Goal: Task Accomplishment & Management: Manage account settings

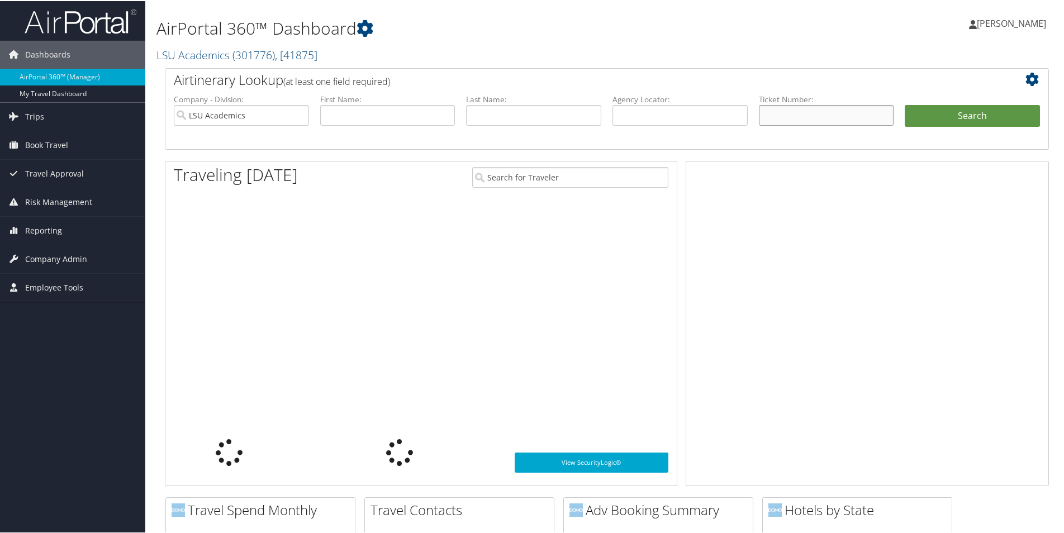
click at [802, 107] on input "text" at bounding box center [826, 114] width 135 height 21
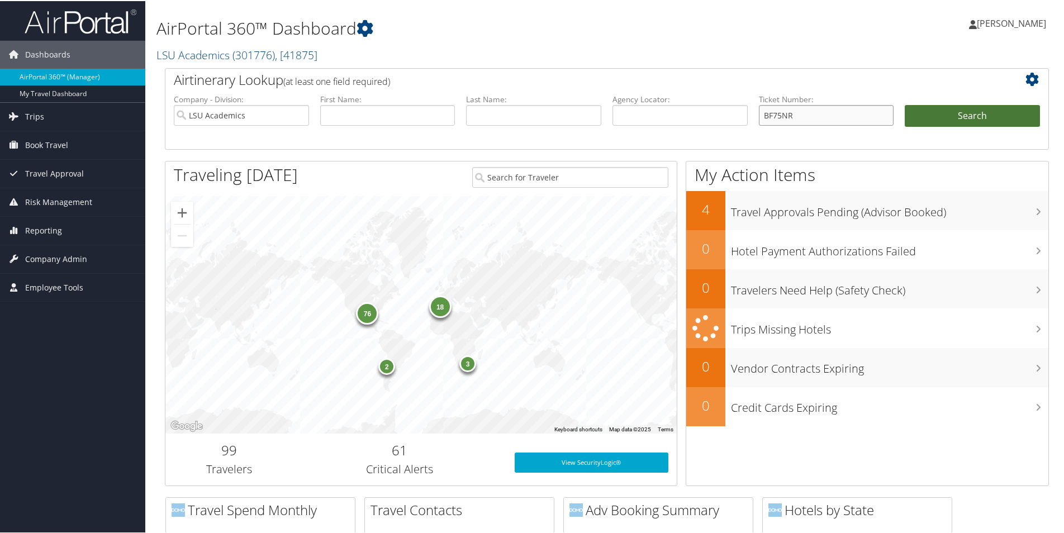
type input "BF75NR"
drag, startPoint x: 970, startPoint y: 116, endPoint x: 980, endPoint y: 166, distance: 51.8
click at [969, 116] on button "Search" at bounding box center [971, 115] width 135 height 22
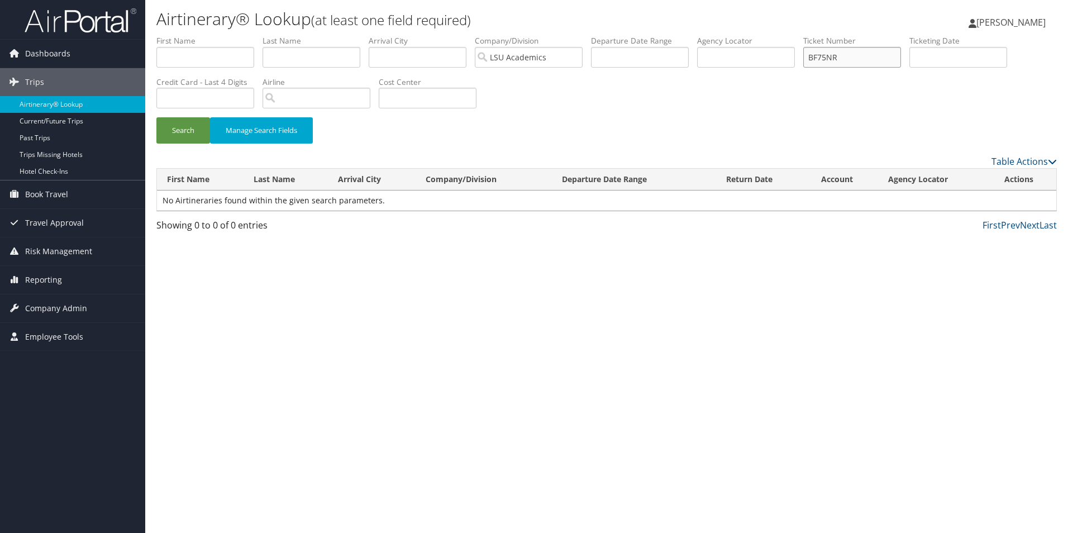
drag, startPoint x: 866, startPoint y: 50, endPoint x: 804, endPoint y: 51, distance: 62.0
click at [806, 35] on ul "First Name Last Name Departure City Arrival City Company/Division LSU Academics…" at bounding box center [606, 35] width 901 height 0
click at [778, 56] on input "text" at bounding box center [746, 57] width 98 height 21
type input "B7F5NR"
click at [189, 137] on button "Search" at bounding box center [183, 130] width 54 height 26
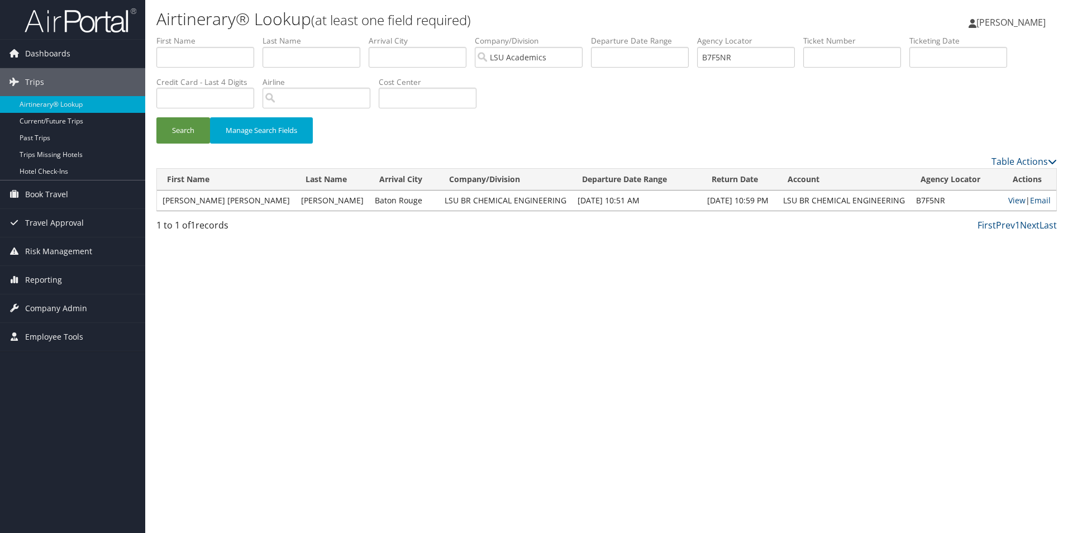
click at [1012, 194] on td "View | Email" at bounding box center [1030, 200] width 54 height 20
click at [1021, 198] on td "View | Email" at bounding box center [1030, 200] width 54 height 20
click at [1008, 199] on link "View" at bounding box center [1016, 200] width 17 height 11
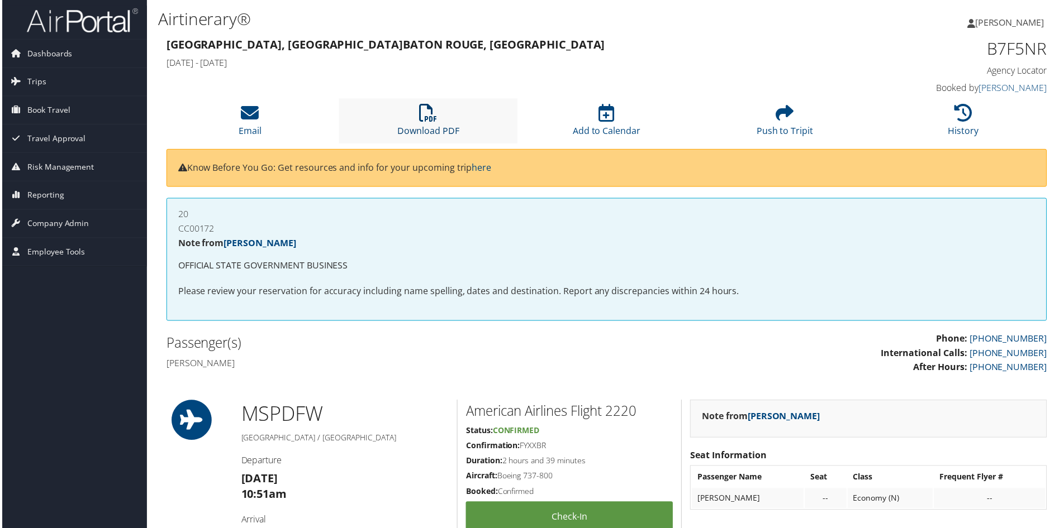
drag, startPoint x: 418, startPoint y: 131, endPoint x: 425, endPoint y: 131, distance: 6.7
click at [418, 131] on link "Download PDF" at bounding box center [428, 124] width 62 height 27
click at [43, 110] on span "Book Travel" at bounding box center [46, 111] width 43 height 28
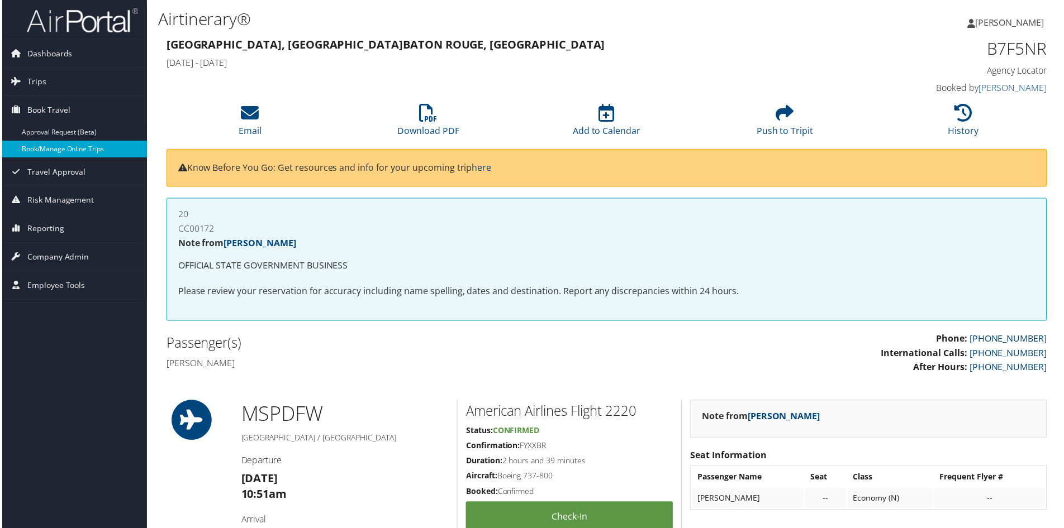
click at [52, 149] on link "Book/Manage Online Trips" at bounding box center [72, 149] width 145 height 17
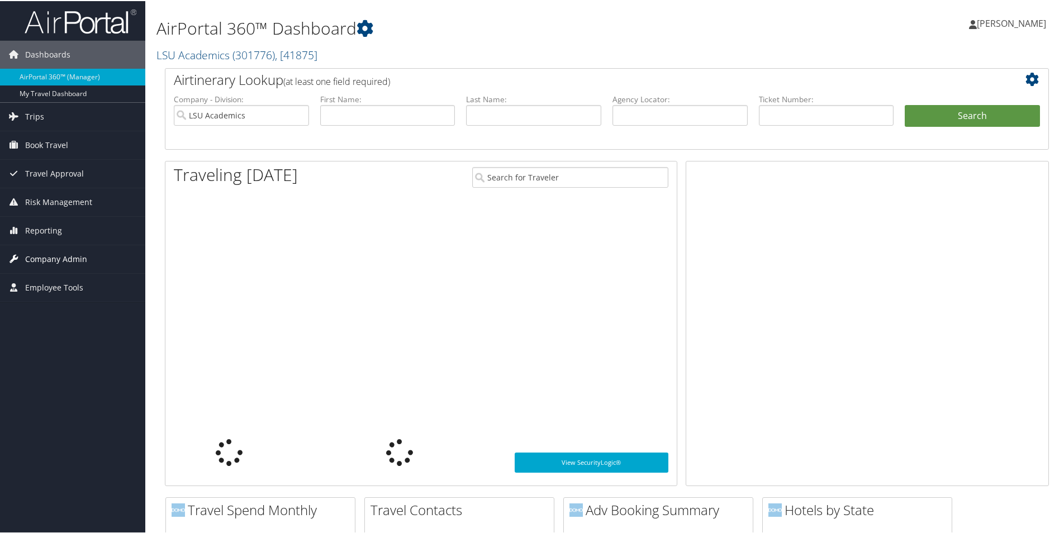
click at [60, 257] on span "Company Admin" at bounding box center [56, 258] width 62 height 28
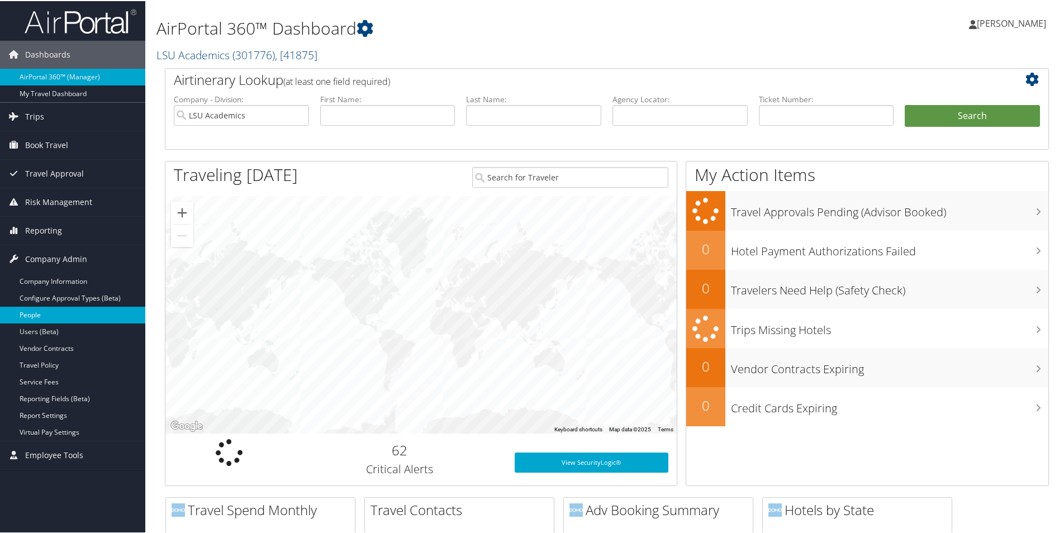
click at [39, 315] on link "People" at bounding box center [72, 314] width 145 height 17
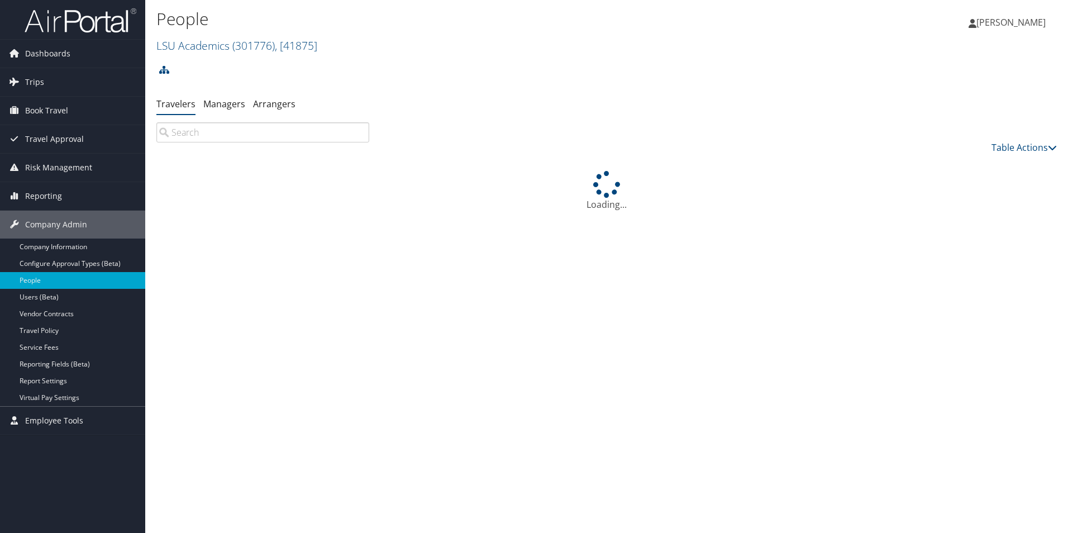
click at [212, 132] on input "search" at bounding box center [262, 132] width 213 height 20
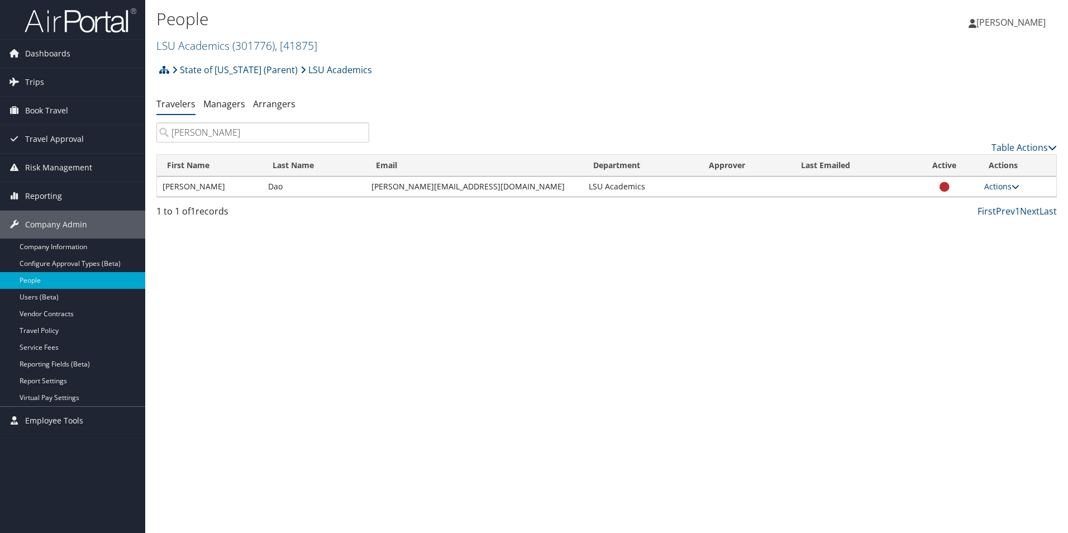
type input "Darla Dao"
click at [986, 189] on link "Actions" at bounding box center [1001, 186] width 35 height 11
click at [941, 223] on link "View Profile" at bounding box center [954, 221] width 103 height 19
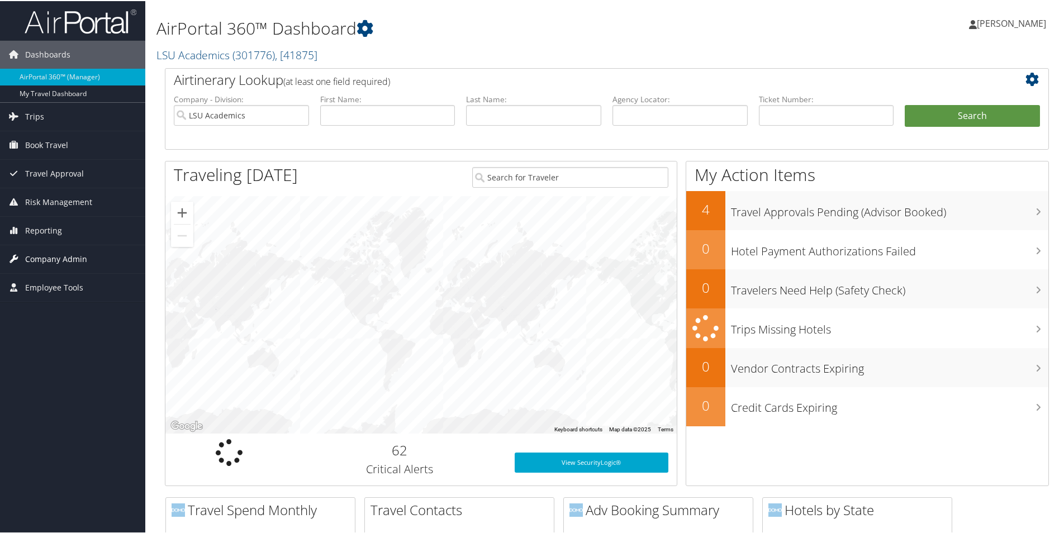
click at [54, 256] on span "Company Admin" at bounding box center [56, 258] width 62 height 28
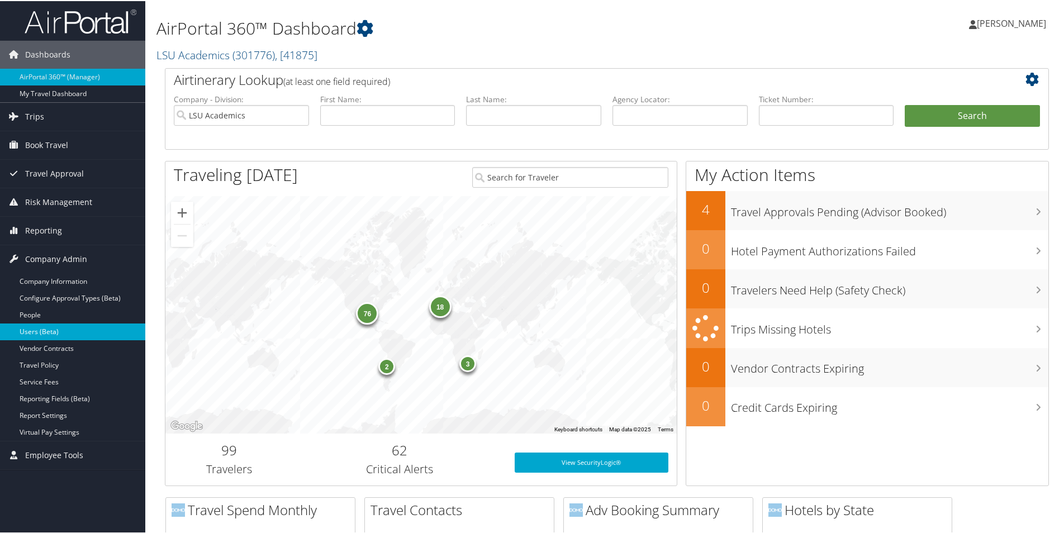
click at [28, 328] on link "Users (Beta)" at bounding box center [72, 330] width 145 height 17
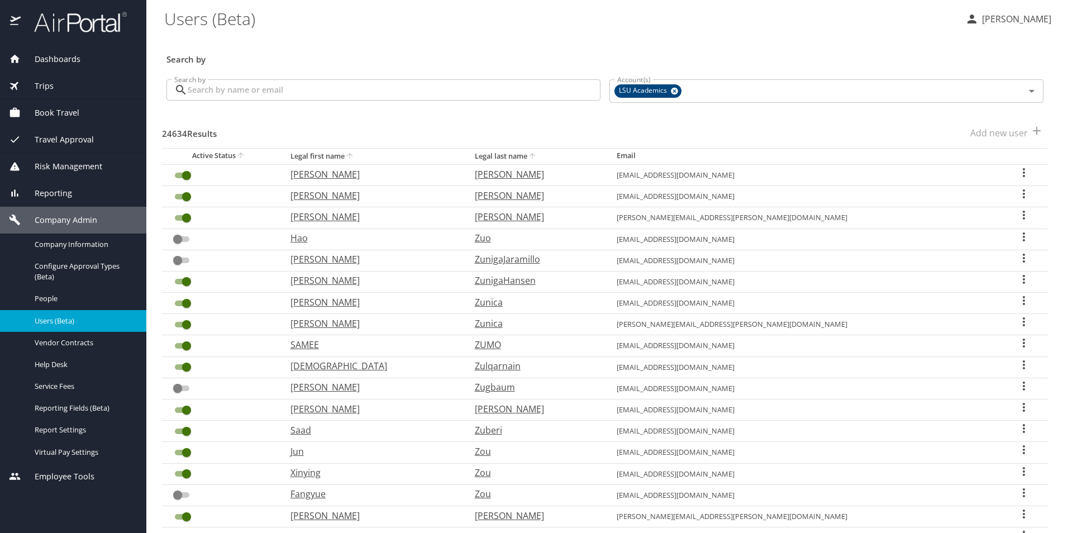
click at [267, 93] on input "Search by" at bounding box center [394, 89] width 413 height 21
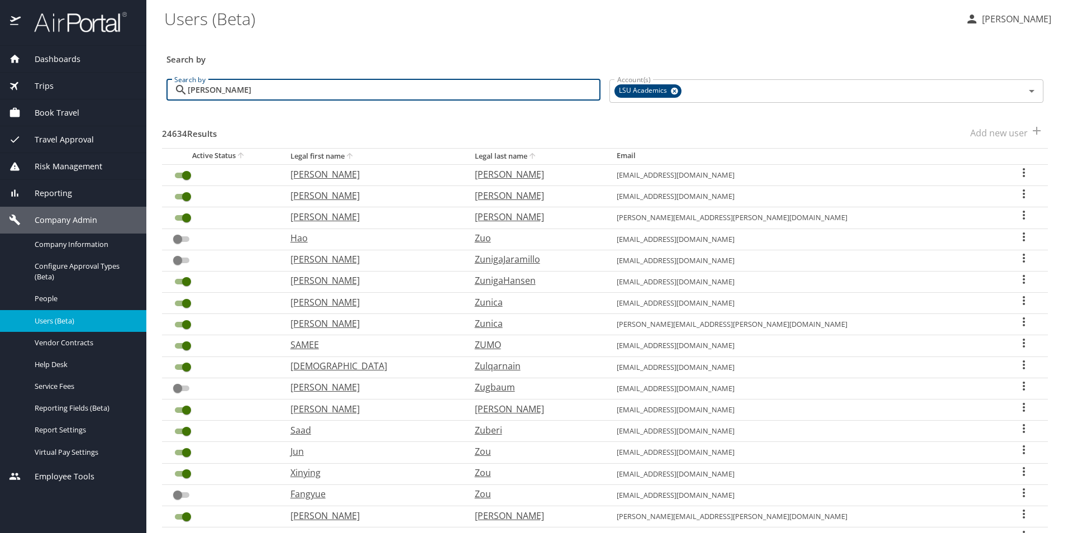
type input "[PERSON_NAME]"
checkbox input "false"
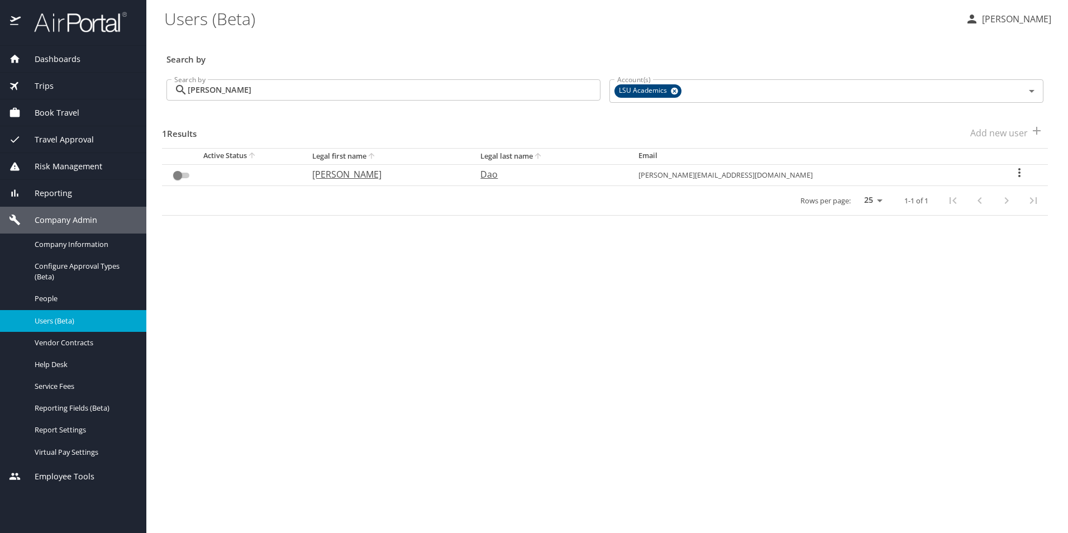
click at [1013, 173] on icon "User Search Table" at bounding box center [1019, 172] width 13 height 13
click at [952, 173] on p "View profile" at bounding box center [950, 174] width 49 height 13
select select "US"
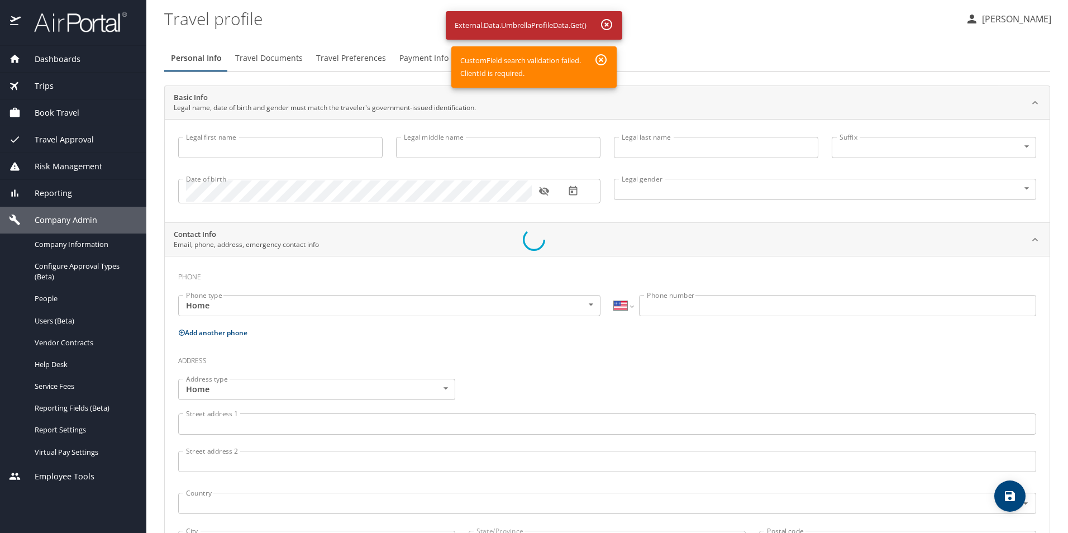
click at [283, 63] on div at bounding box center [534, 240] width 1068 height 586
click at [276, 59] on div at bounding box center [534, 240] width 1068 height 586
click at [342, 59] on div at bounding box center [534, 240] width 1068 height 586
click at [413, 59] on div at bounding box center [534, 240] width 1068 height 586
click at [46, 301] on div at bounding box center [534, 240] width 1068 height 586
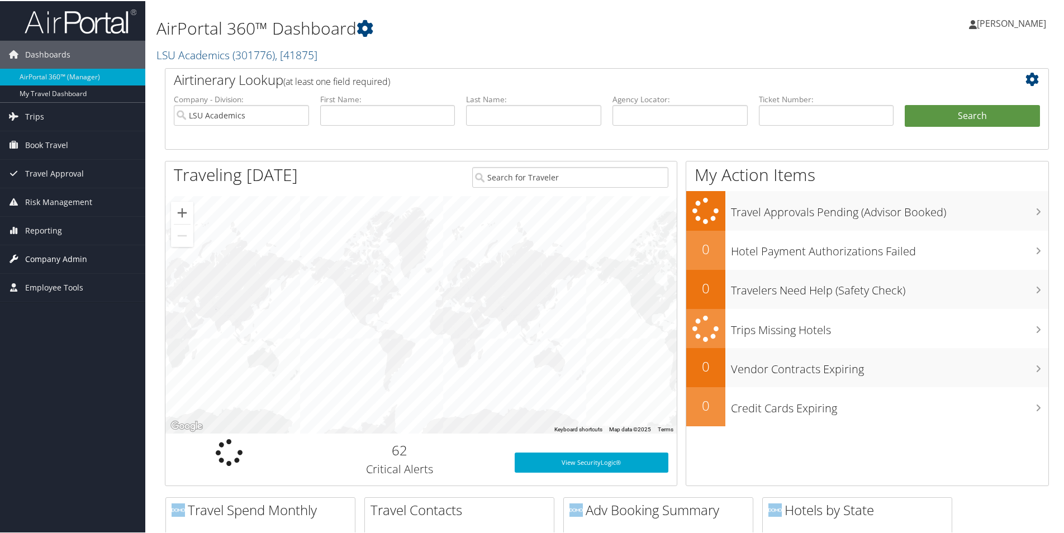
click at [56, 257] on span "Company Admin" at bounding box center [56, 258] width 62 height 28
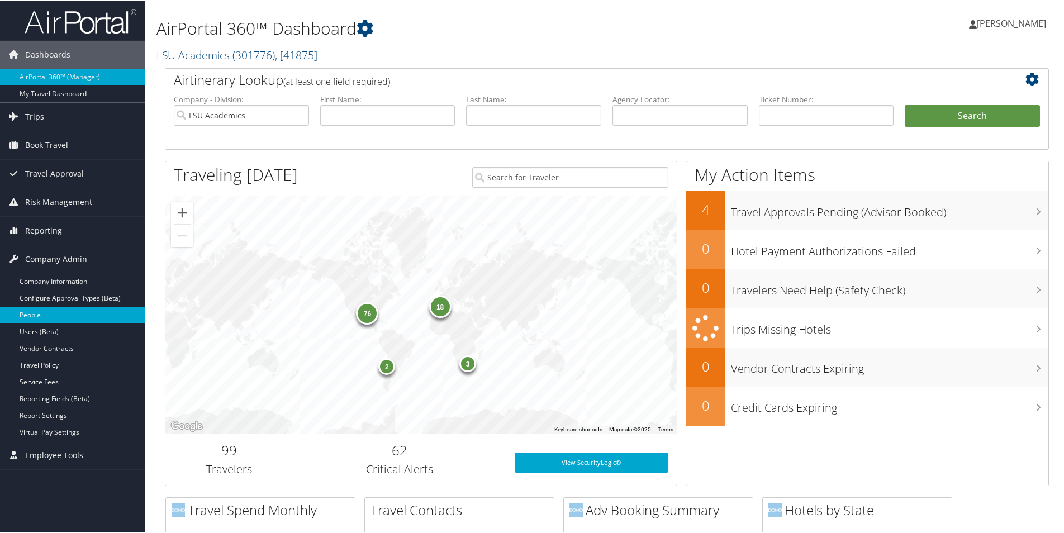
click at [23, 311] on link "People" at bounding box center [72, 314] width 145 height 17
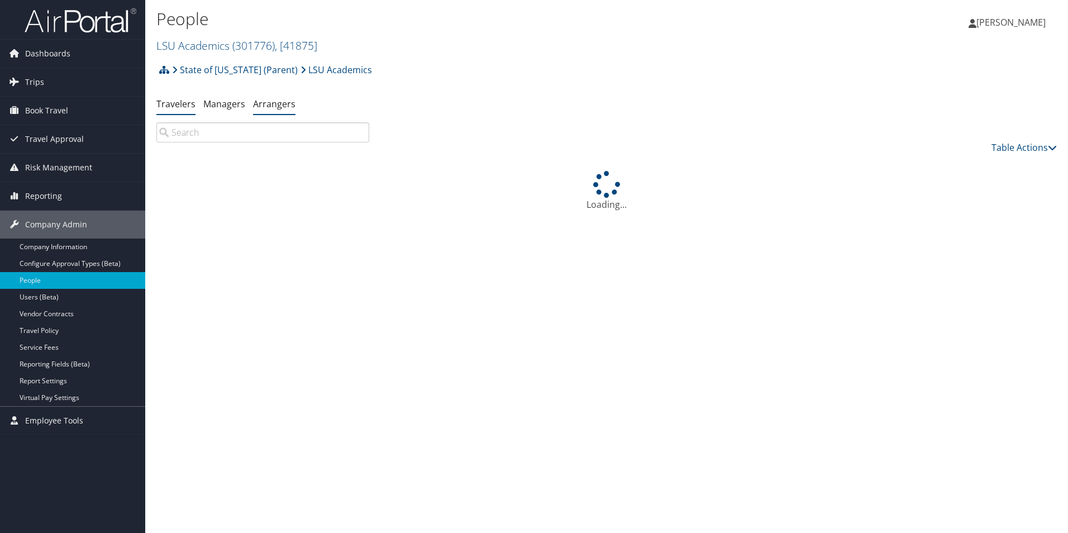
click at [275, 107] on link "Arrangers" at bounding box center [274, 104] width 42 height 12
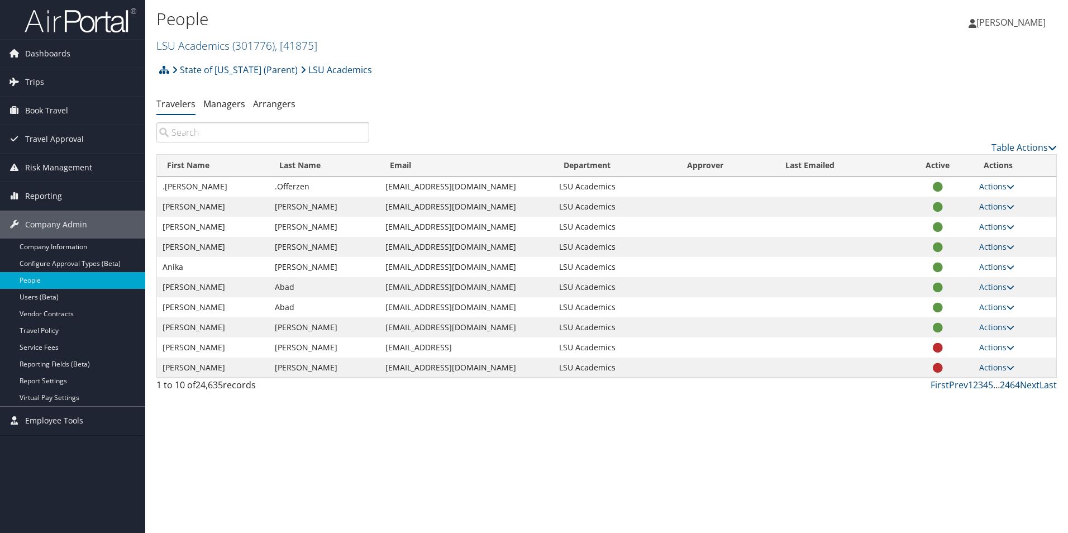
click at [269, 135] on input "search" at bounding box center [262, 132] width 213 height 20
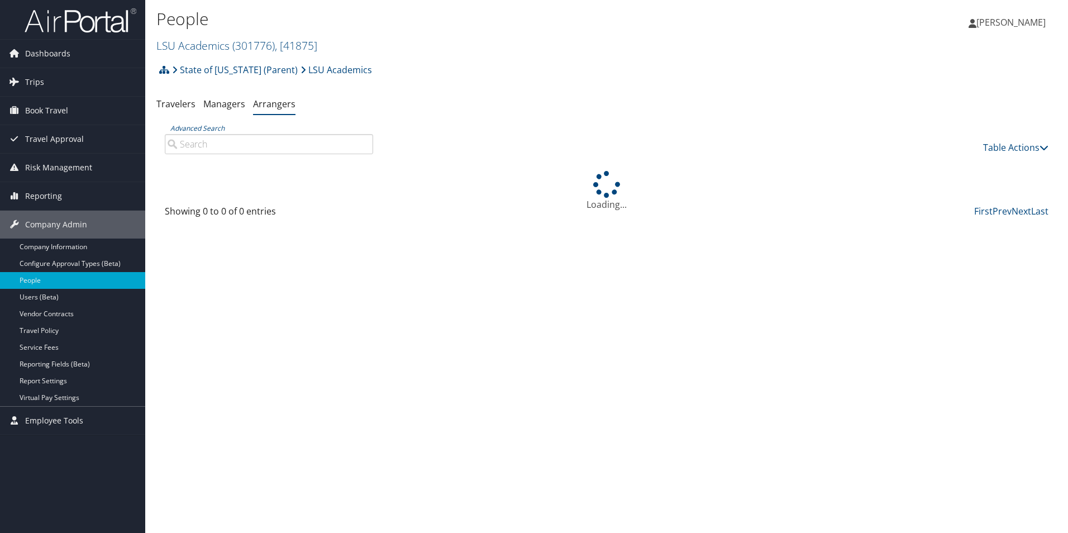
click at [270, 146] on input "Advanced Search" at bounding box center [269, 144] width 208 height 20
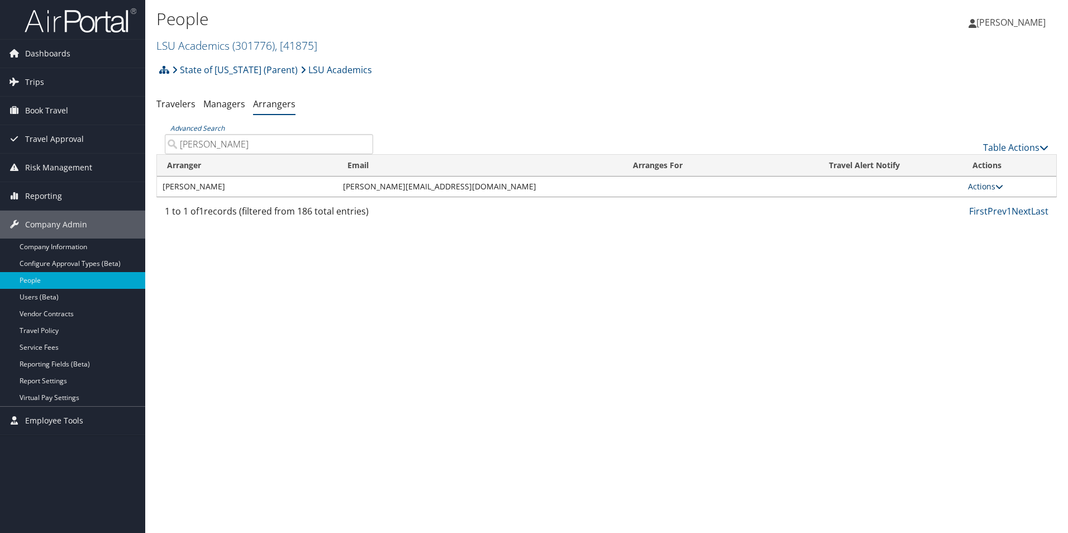
type input "[PERSON_NAME]"
click at [985, 189] on link "Actions" at bounding box center [985, 186] width 35 height 11
click at [1001, 202] on link "View Profile" at bounding box center [1000, 202] width 62 height 19
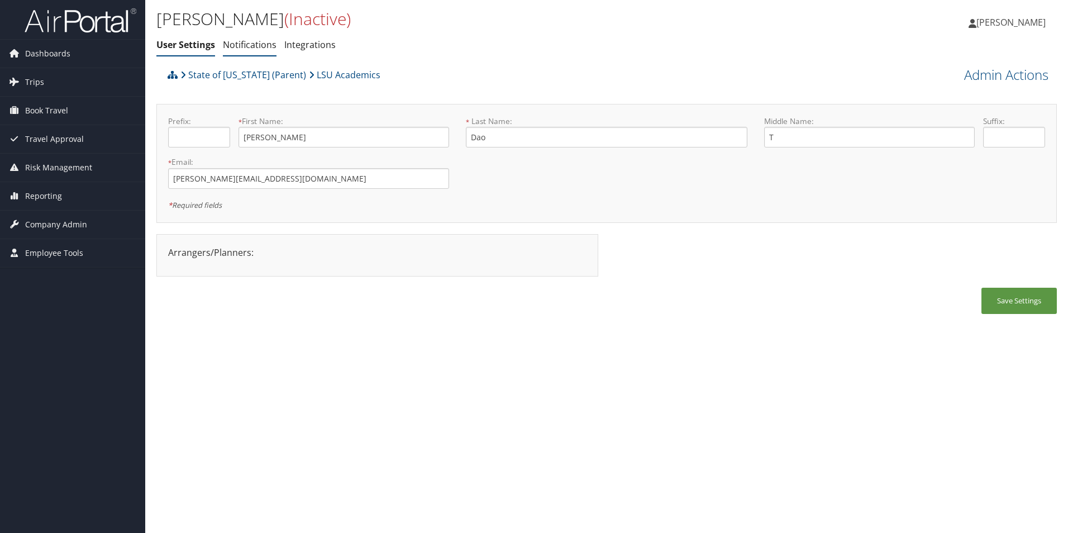
click at [260, 45] on link "Notifications" at bounding box center [250, 45] width 54 height 12
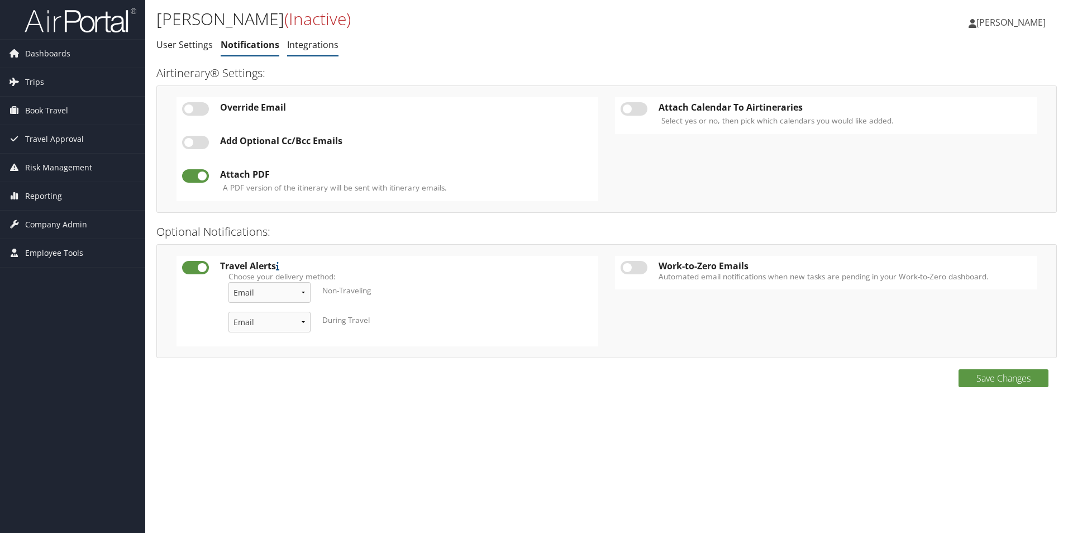
click at [309, 44] on link "Integrations" at bounding box center [312, 45] width 51 height 12
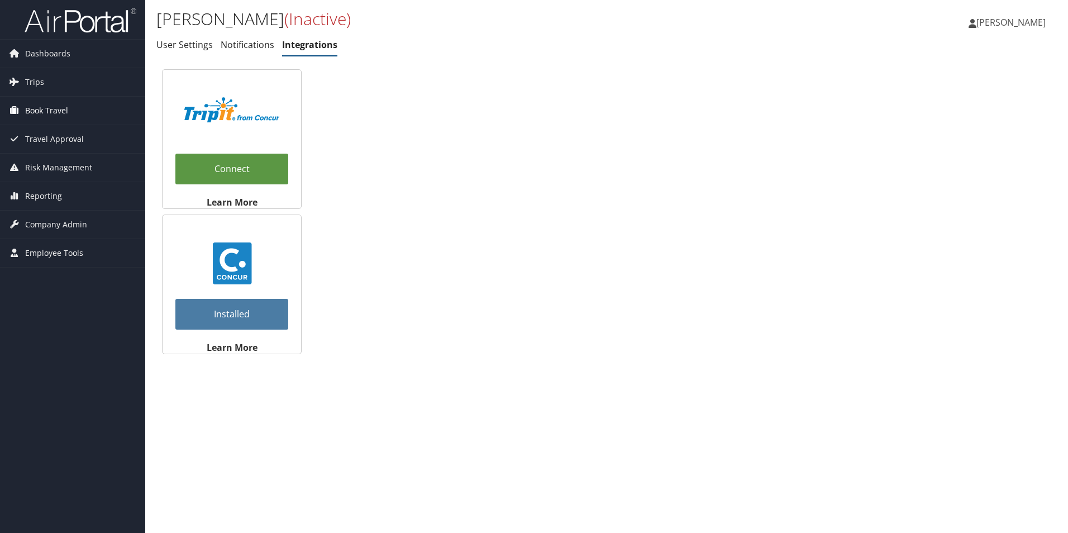
click at [31, 108] on span "Book Travel" at bounding box center [46, 111] width 43 height 28
click at [58, 257] on span "Company Admin" at bounding box center [56, 258] width 62 height 28
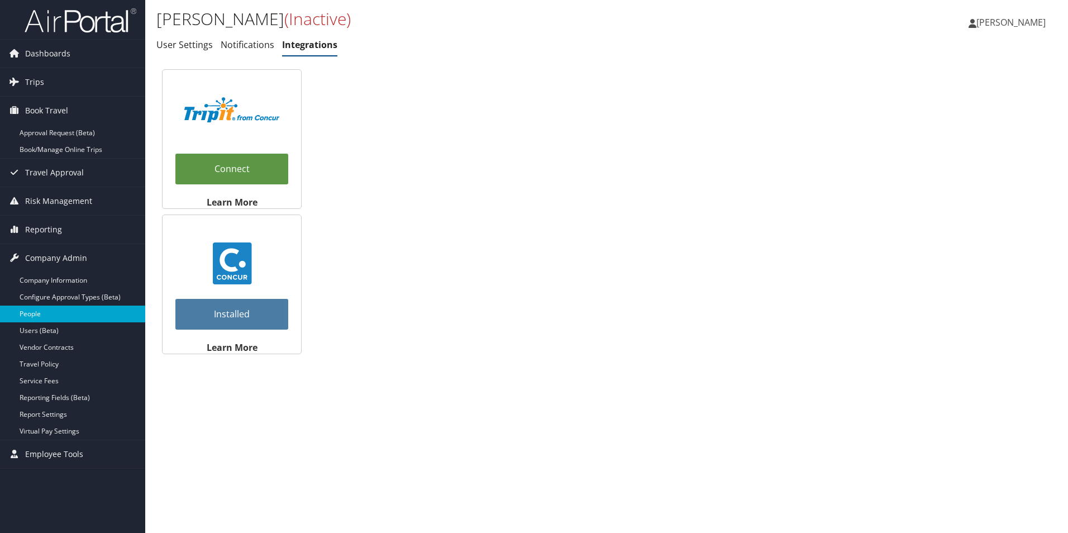
click at [37, 315] on link "People" at bounding box center [72, 314] width 145 height 17
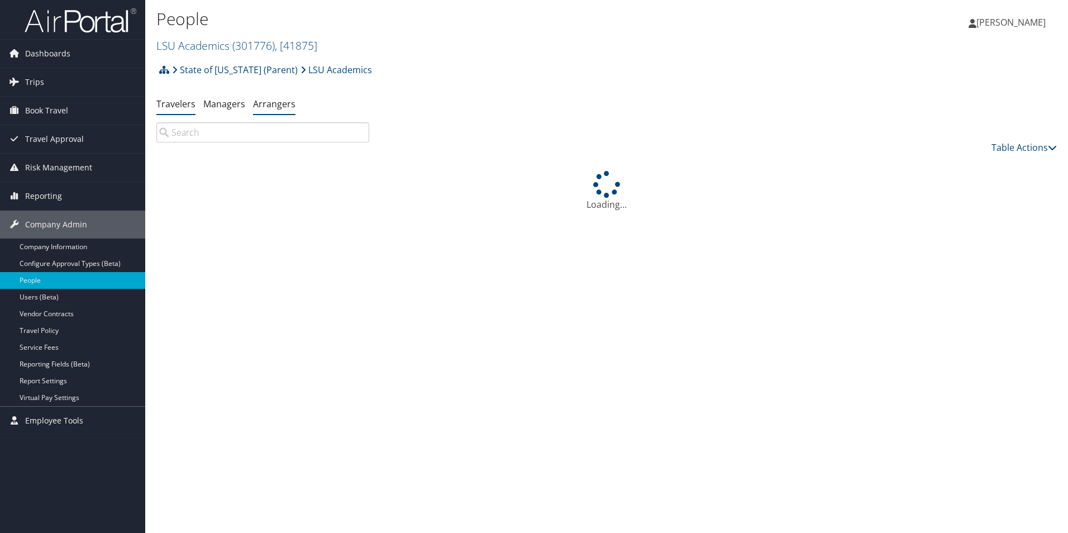
click at [279, 111] on li "Arrangers" at bounding box center [274, 104] width 42 height 20
click at [274, 101] on link "Arrangers" at bounding box center [274, 104] width 42 height 12
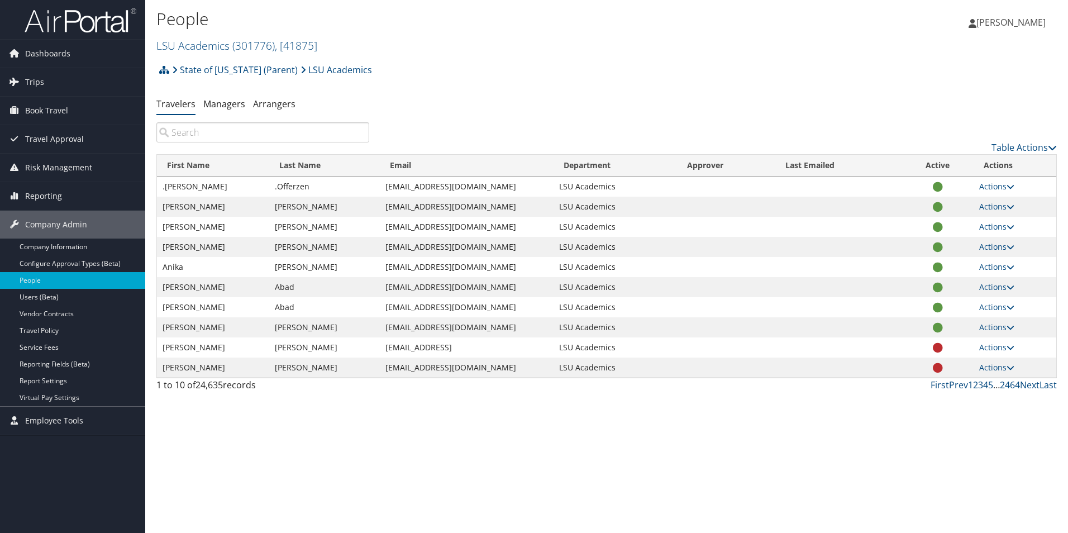
click at [254, 136] on input "search" at bounding box center [262, 132] width 213 height 20
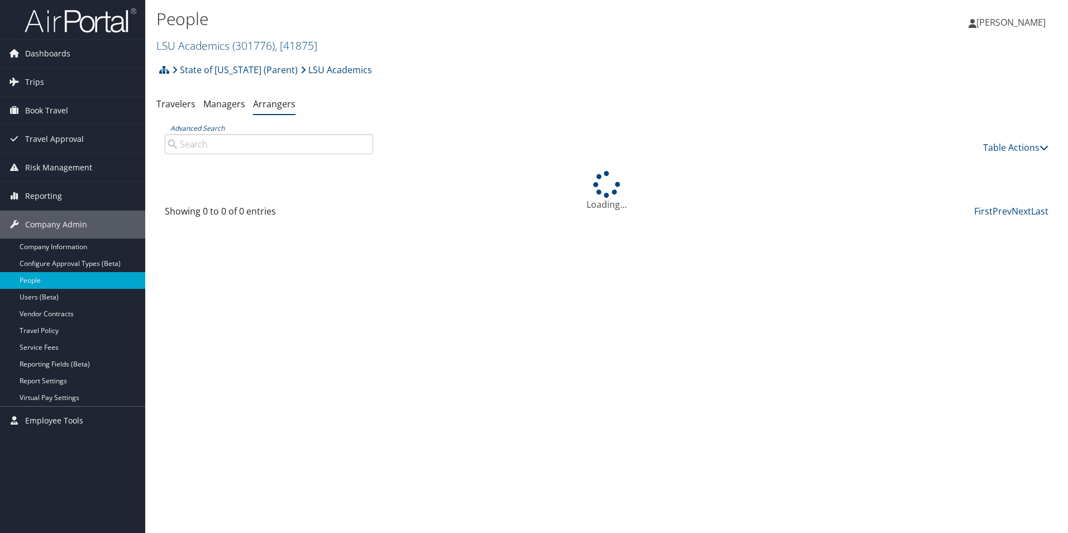
click at [209, 150] on input "Advanced Search" at bounding box center [269, 144] width 208 height 20
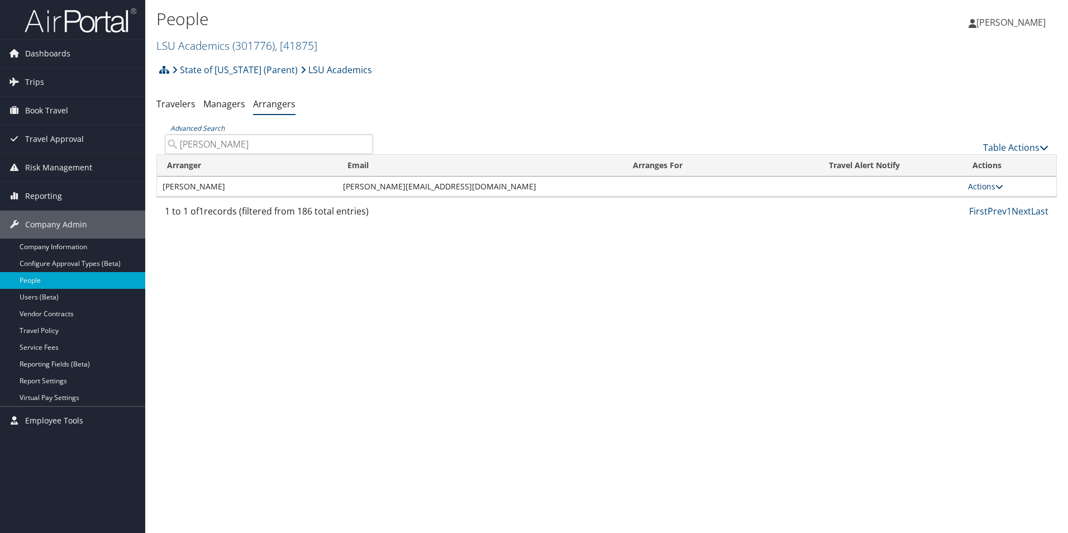
type input "Darla Dao"
click at [992, 187] on link "Actions" at bounding box center [985, 186] width 35 height 11
click at [999, 221] on link "View Group" at bounding box center [1000, 221] width 62 height 19
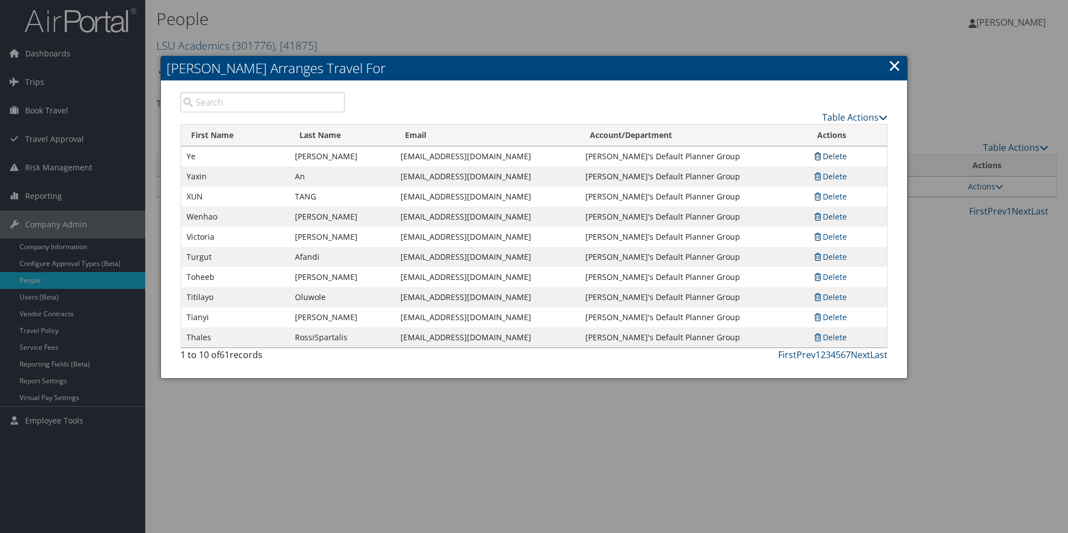
click at [831, 157] on link "Delete" at bounding box center [830, 156] width 34 height 11
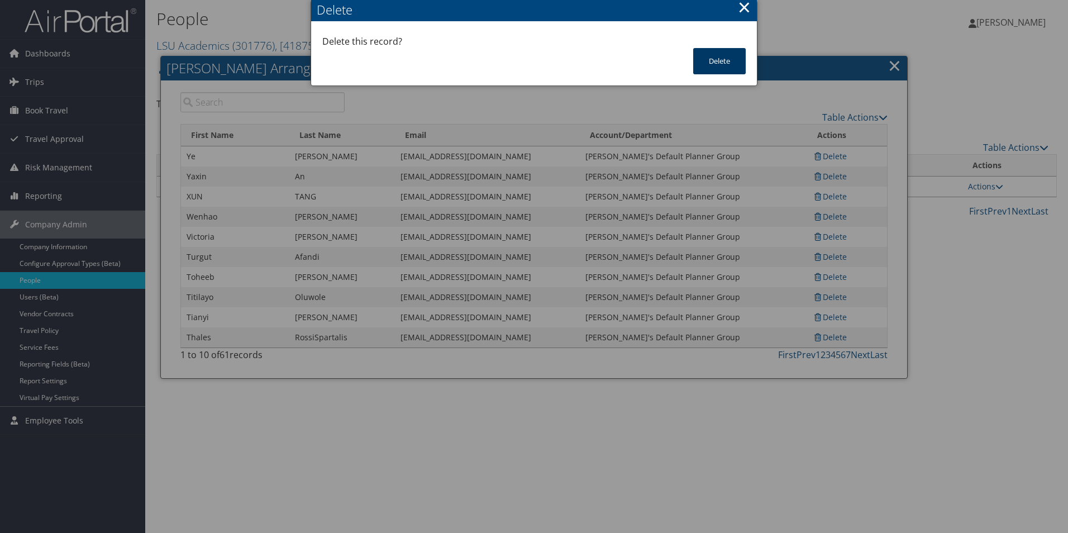
click at [712, 59] on button "Delete" at bounding box center [719, 61] width 53 height 26
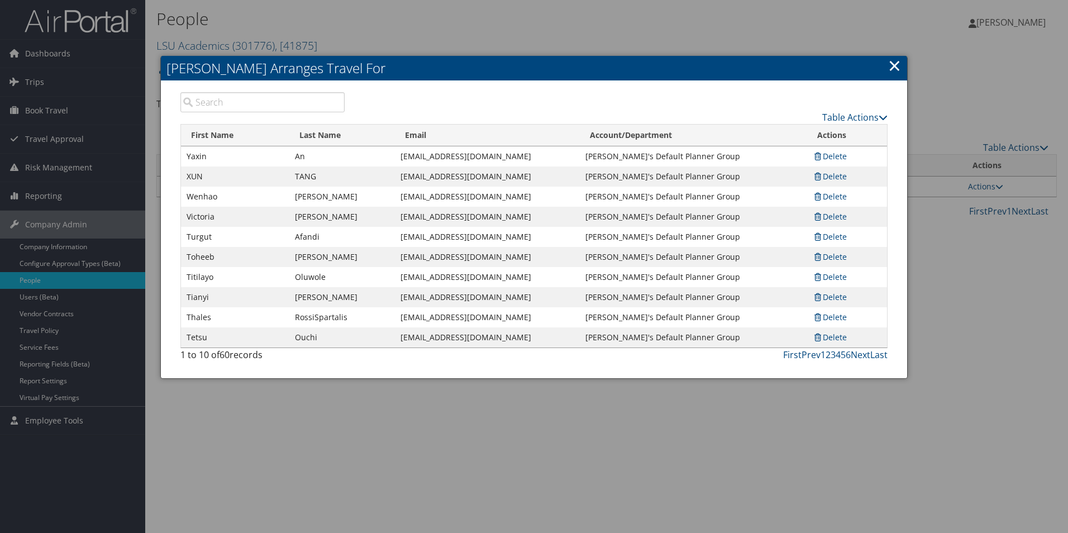
drag, startPoint x: 836, startPoint y: 156, endPoint x: 821, endPoint y: 156, distance: 15.1
click at [836, 156] on link "Delete" at bounding box center [830, 156] width 34 height 11
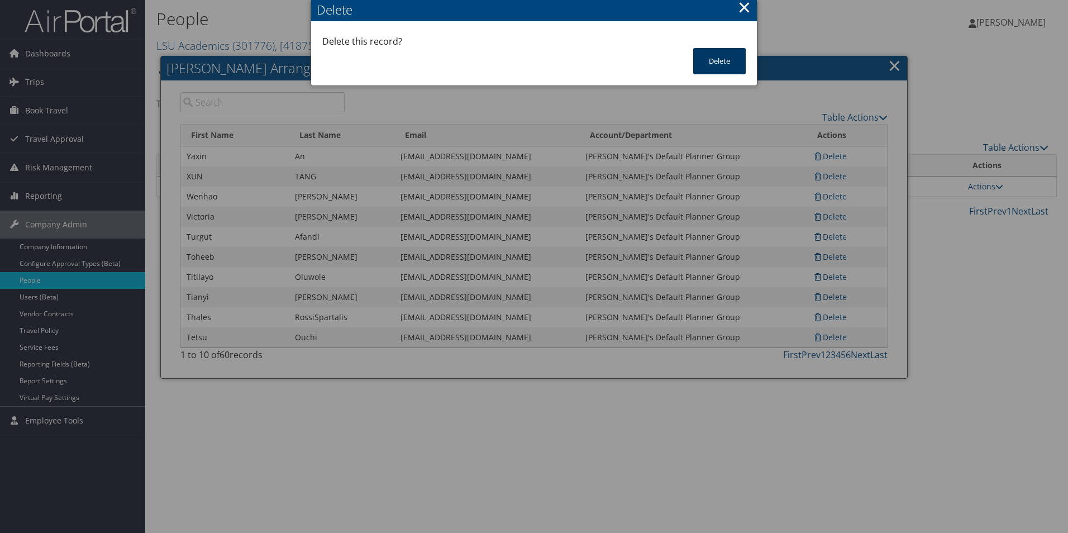
click at [713, 63] on button "Delete" at bounding box center [719, 61] width 53 height 26
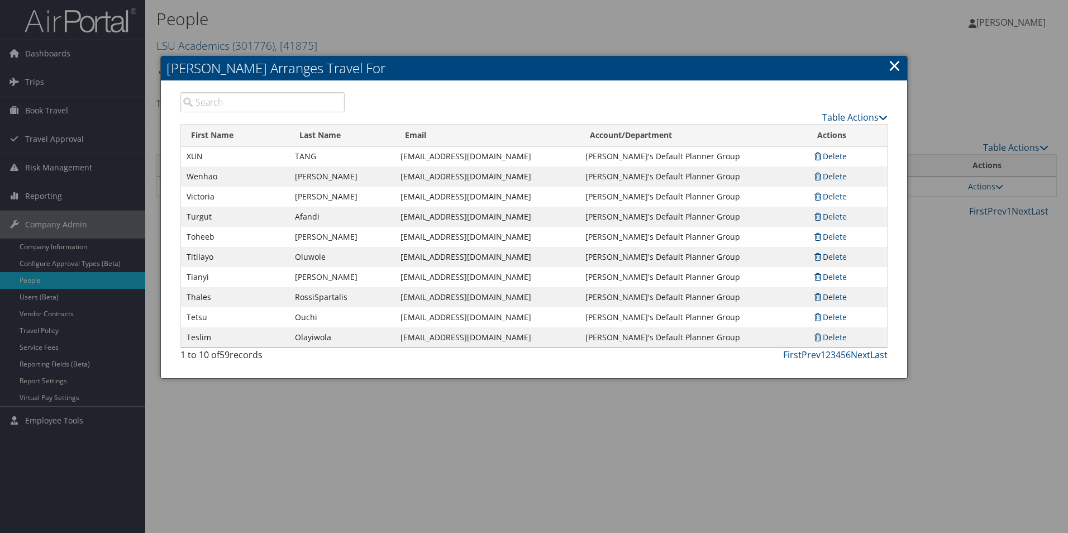
click at [837, 155] on link "Delete" at bounding box center [830, 156] width 34 height 11
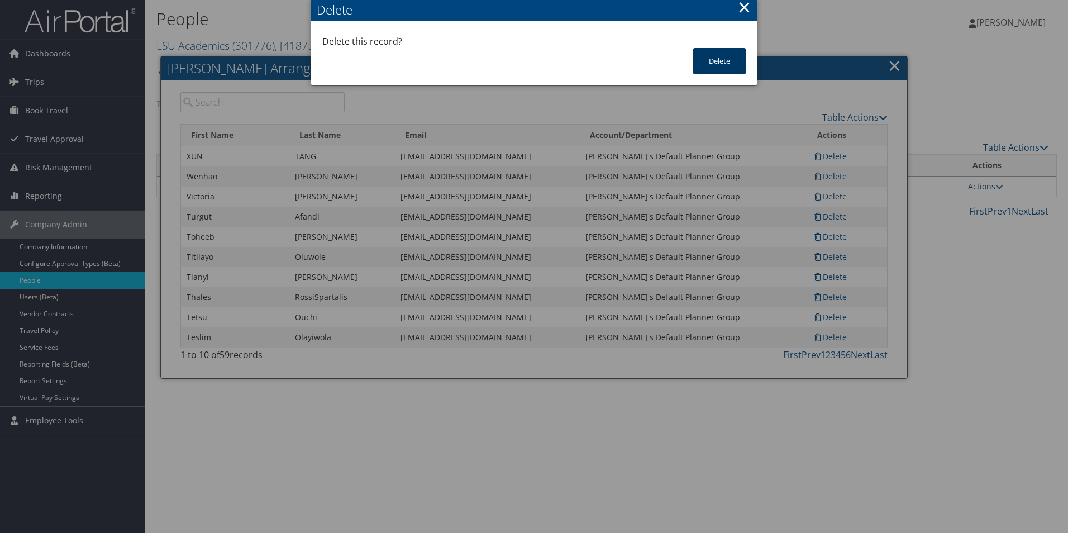
click at [708, 58] on button "Delete" at bounding box center [719, 61] width 53 height 26
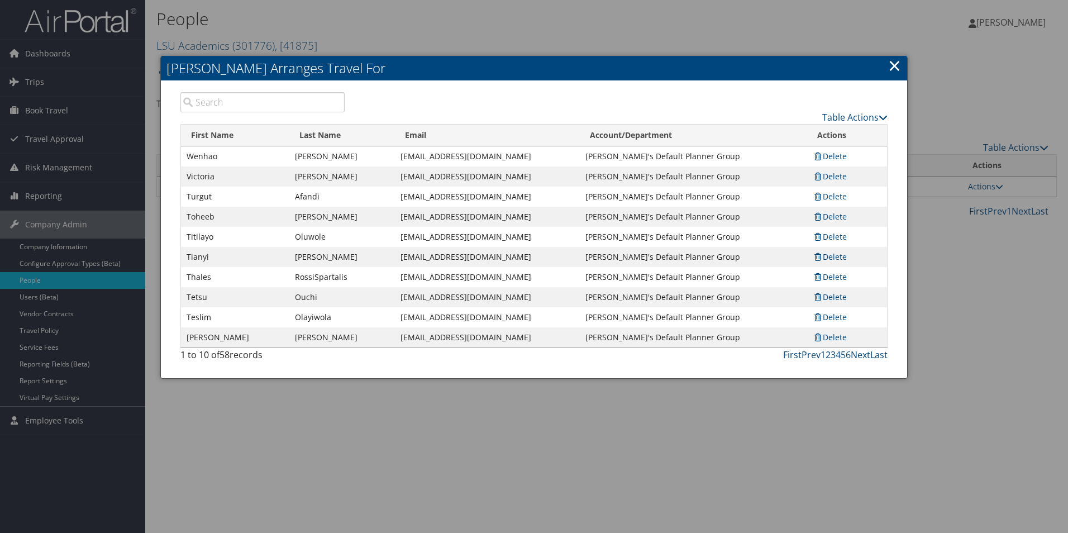
click at [831, 152] on link "Delete" at bounding box center [830, 156] width 34 height 11
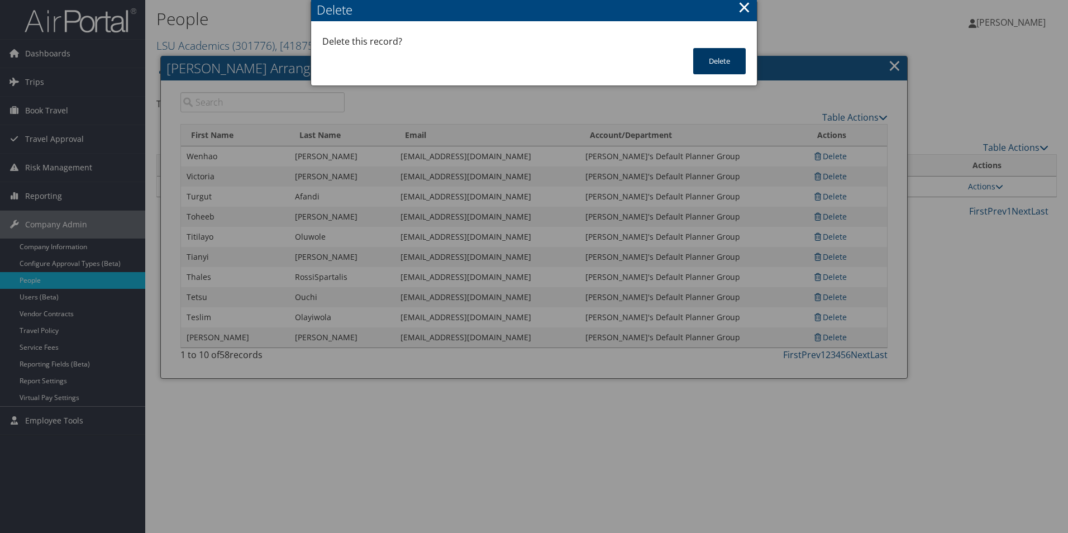
click at [718, 66] on button "Delete" at bounding box center [719, 61] width 53 height 26
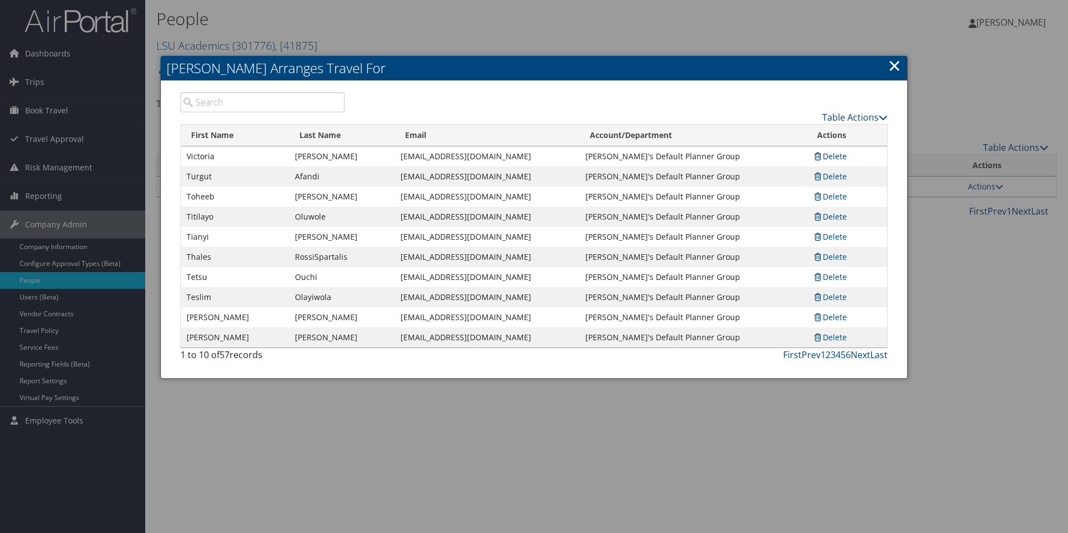
click at [837, 154] on link "Delete" at bounding box center [830, 156] width 34 height 11
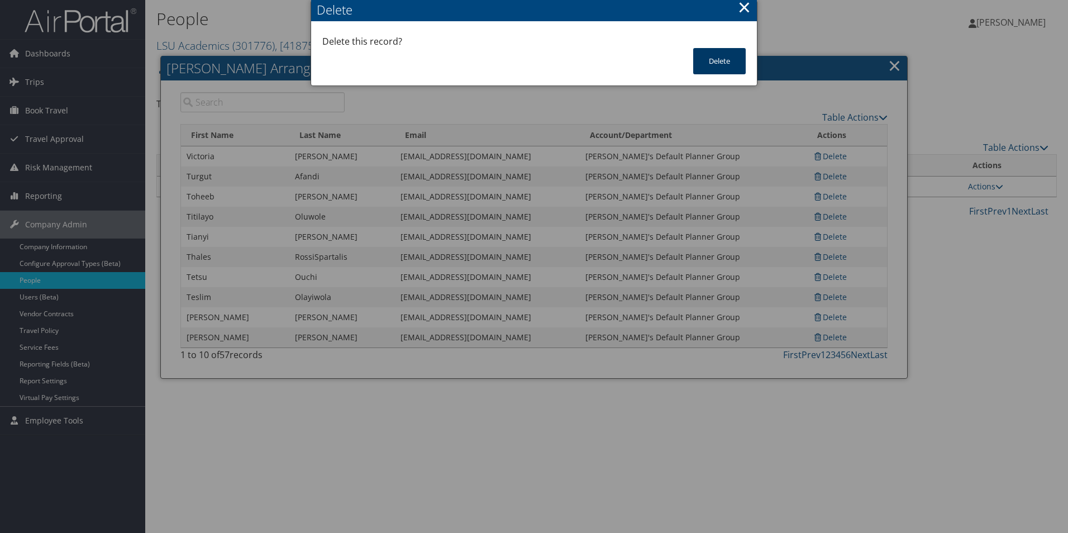
click at [725, 55] on button "Delete" at bounding box center [719, 61] width 53 height 26
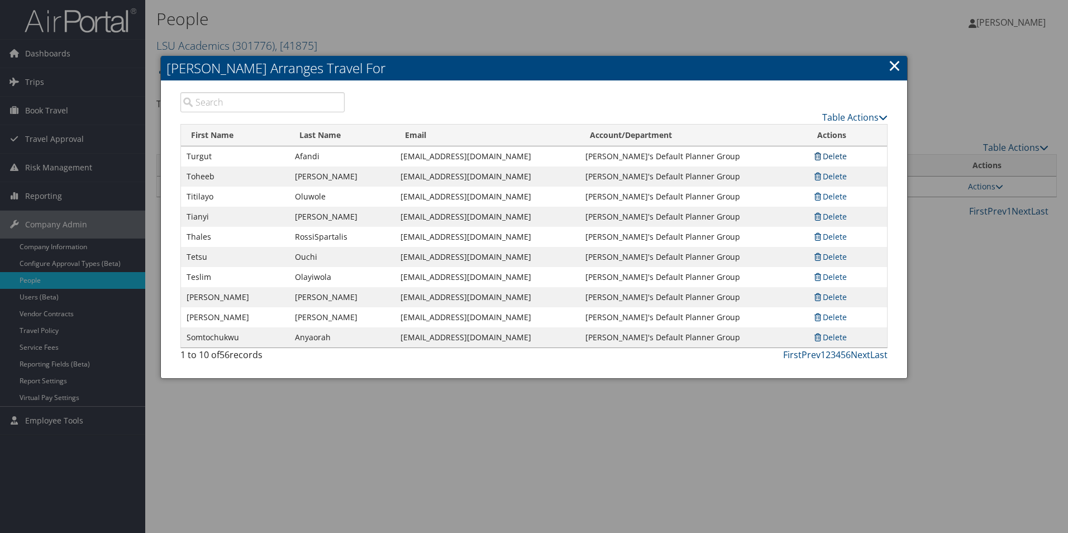
click at [836, 158] on link "Delete" at bounding box center [830, 156] width 34 height 11
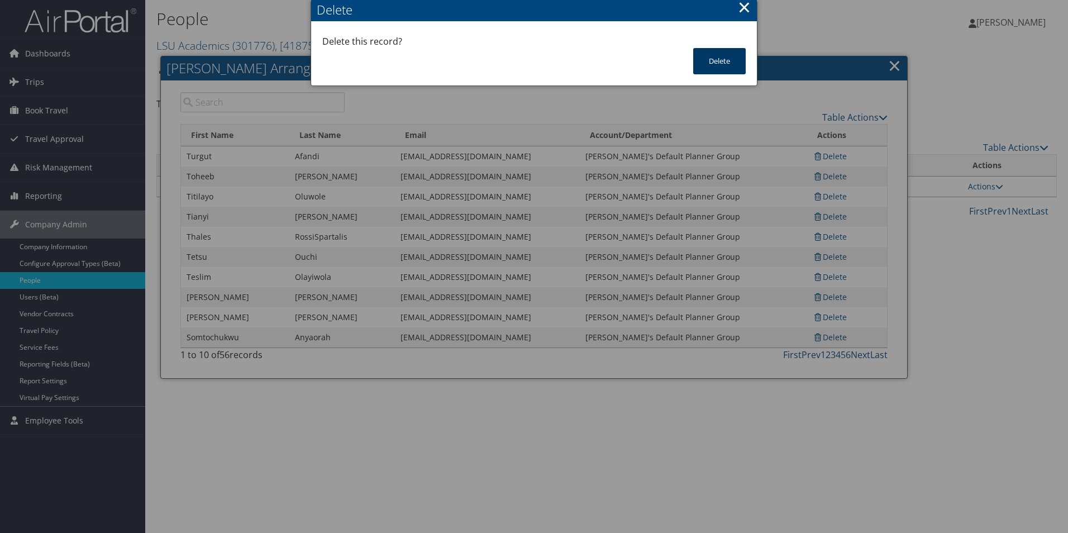
click at [723, 61] on button "Delete" at bounding box center [719, 61] width 53 height 26
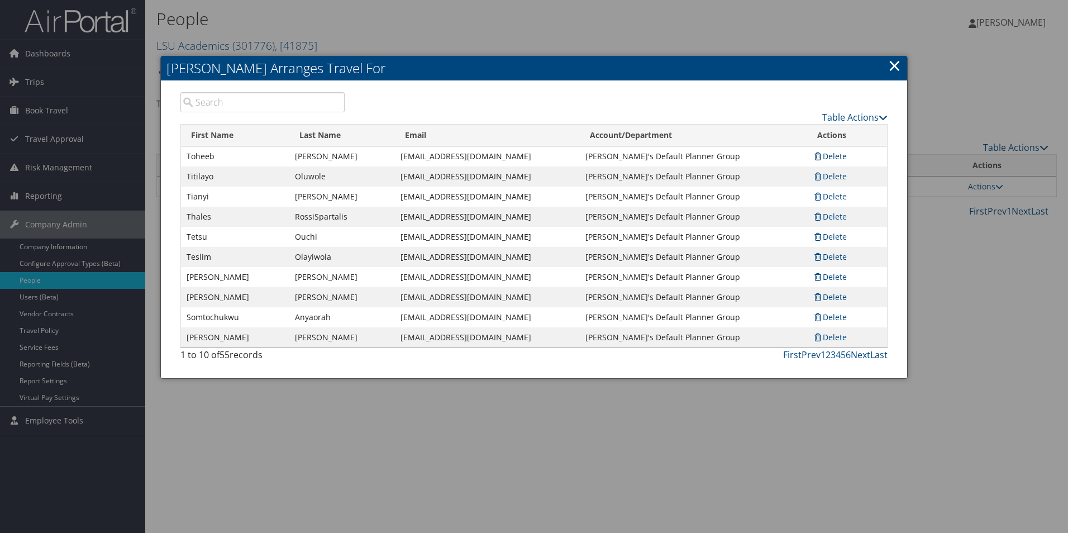
click at [833, 155] on link "Delete" at bounding box center [830, 156] width 34 height 11
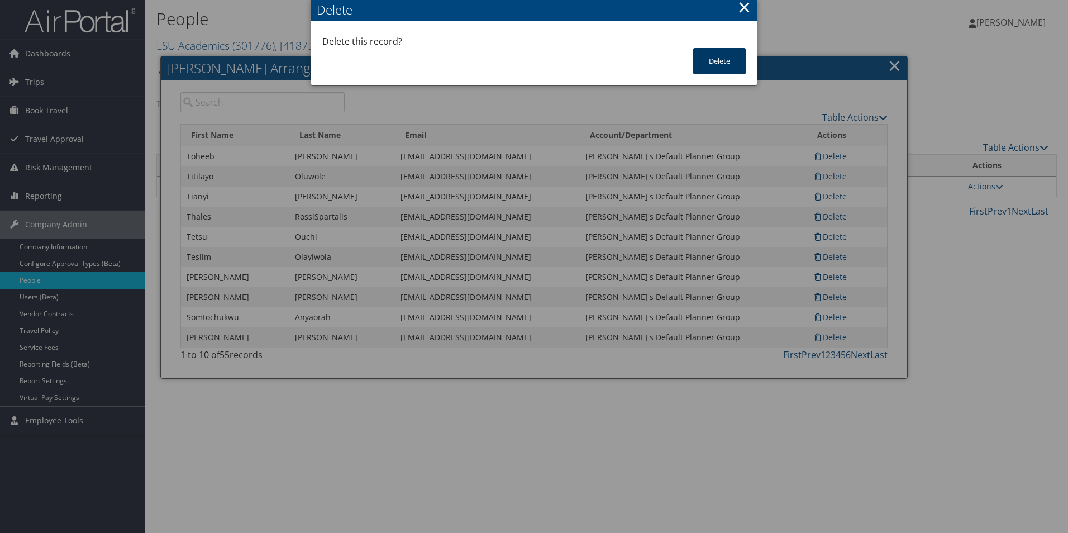
click at [712, 62] on button "Delete" at bounding box center [719, 61] width 53 height 26
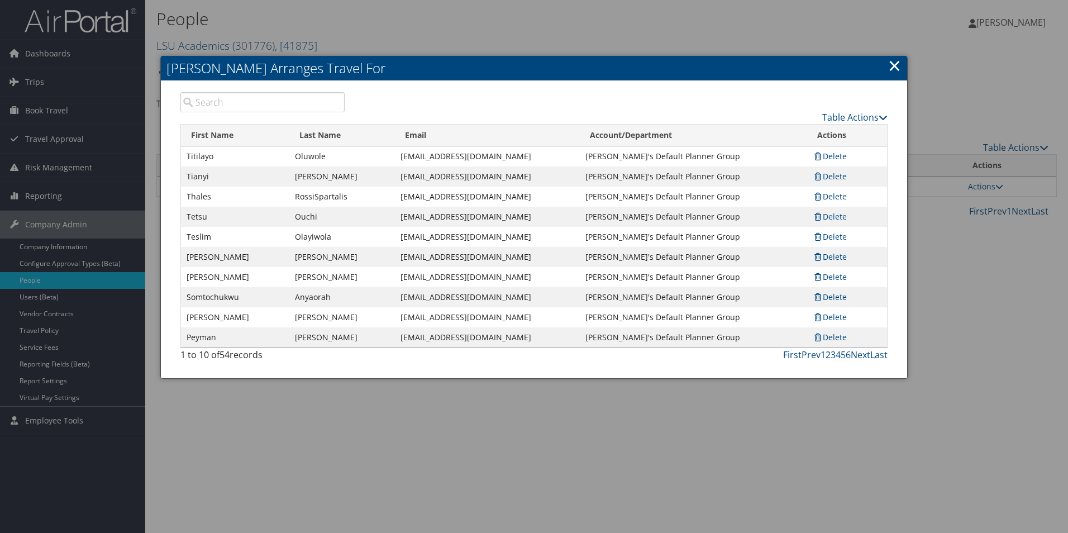
click at [837, 155] on link "Delete" at bounding box center [830, 156] width 34 height 11
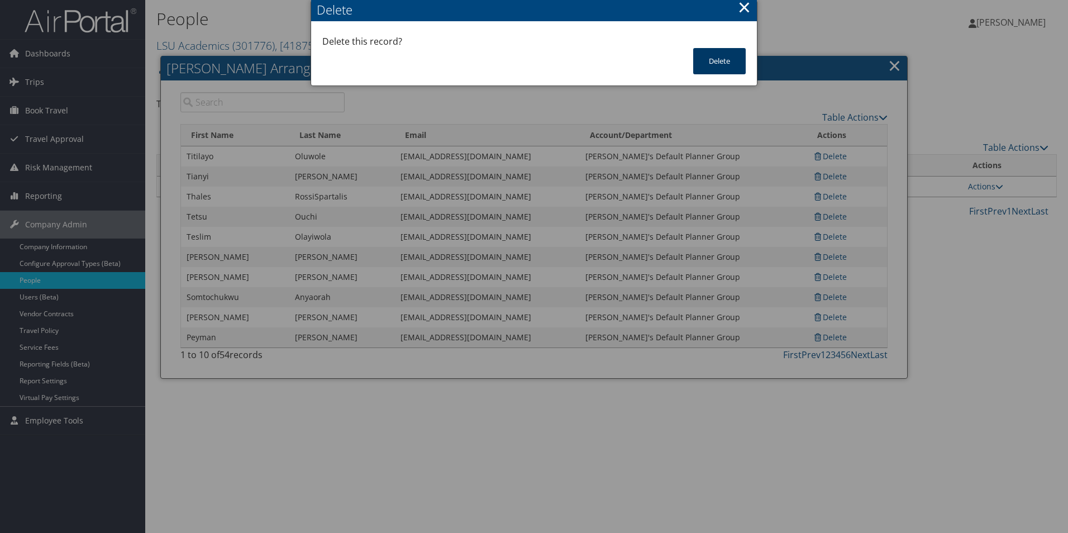
click at [706, 56] on button "Delete" at bounding box center [719, 61] width 53 height 26
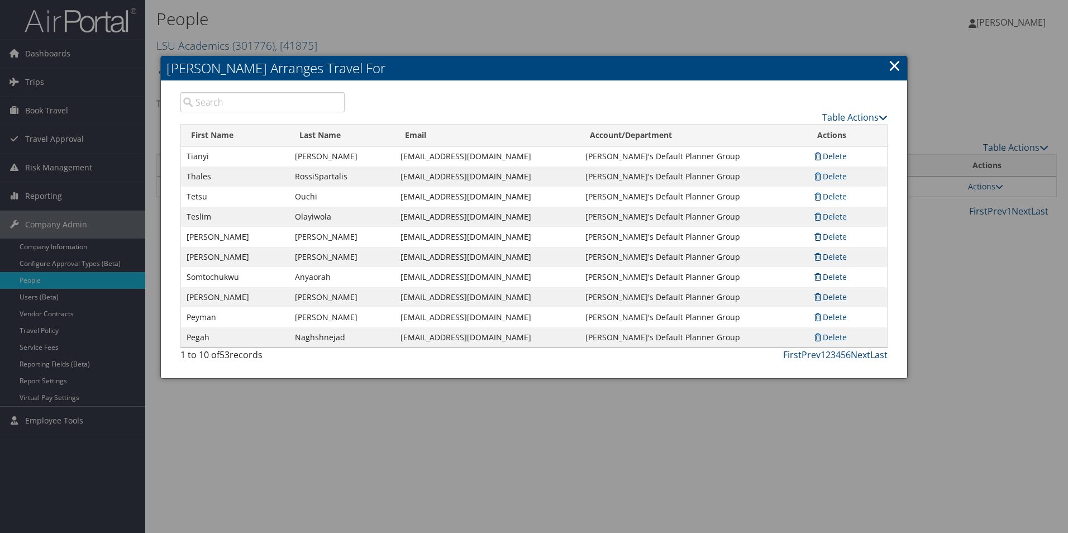
click at [838, 158] on link "Delete" at bounding box center [830, 156] width 34 height 11
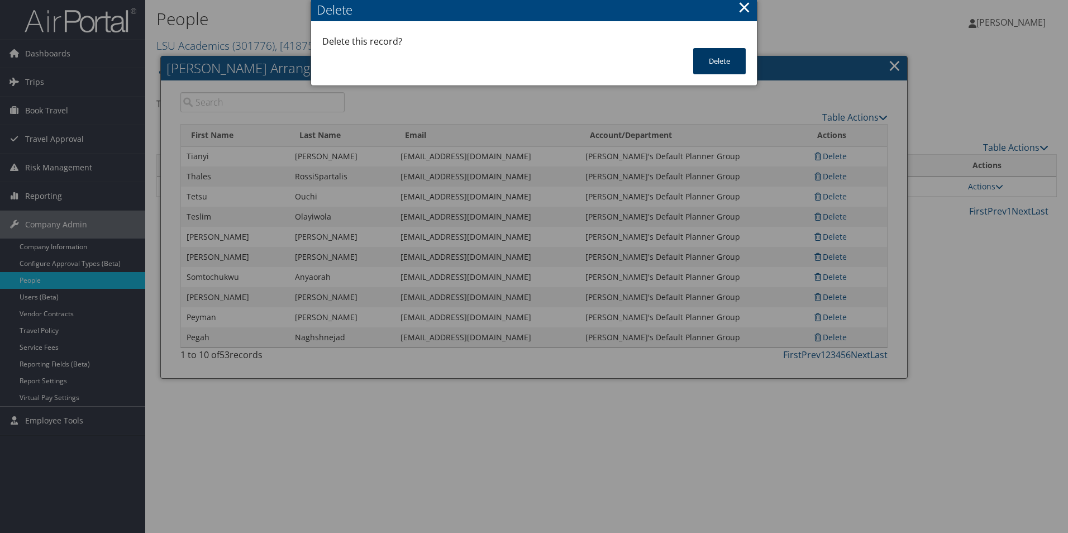
click at [704, 59] on button "Delete" at bounding box center [719, 61] width 53 height 26
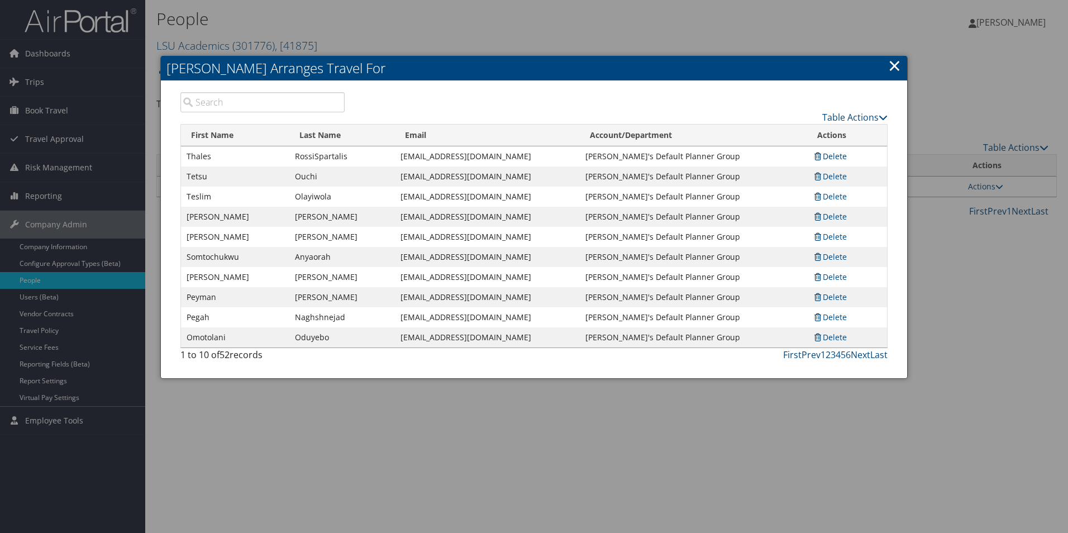
click at [845, 156] on link "Delete" at bounding box center [830, 156] width 34 height 11
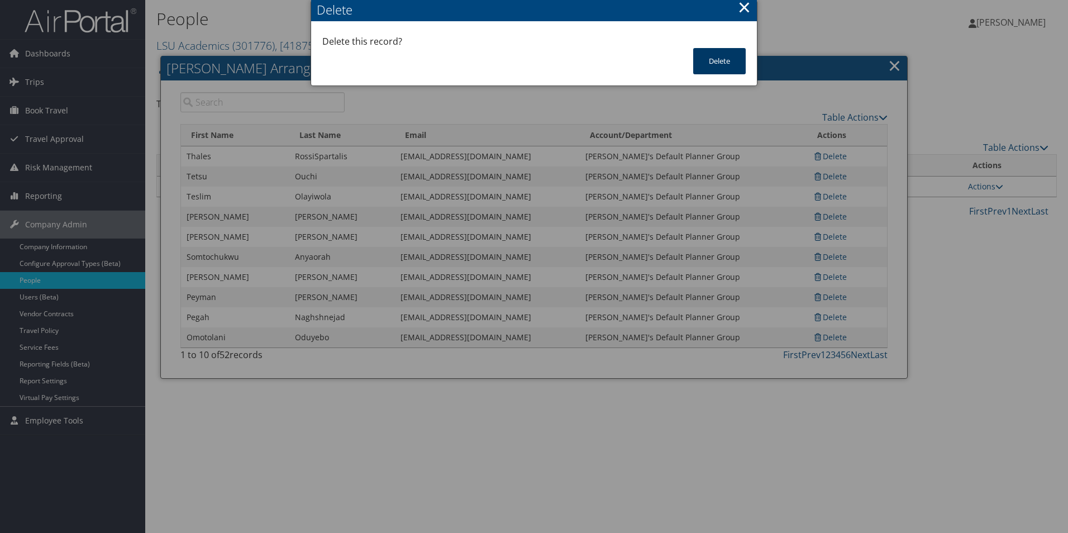
click at [711, 59] on button "Delete" at bounding box center [719, 61] width 53 height 26
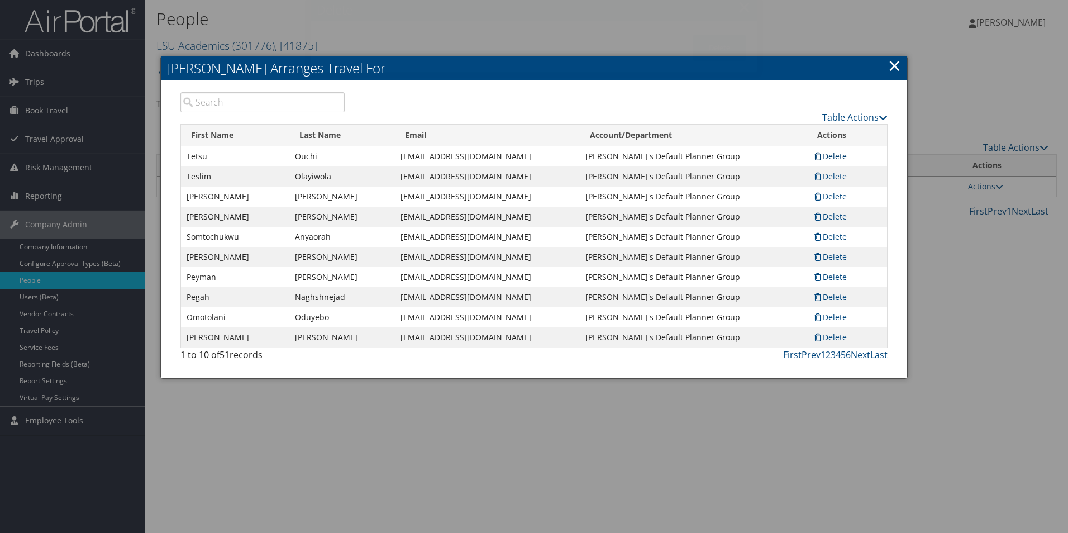
click at [840, 156] on link "Delete" at bounding box center [830, 156] width 34 height 11
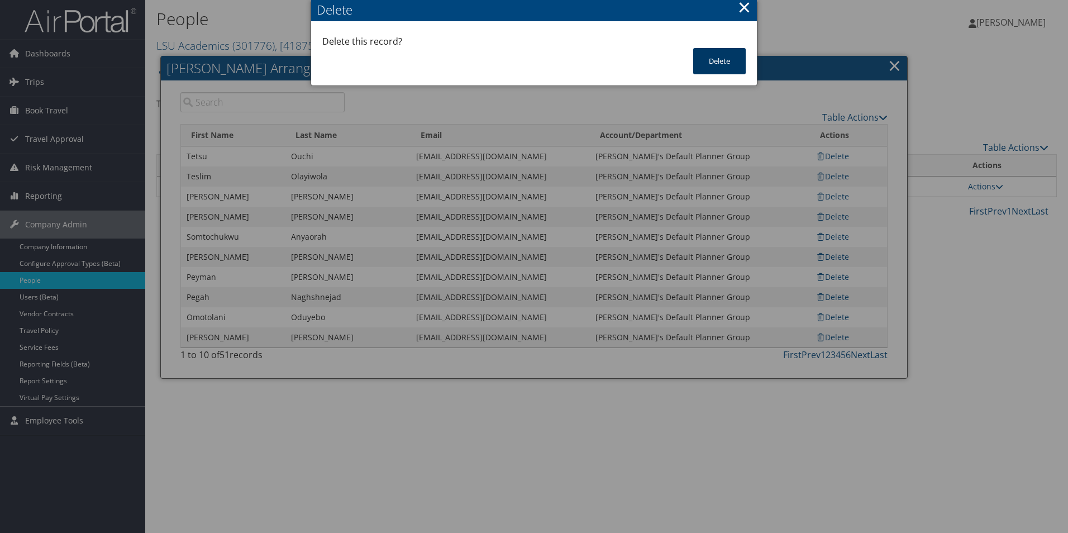
click at [712, 59] on button "Delete" at bounding box center [719, 61] width 53 height 26
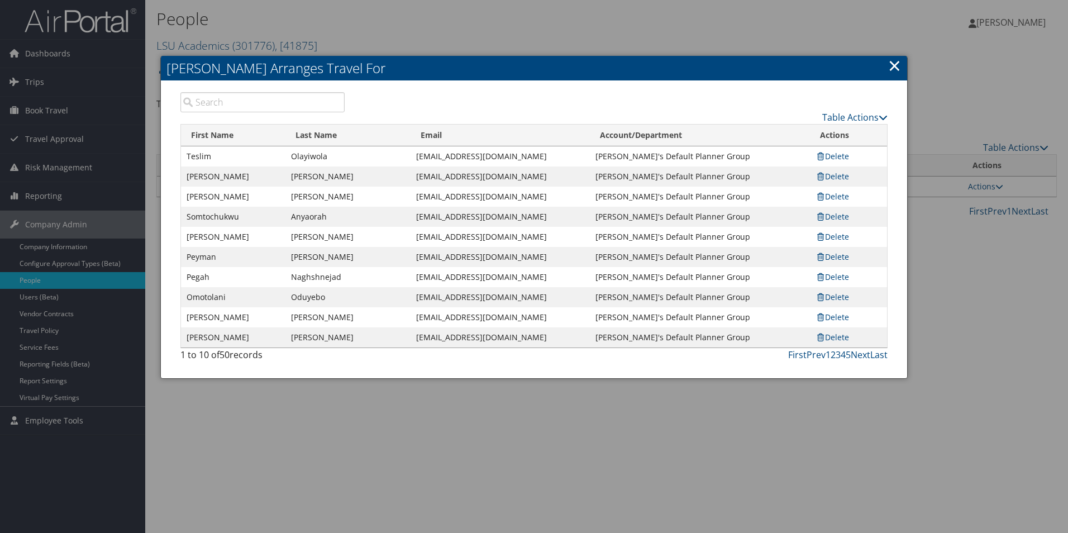
click at [845, 318] on link "Delete" at bounding box center [833, 317] width 34 height 11
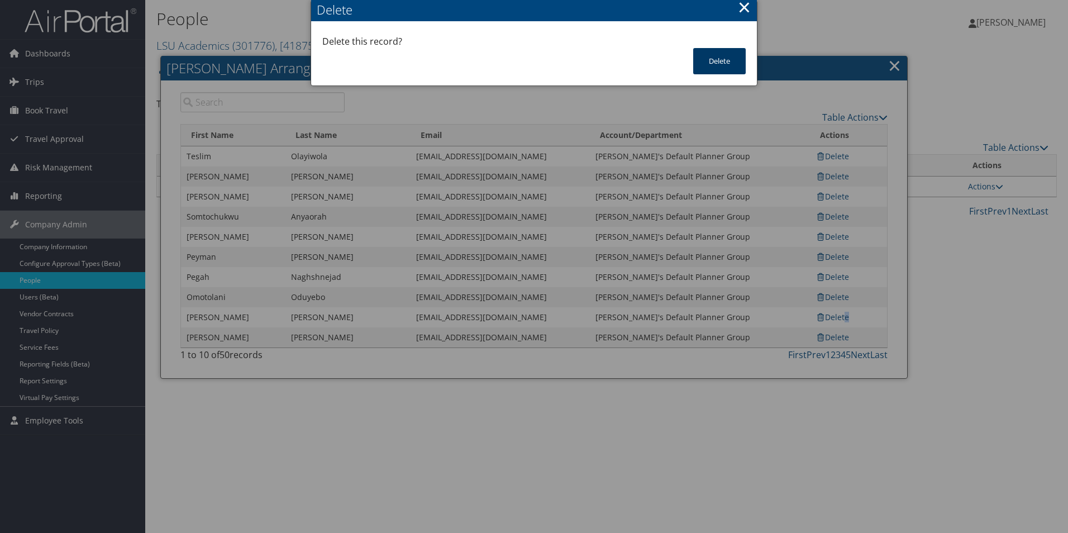
click at [711, 62] on button "Delete" at bounding box center [719, 61] width 53 height 26
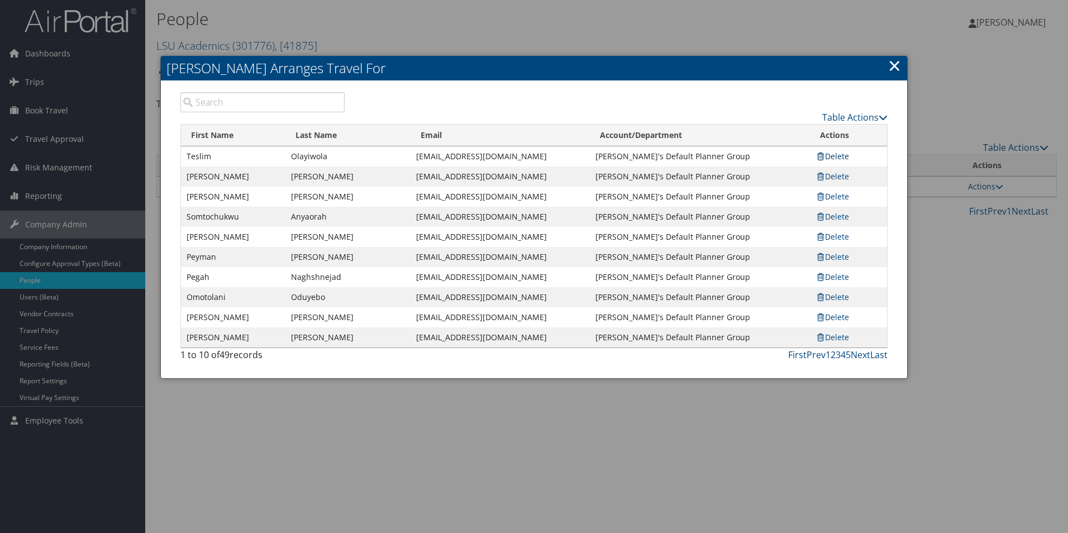
click at [835, 155] on link "Delete" at bounding box center [833, 156] width 34 height 11
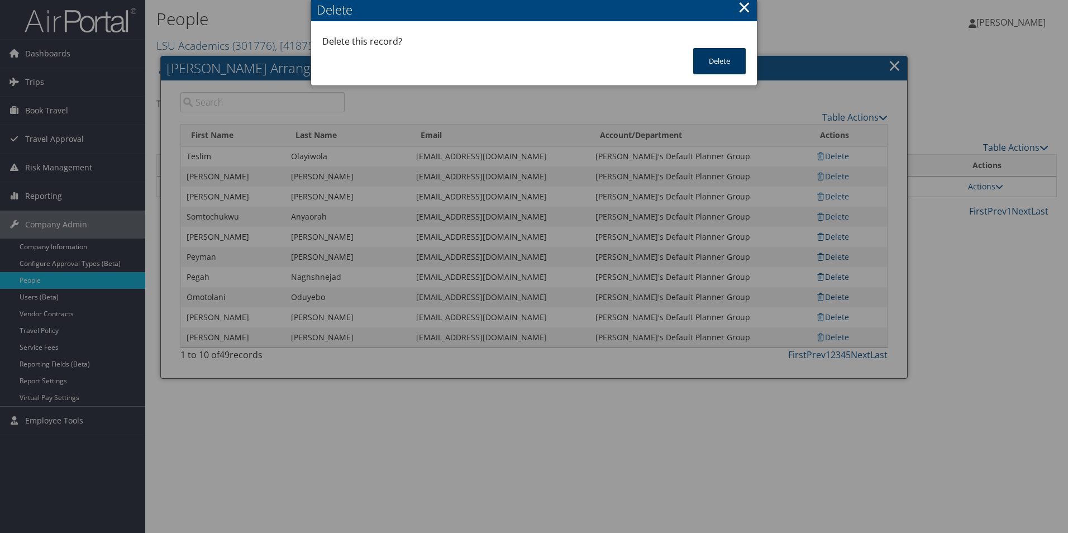
click at [709, 63] on button "Delete" at bounding box center [719, 61] width 53 height 26
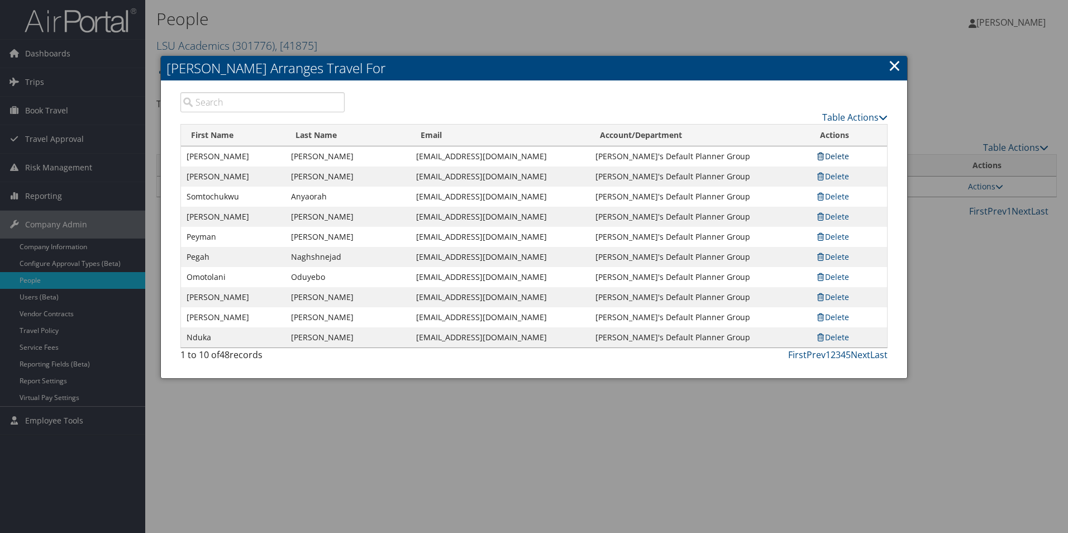
click at [836, 160] on link "Delete" at bounding box center [833, 156] width 34 height 11
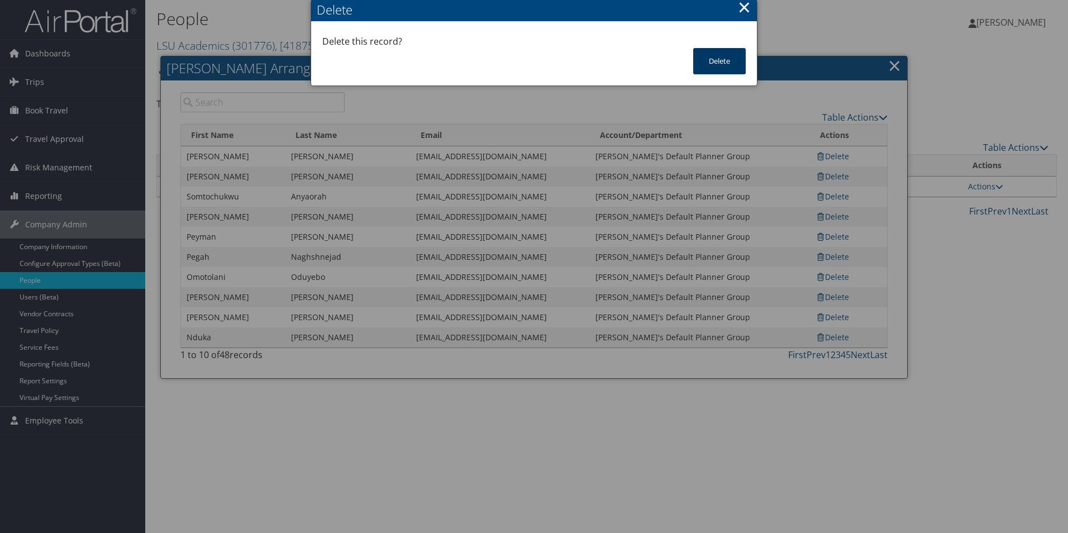
click at [721, 66] on button "Delete" at bounding box center [719, 61] width 53 height 26
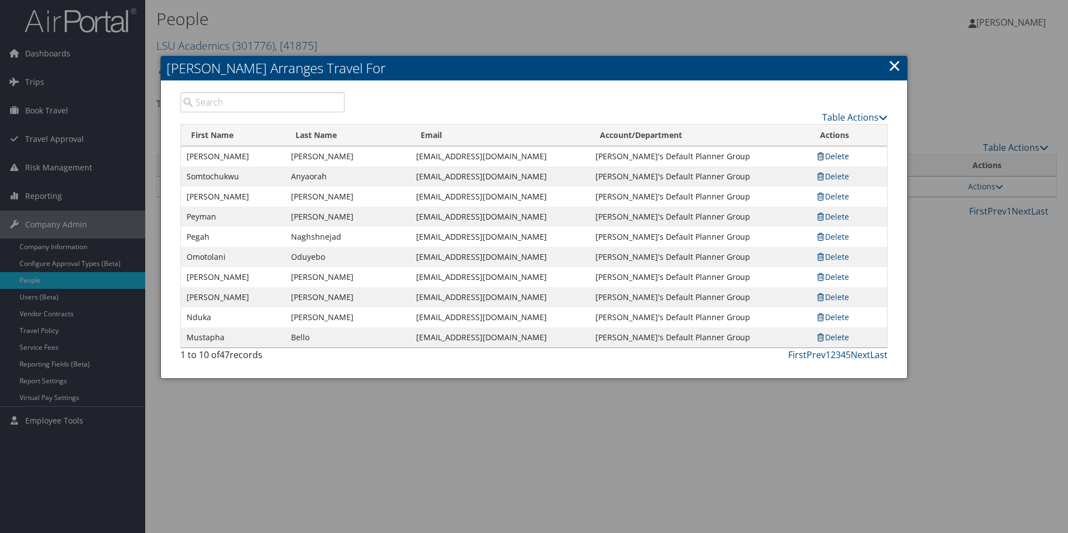
click at [839, 159] on link "Delete" at bounding box center [833, 156] width 34 height 11
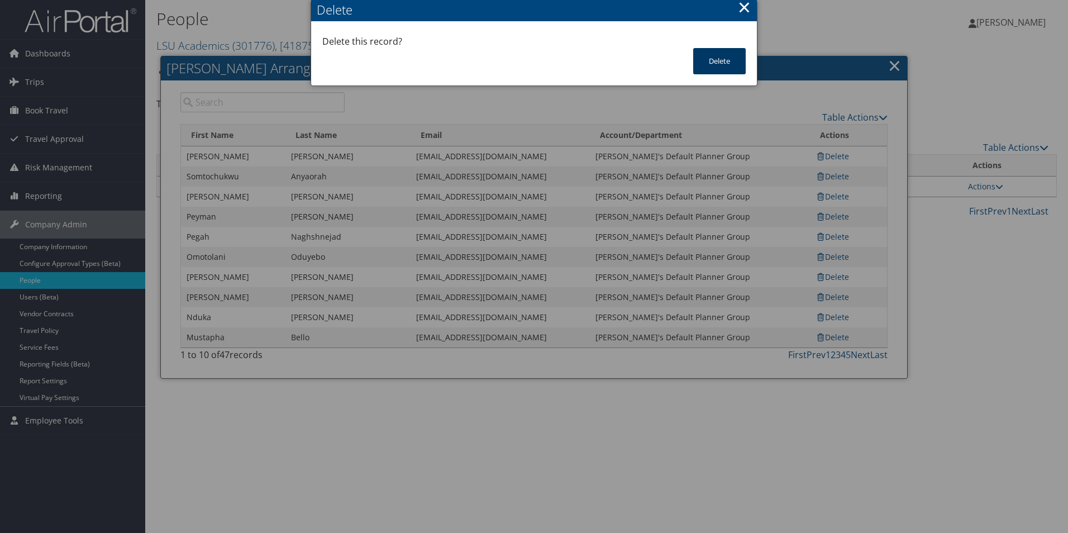
click at [720, 65] on button "Delete" at bounding box center [719, 61] width 53 height 26
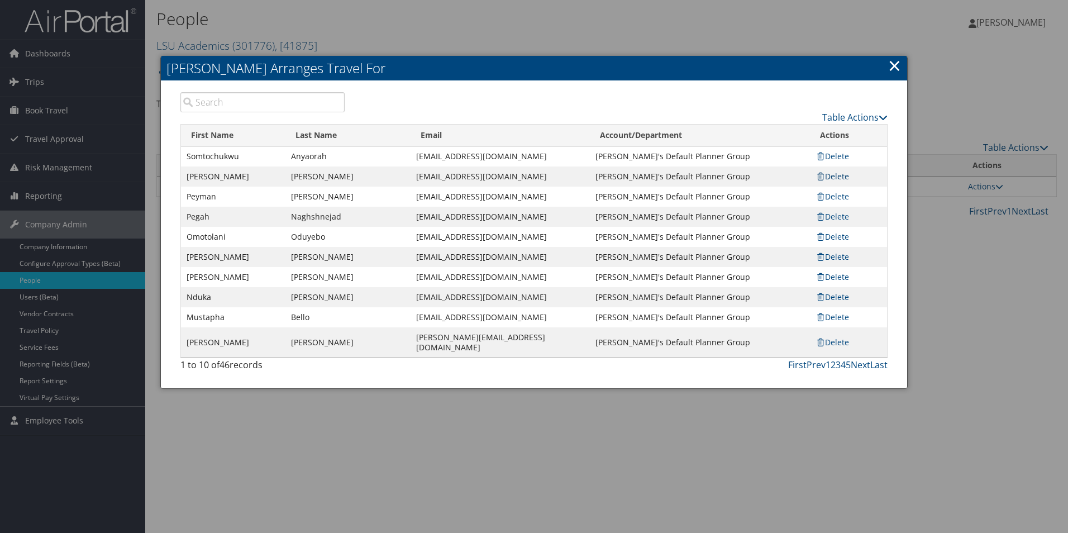
click at [841, 175] on link "Delete" at bounding box center [833, 176] width 34 height 11
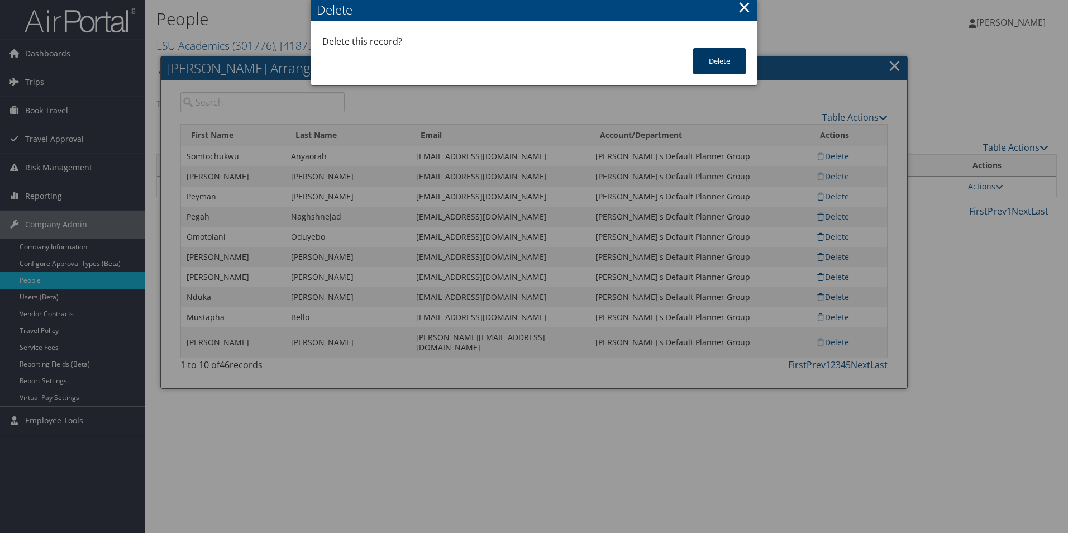
click at [706, 54] on button "Delete" at bounding box center [719, 61] width 53 height 26
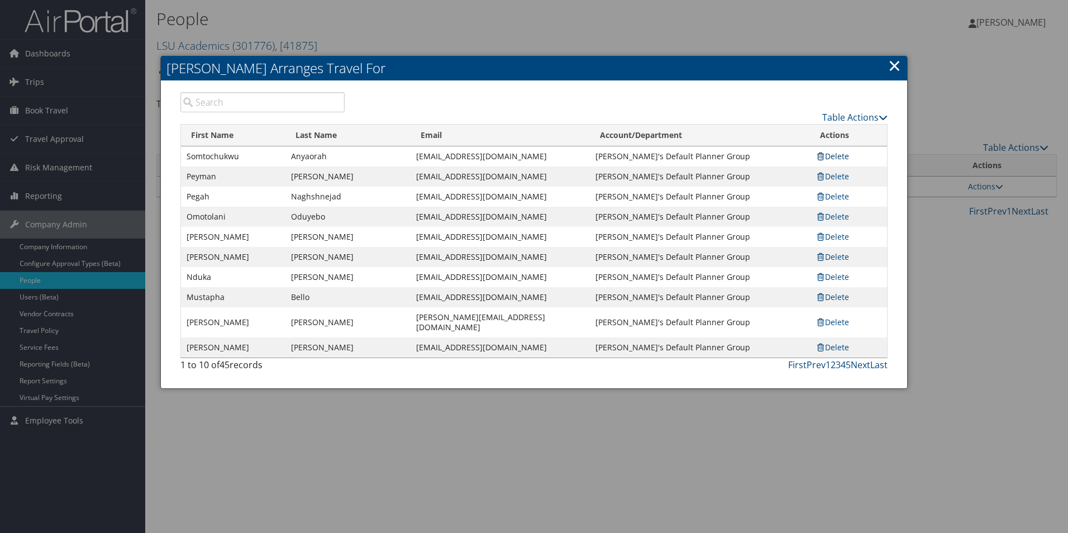
click at [839, 158] on link "Delete" at bounding box center [833, 156] width 34 height 11
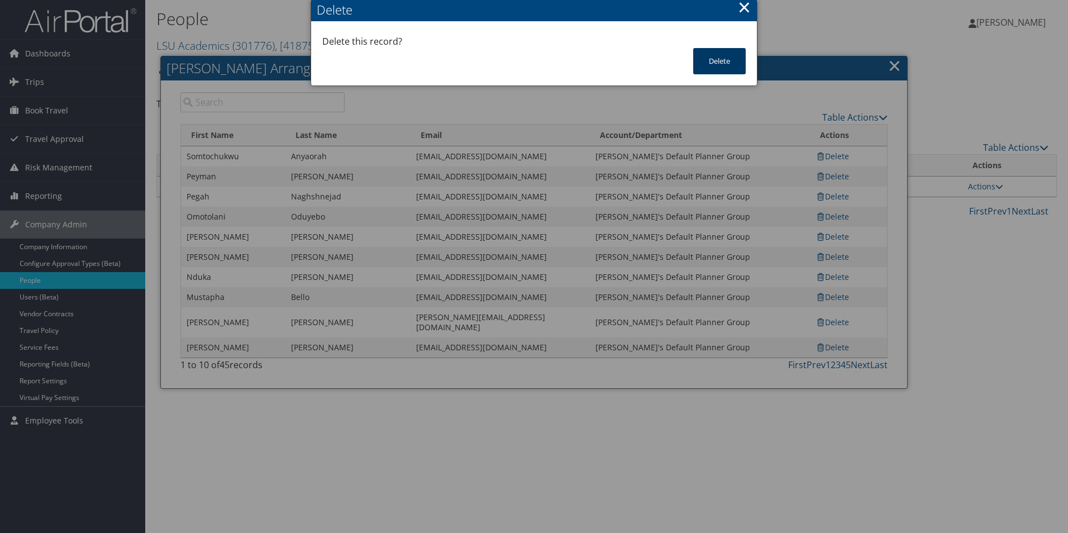
click at [713, 63] on button "Delete" at bounding box center [719, 61] width 53 height 26
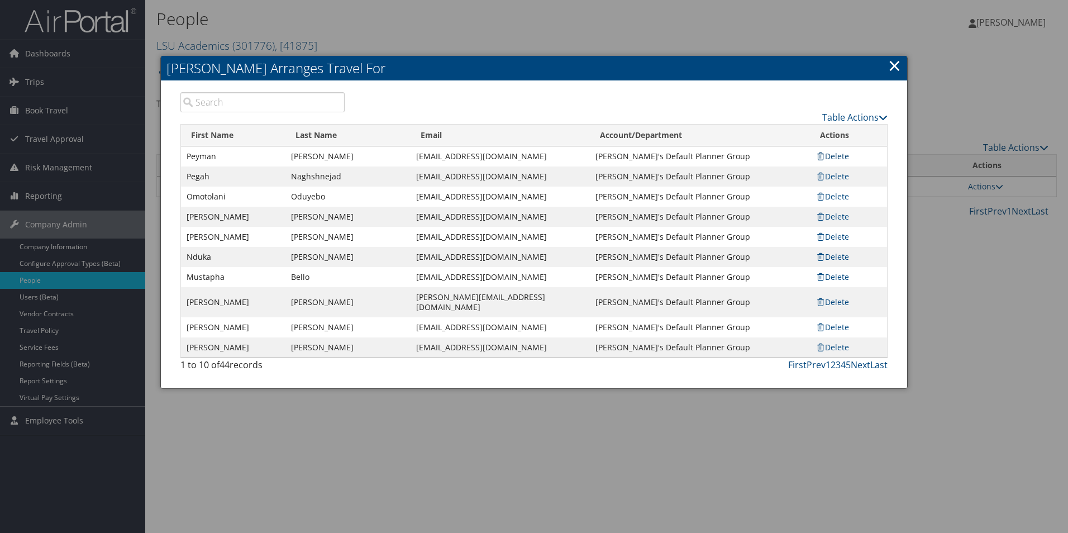
click at [840, 151] on link "Delete" at bounding box center [833, 156] width 34 height 11
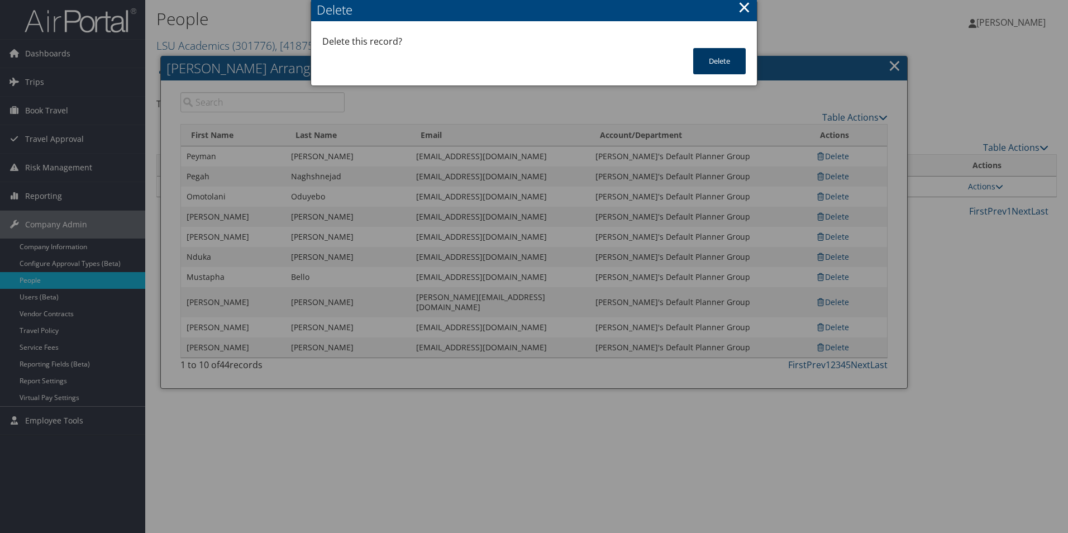
click at [718, 62] on button "Delete" at bounding box center [719, 61] width 53 height 26
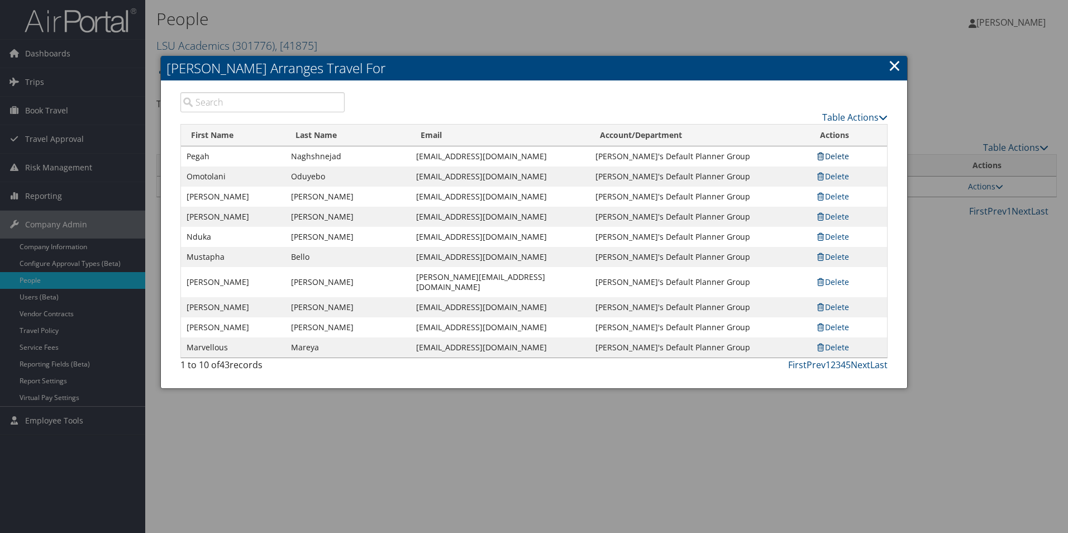
click at [837, 154] on link "Delete" at bounding box center [833, 156] width 34 height 11
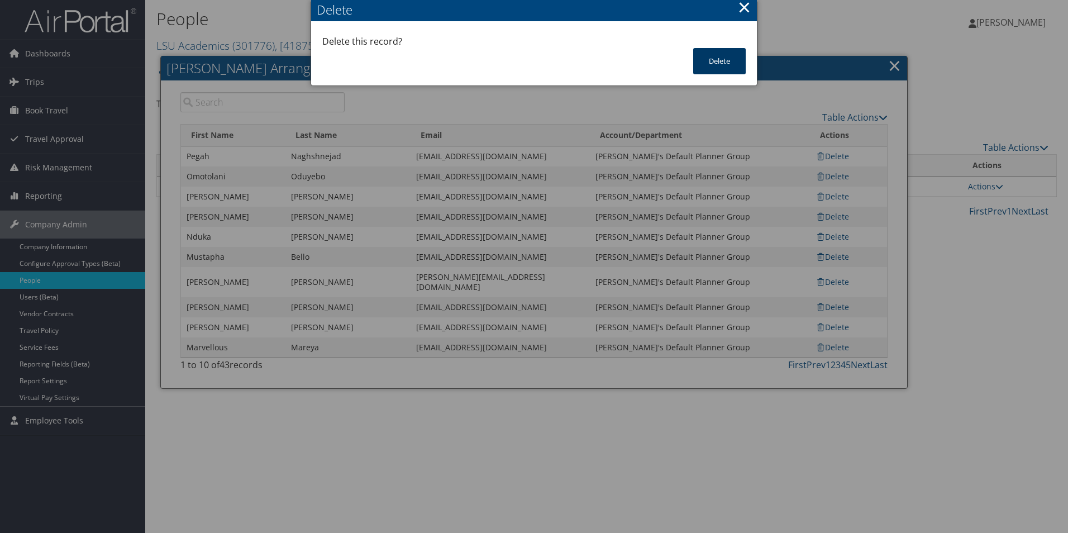
click at [711, 62] on button "Delete" at bounding box center [719, 61] width 53 height 26
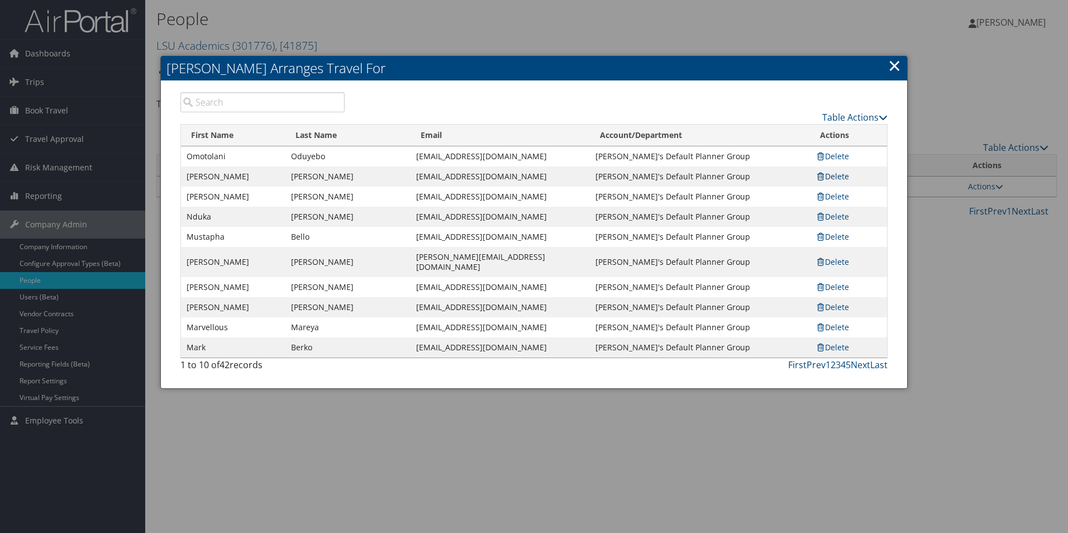
click at [840, 176] on link "Delete" at bounding box center [833, 176] width 34 height 11
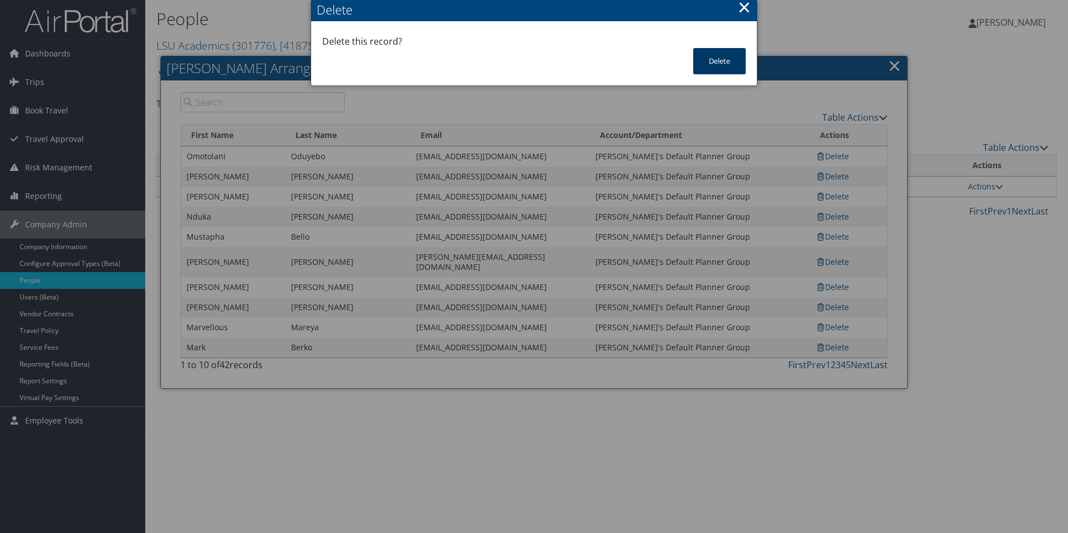
click at [713, 61] on button "Delete" at bounding box center [719, 61] width 53 height 26
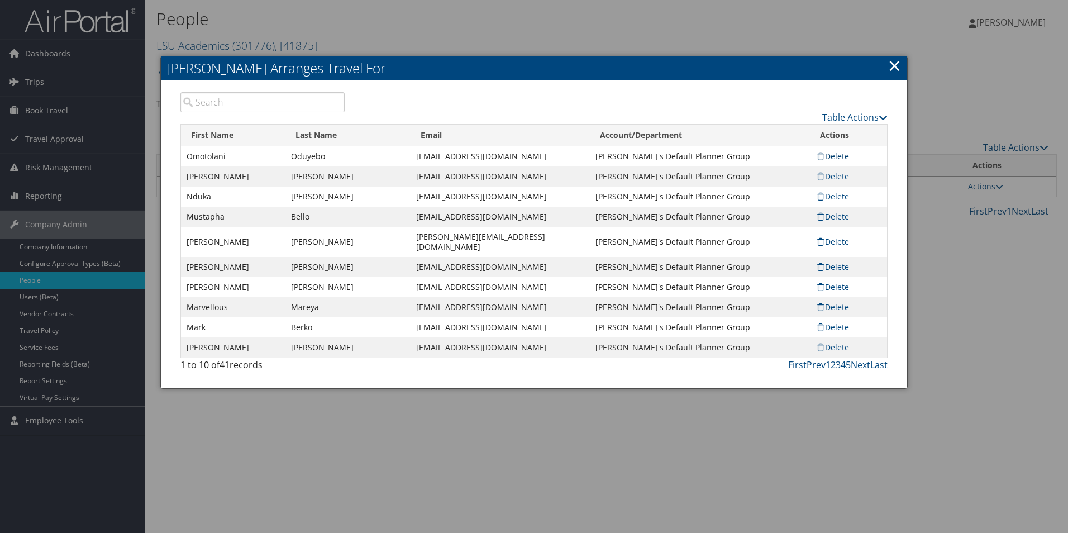
click at [834, 156] on link "Delete" at bounding box center [833, 156] width 34 height 11
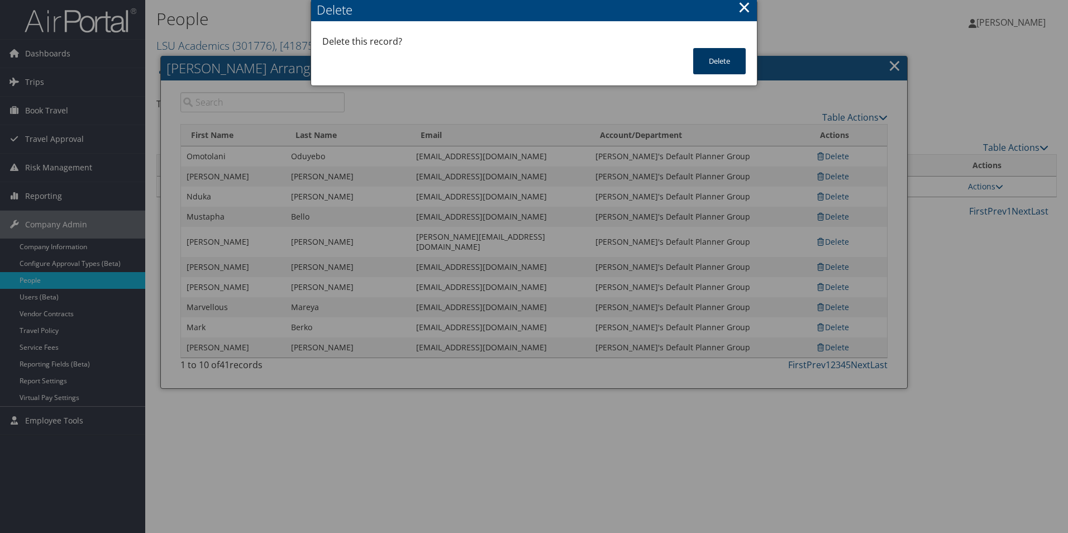
click at [700, 53] on button "Delete" at bounding box center [719, 61] width 53 height 26
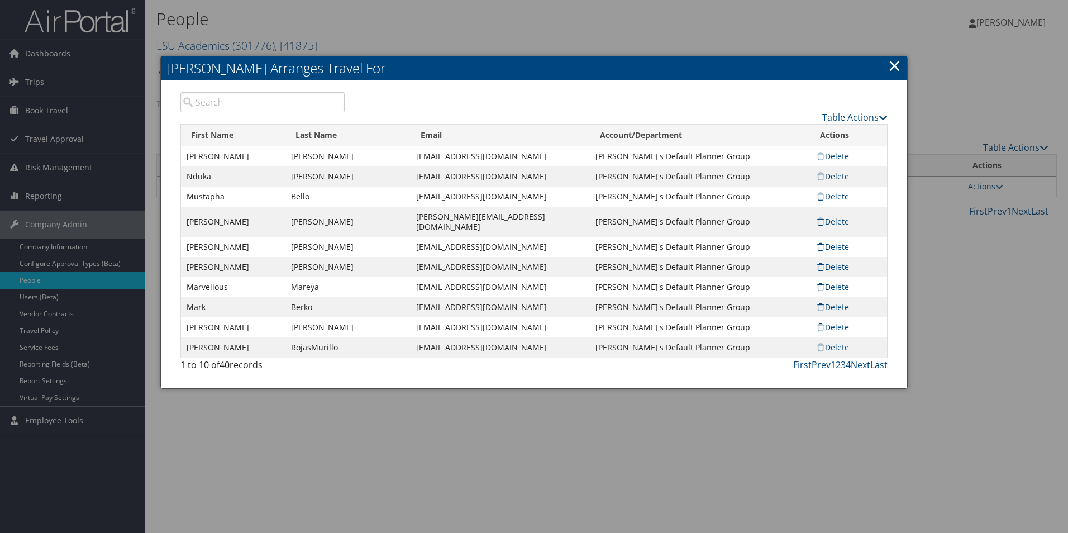
click at [844, 177] on link "Delete" at bounding box center [833, 176] width 34 height 11
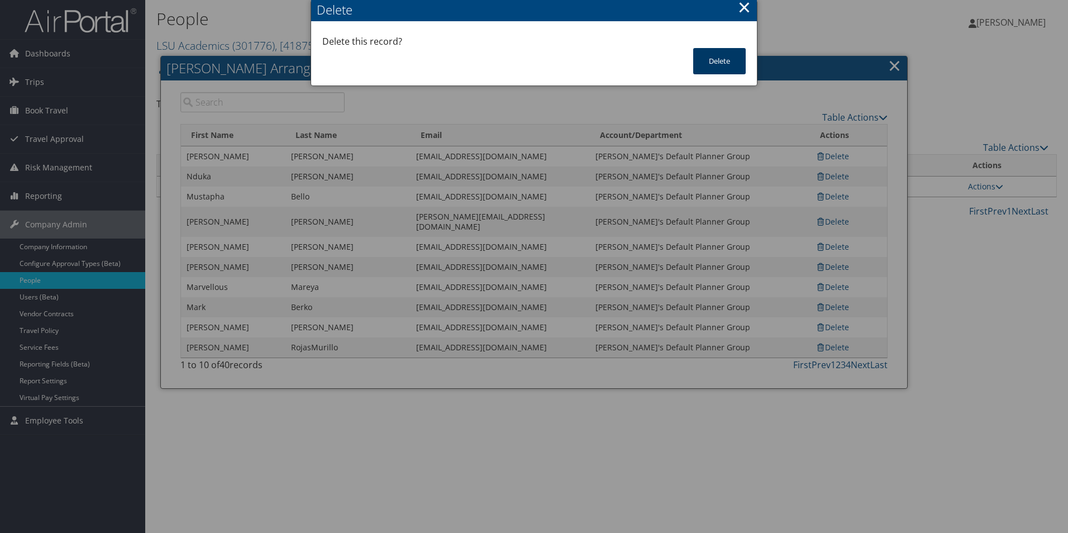
click at [713, 60] on button "Delete" at bounding box center [719, 61] width 53 height 26
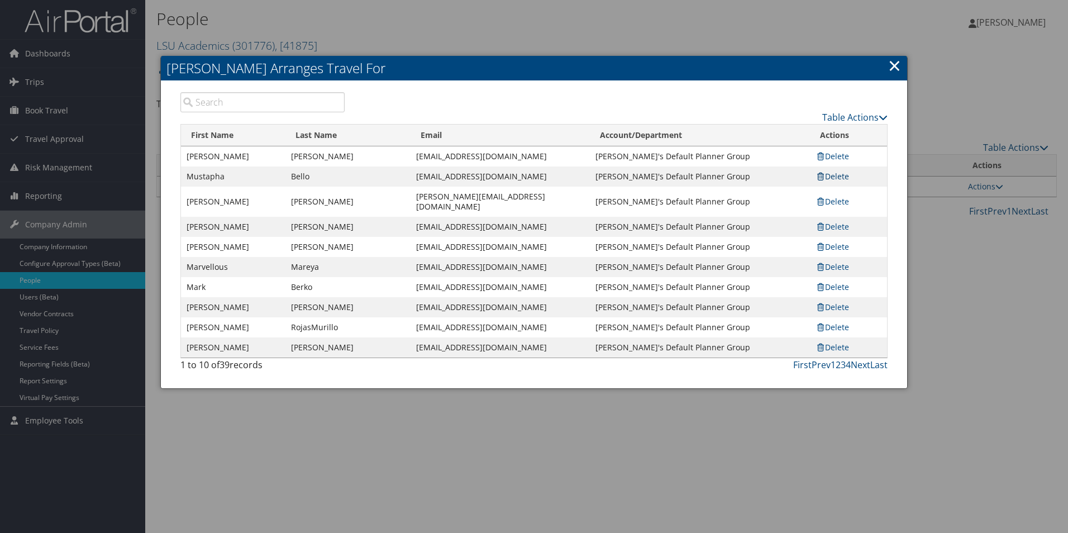
click at [843, 178] on link "Delete" at bounding box center [833, 176] width 34 height 11
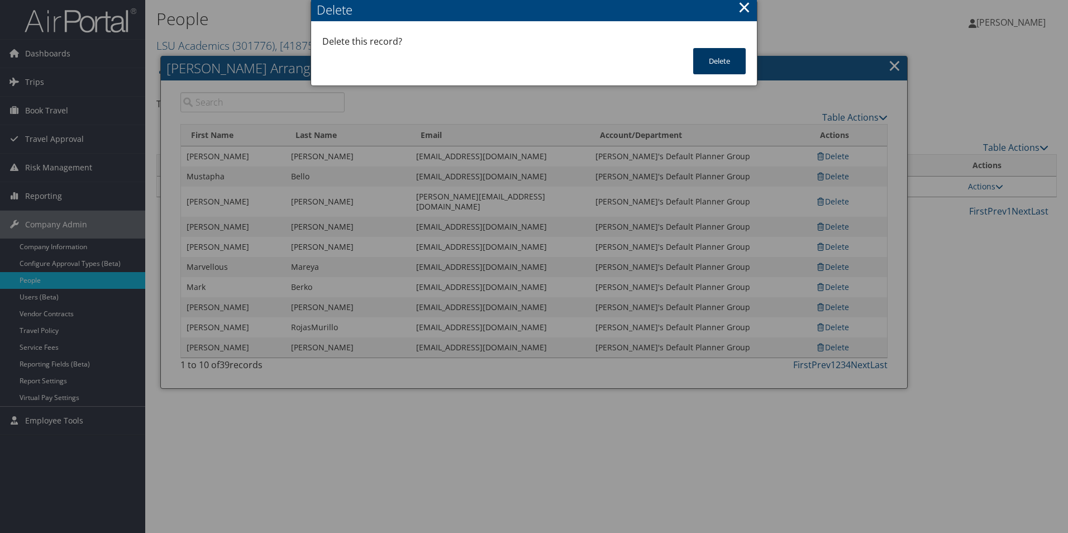
click at [721, 59] on button "Delete" at bounding box center [719, 61] width 53 height 26
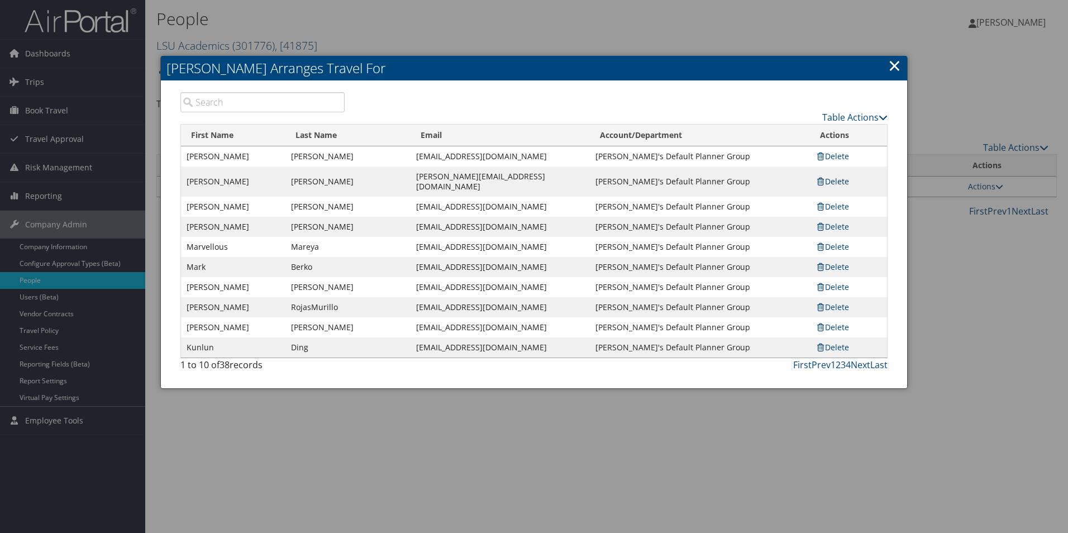
click at [840, 179] on link "Delete" at bounding box center [833, 181] width 34 height 11
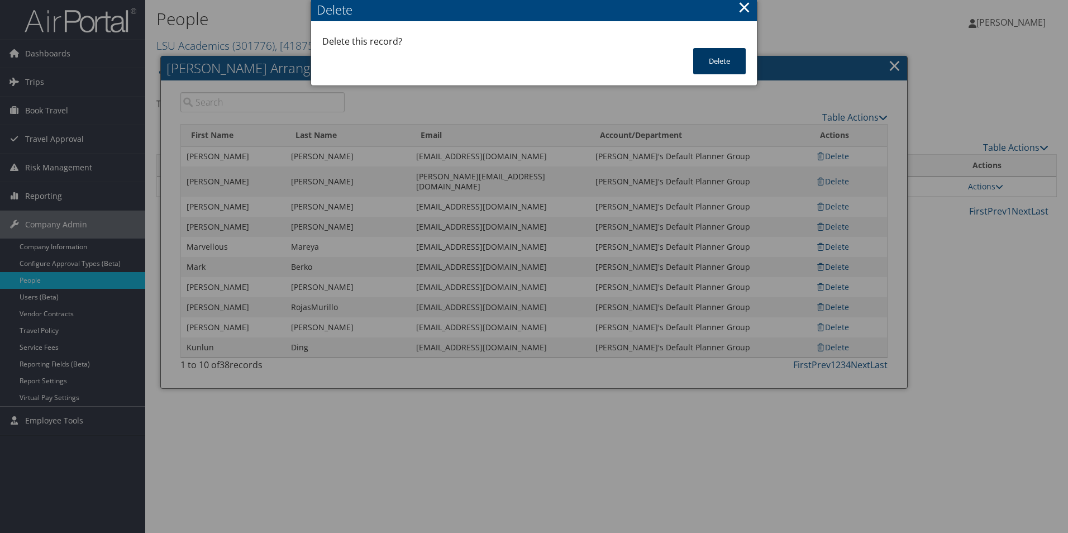
click at [720, 66] on button "Delete" at bounding box center [719, 61] width 53 height 26
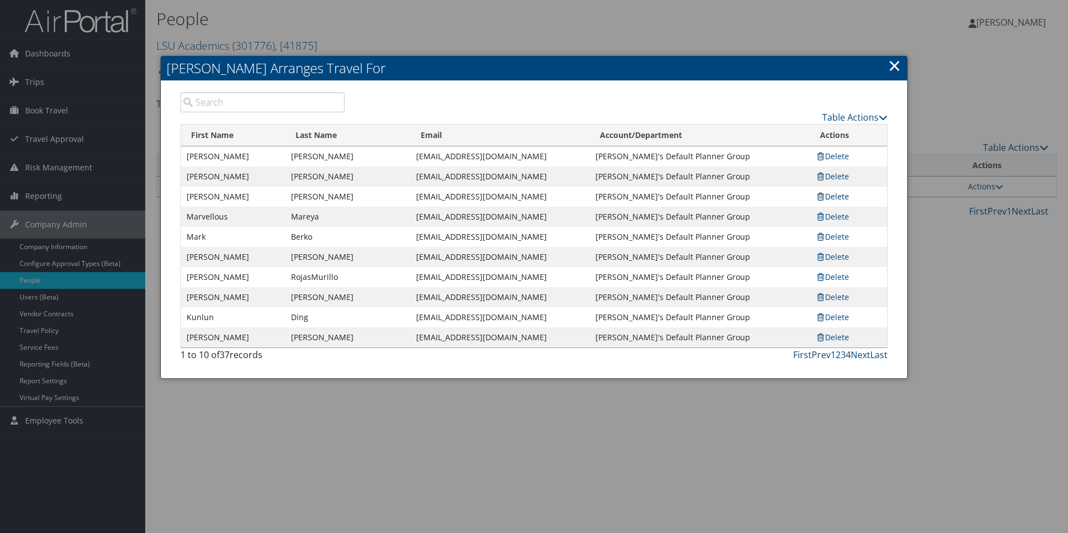
click at [833, 191] on link "Delete" at bounding box center [833, 196] width 34 height 11
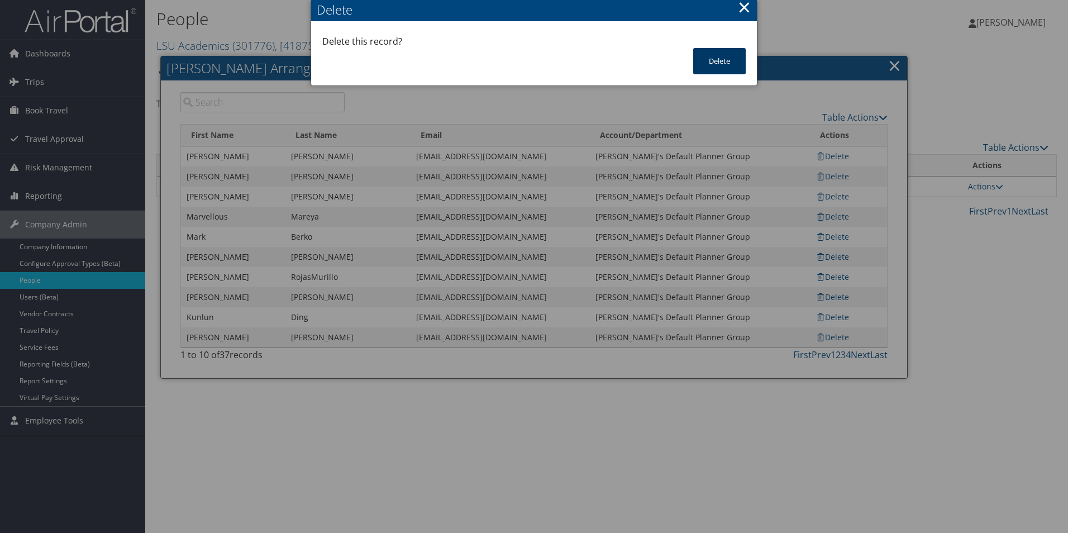
click at [709, 59] on button "Delete" at bounding box center [719, 61] width 53 height 26
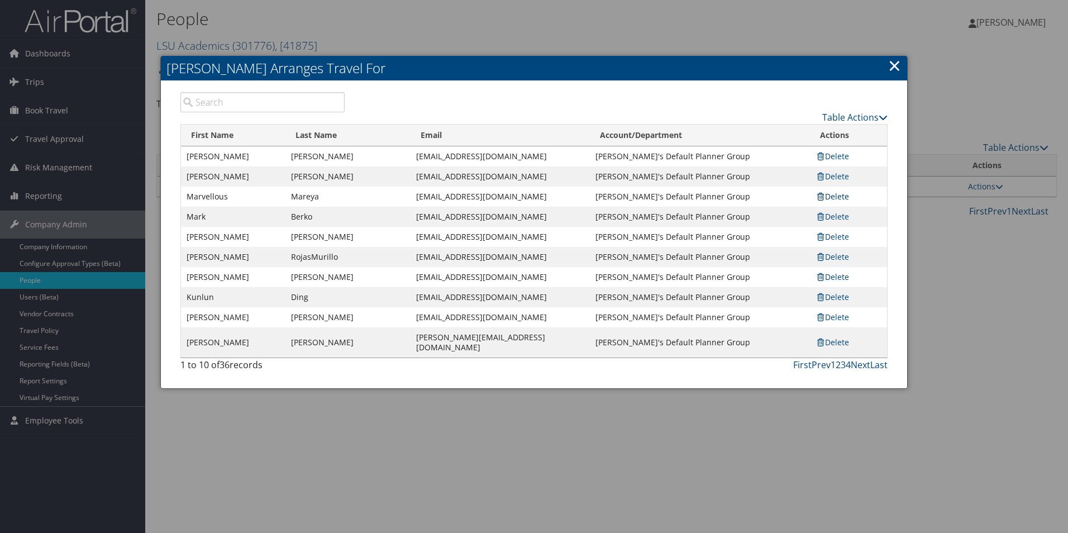
click at [842, 195] on link "Delete" at bounding box center [833, 196] width 34 height 11
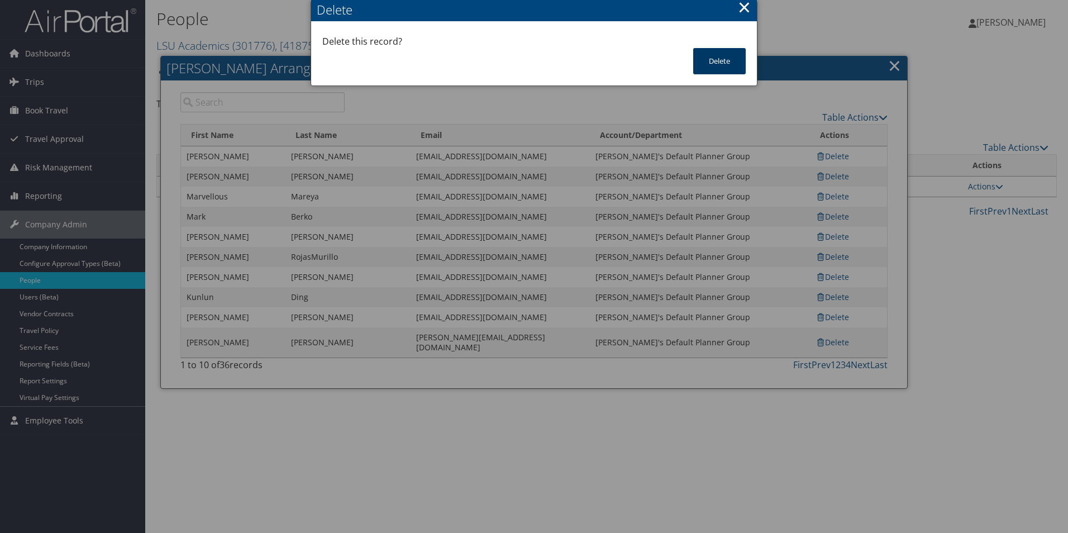
click at [716, 58] on button "Delete" at bounding box center [719, 61] width 53 height 26
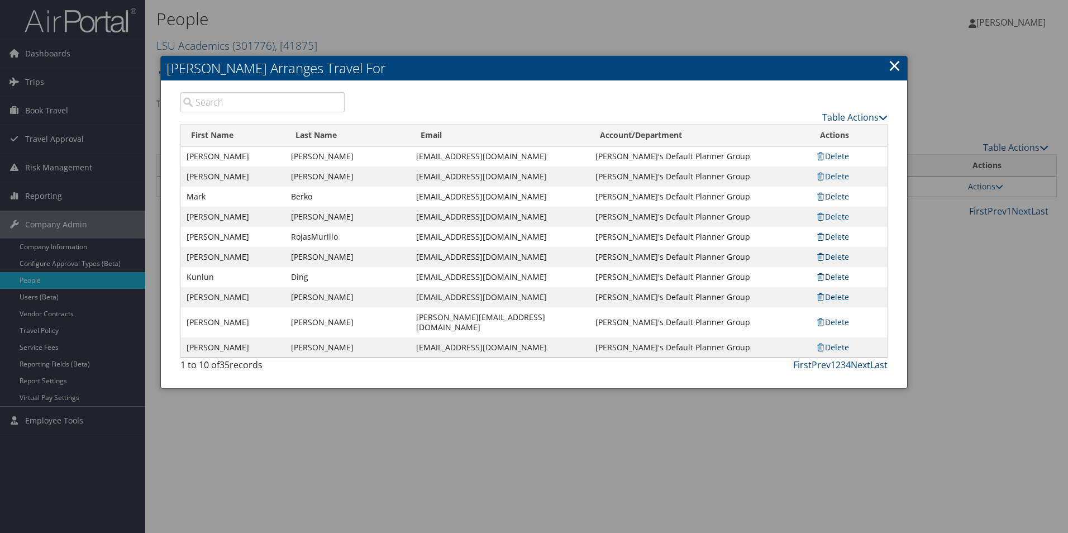
click at [833, 199] on link "Delete" at bounding box center [833, 196] width 34 height 11
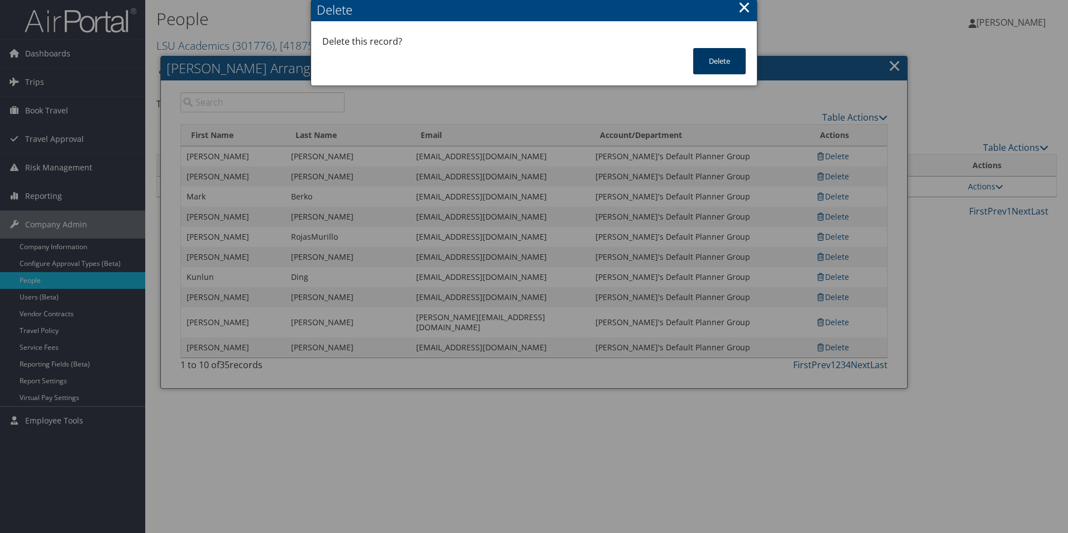
click at [714, 61] on button "Delete" at bounding box center [719, 61] width 53 height 26
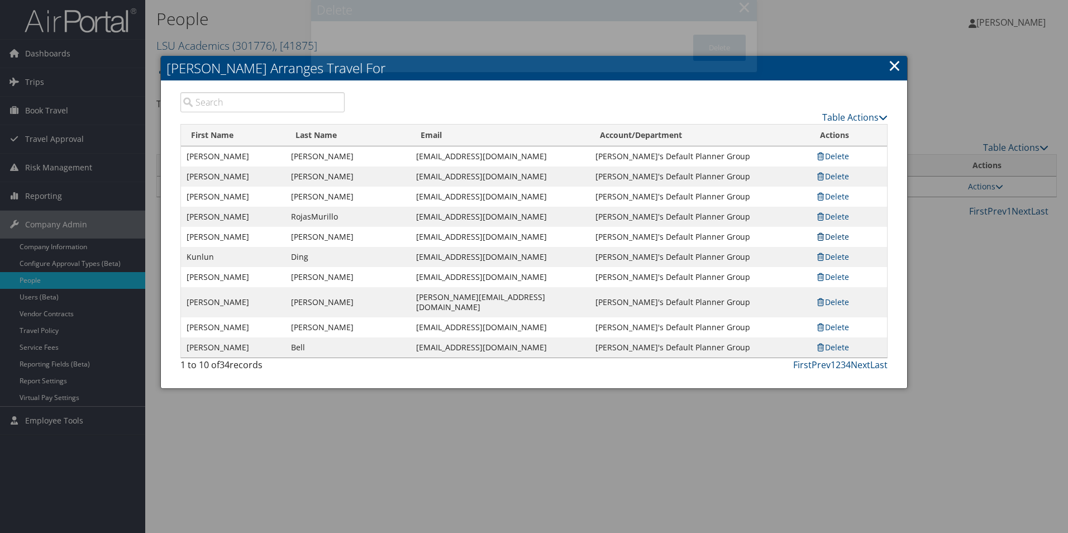
click at [841, 235] on link "Delete" at bounding box center [833, 236] width 34 height 11
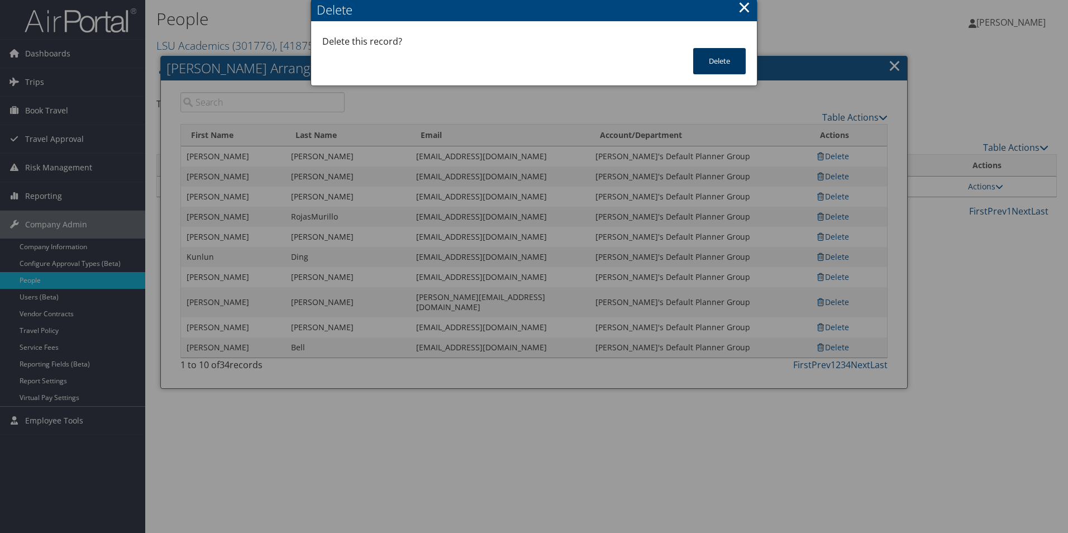
click at [720, 55] on button "Delete" at bounding box center [719, 61] width 53 height 26
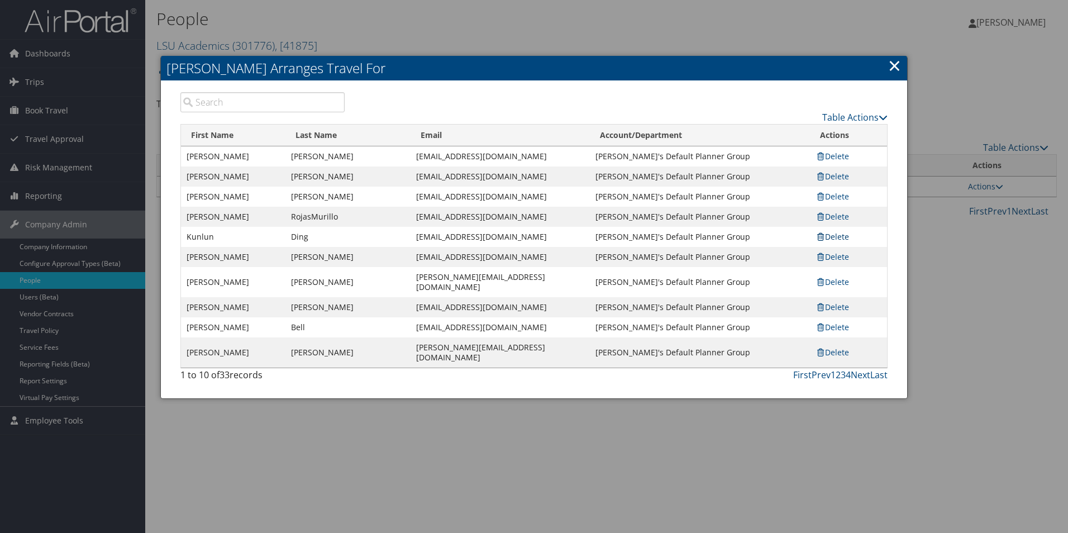
click at [842, 235] on link "Delete" at bounding box center [833, 236] width 34 height 11
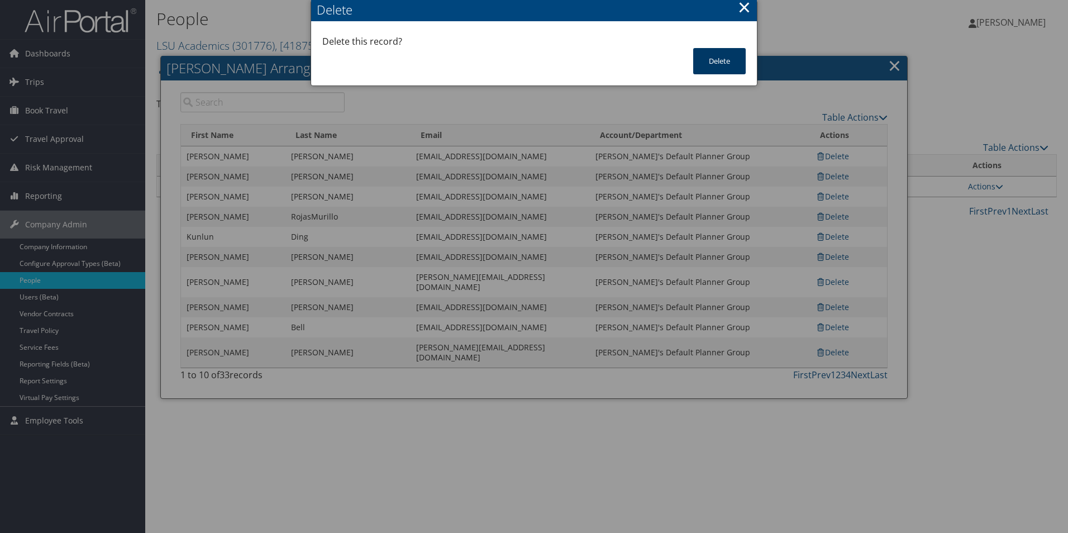
click at [714, 55] on button "Delete" at bounding box center [719, 61] width 53 height 26
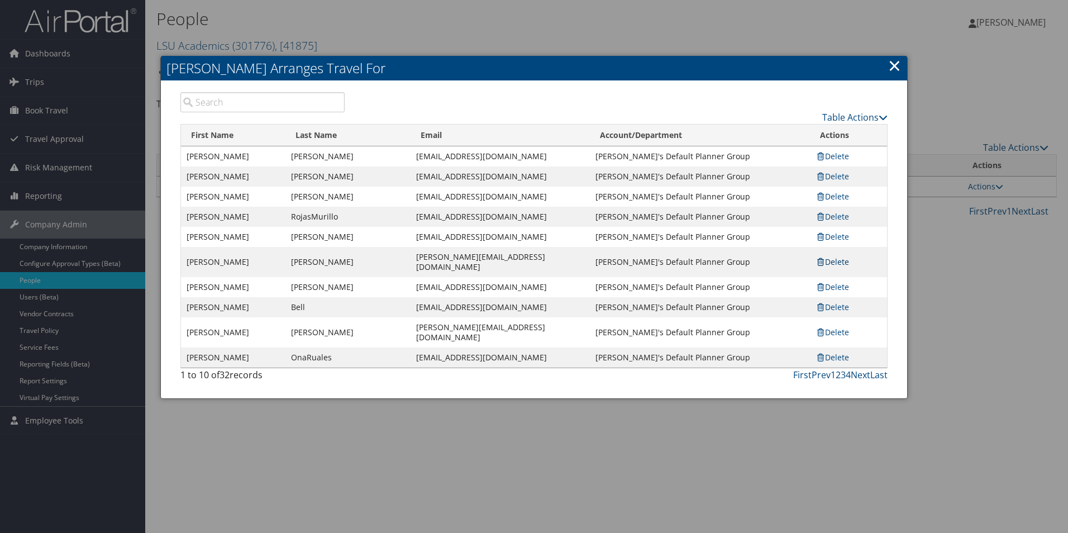
click at [830, 256] on link "Delete" at bounding box center [833, 261] width 34 height 11
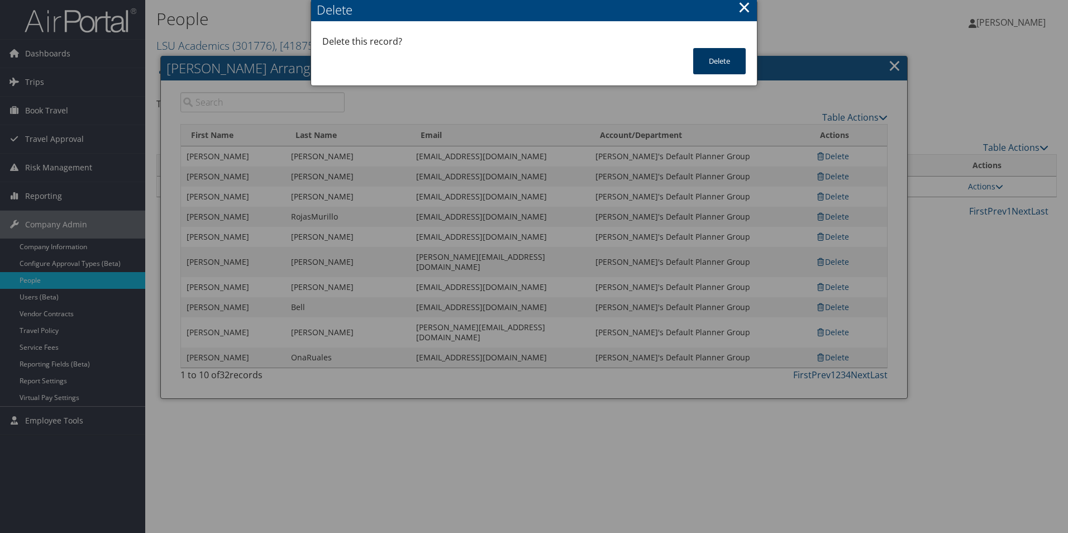
click at [717, 50] on button "Delete" at bounding box center [719, 61] width 53 height 26
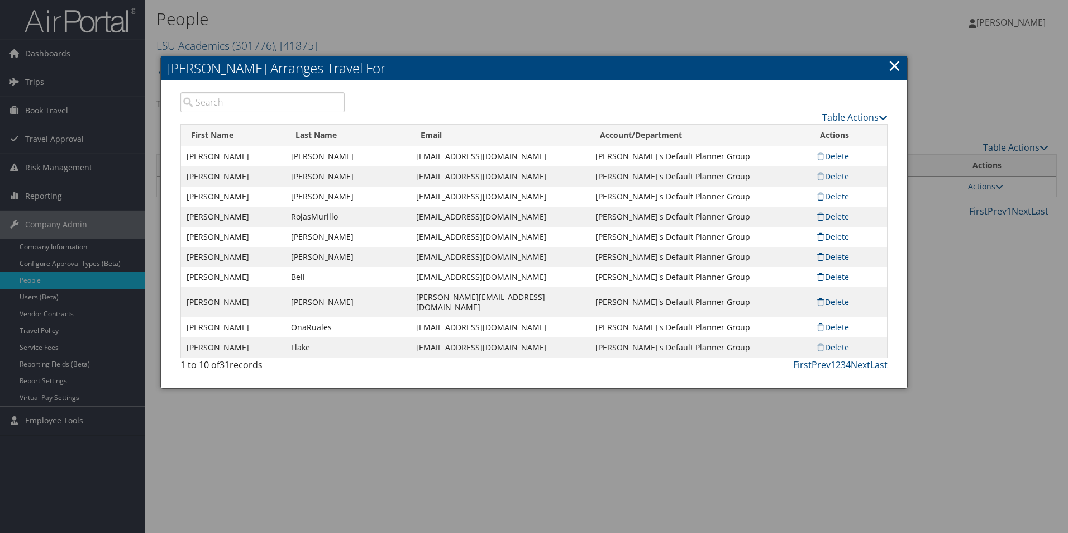
click at [839, 223] on td "Delete" at bounding box center [848, 217] width 77 height 20
click at [837, 215] on link "Delete" at bounding box center [833, 216] width 34 height 11
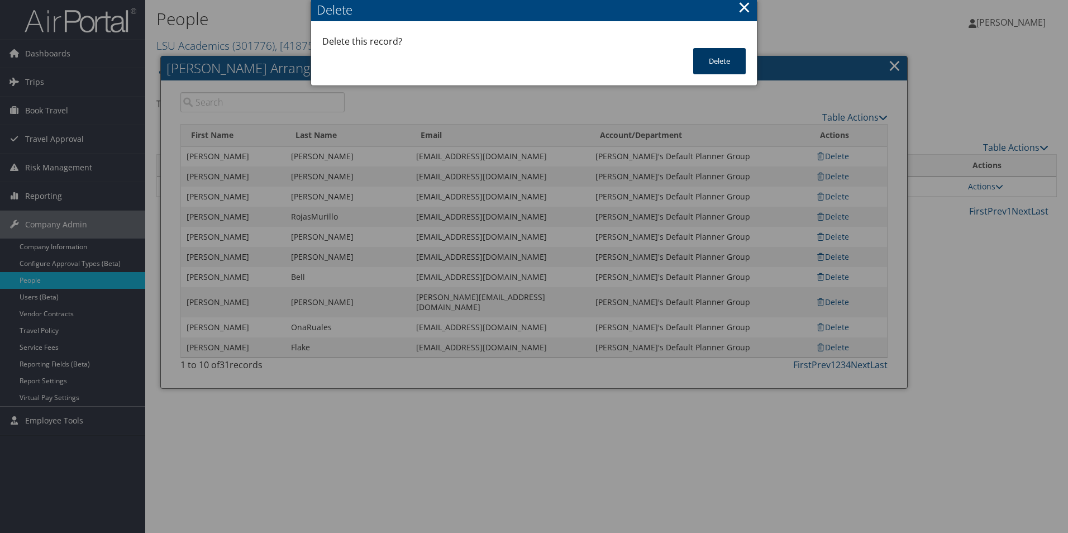
click at [724, 53] on button "Delete" at bounding box center [719, 61] width 53 height 26
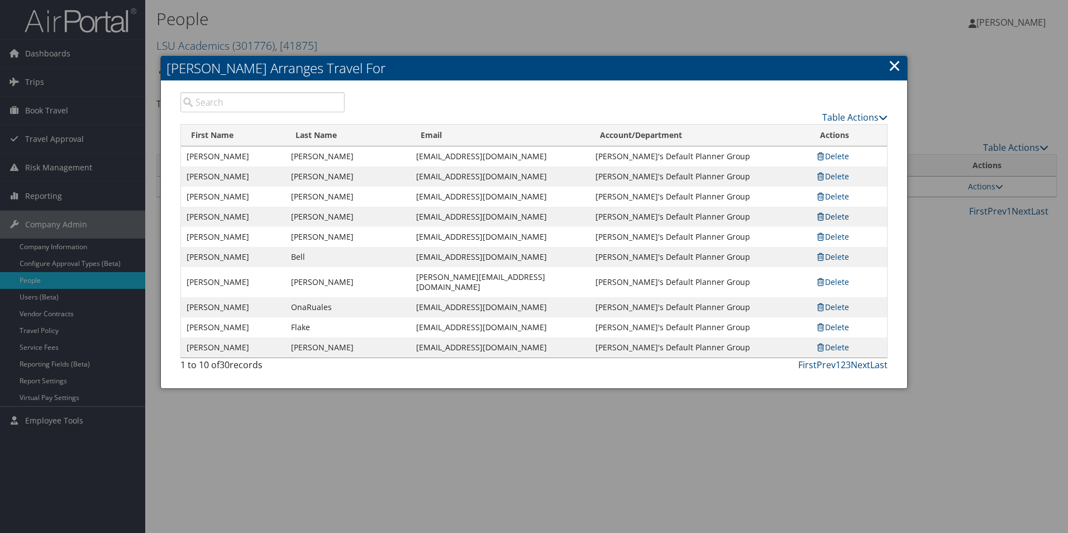
click at [838, 214] on link "Delete" at bounding box center [833, 216] width 34 height 11
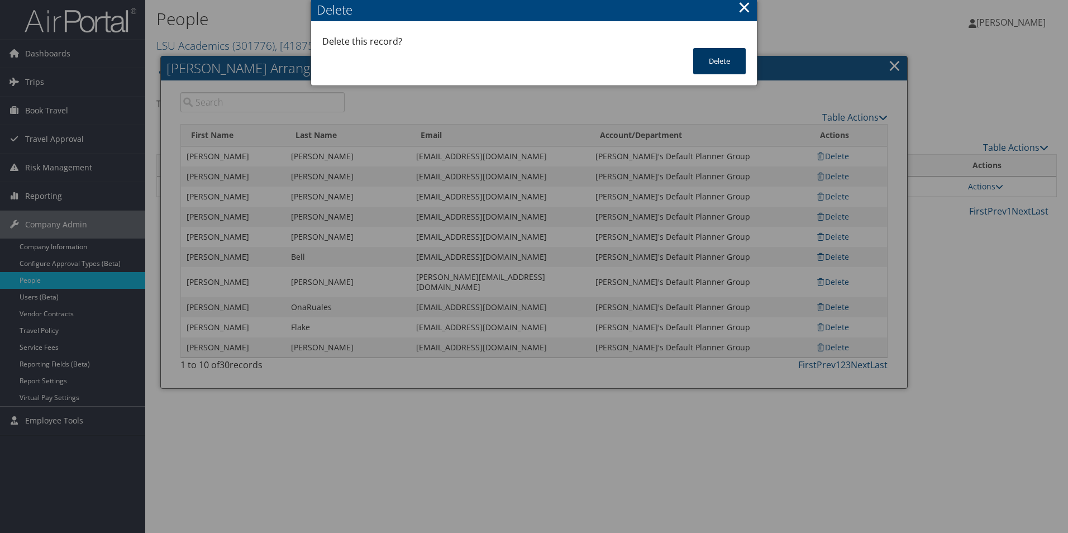
click at [714, 60] on button "Delete" at bounding box center [719, 61] width 53 height 26
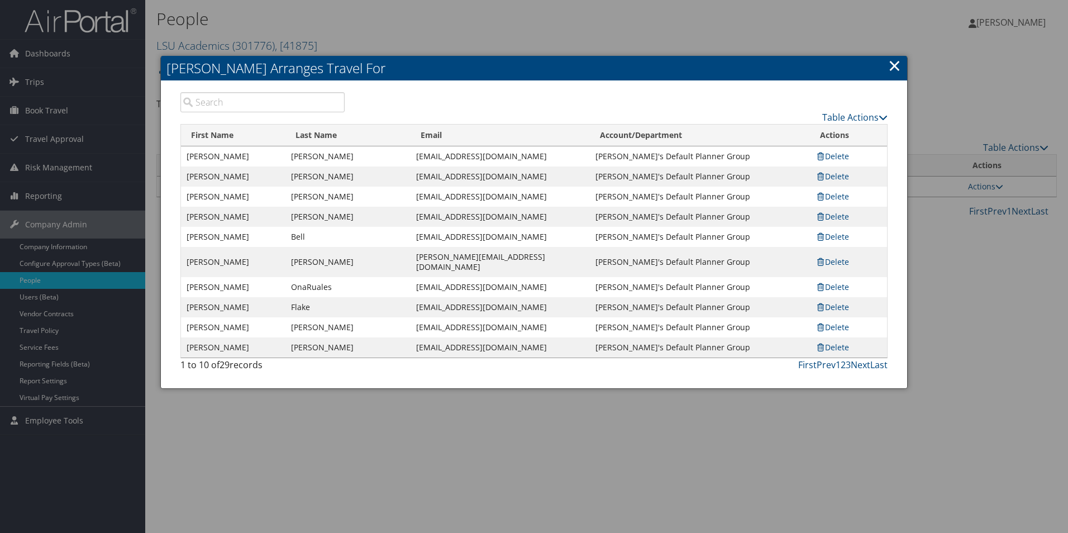
click at [832, 149] on td "Delete" at bounding box center [848, 156] width 77 height 20
click at [836, 158] on link "Delete" at bounding box center [833, 156] width 34 height 11
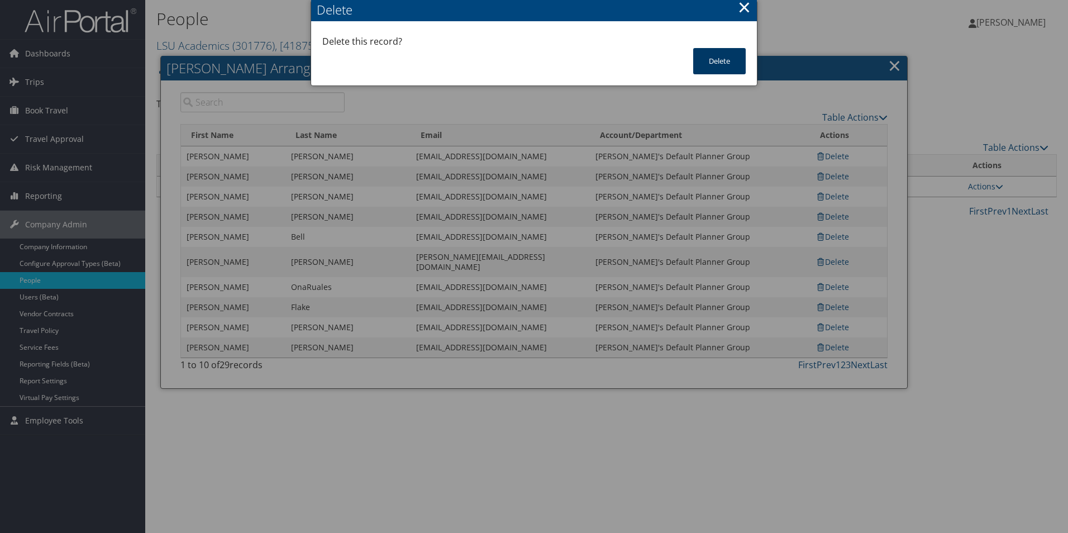
click at [722, 65] on button "Delete" at bounding box center [719, 61] width 53 height 26
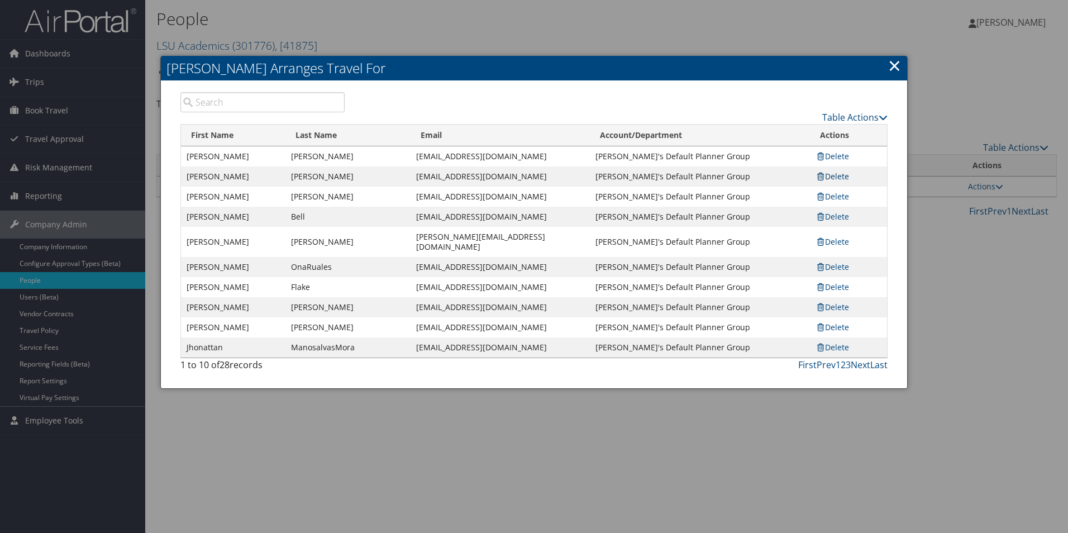
click at [839, 176] on link "Delete" at bounding box center [833, 176] width 34 height 11
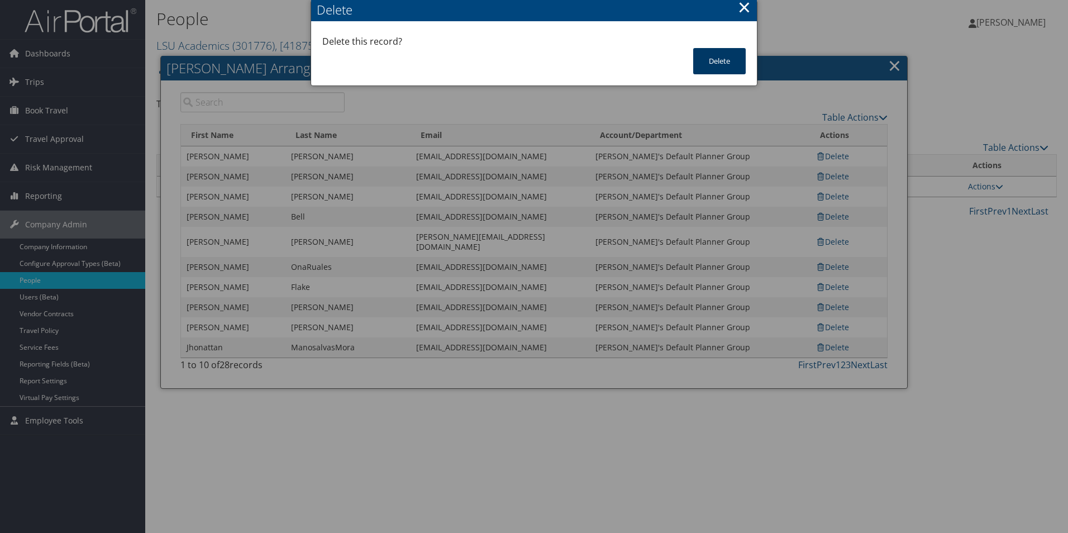
click at [716, 57] on button "Delete" at bounding box center [719, 61] width 53 height 26
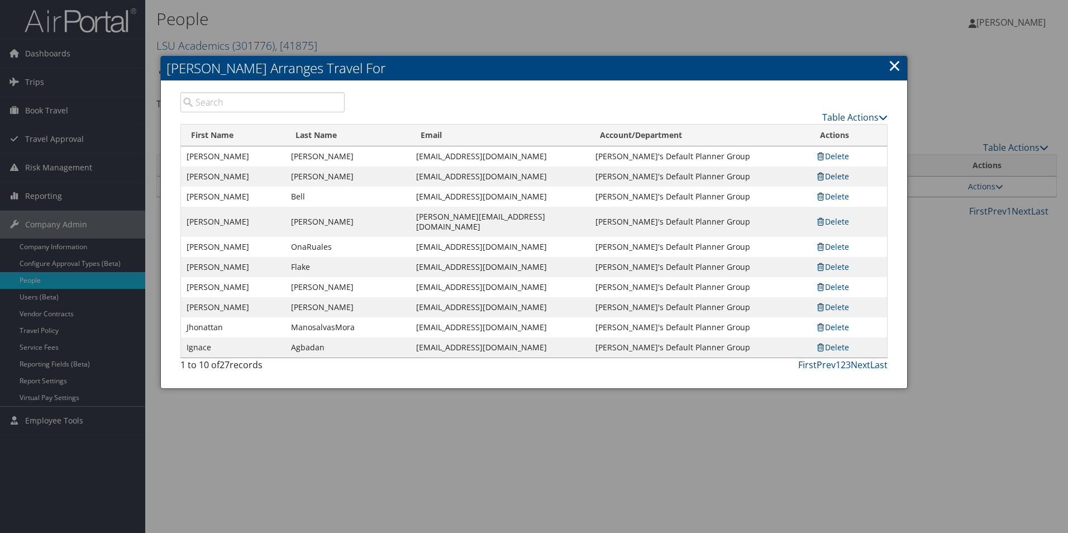
click at [837, 175] on link "Delete" at bounding box center [833, 176] width 34 height 11
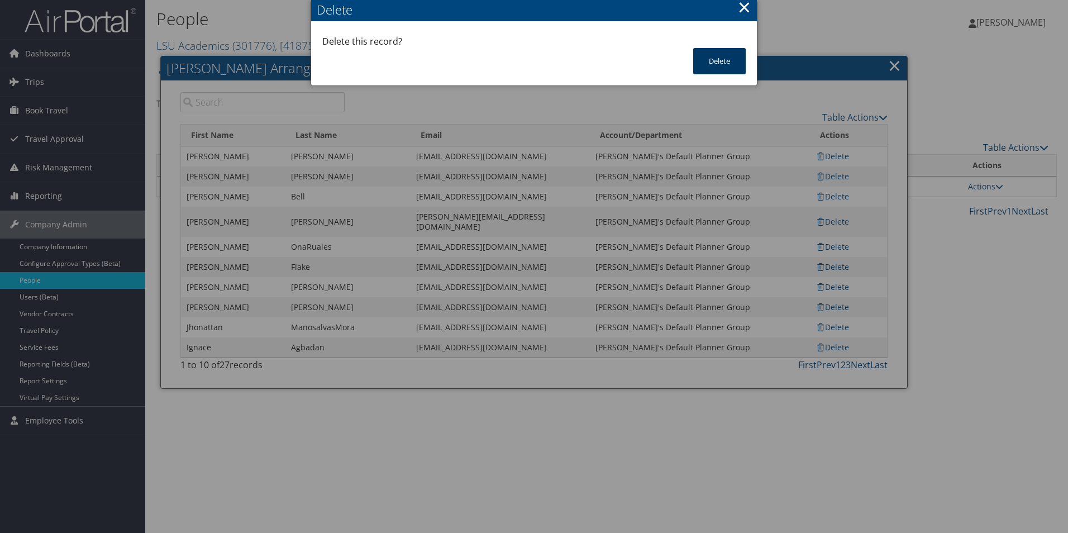
click at [731, 67] on button "Delete" at bounding box center [719, 61] width 53 height 26
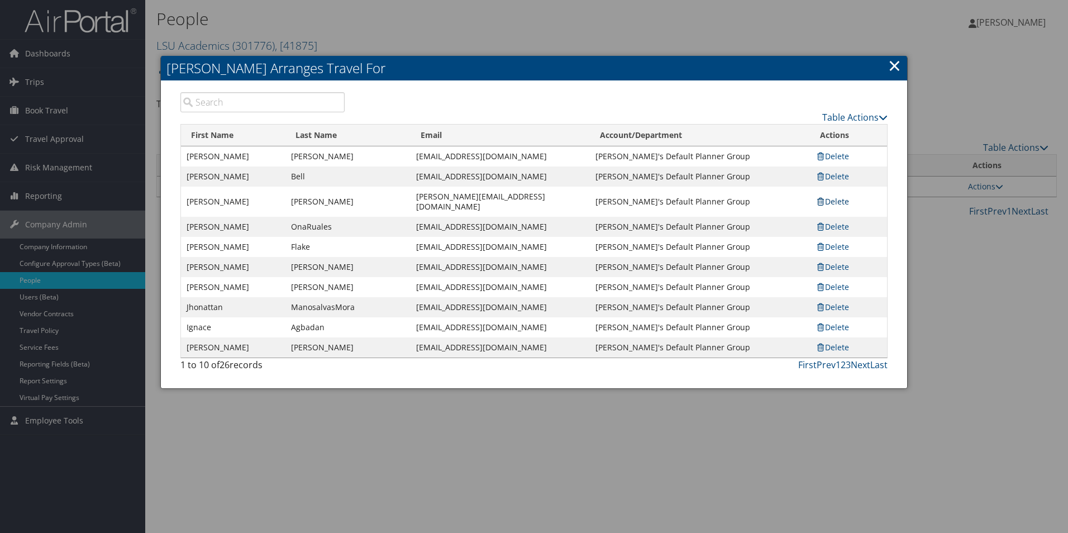
click at [833, 196] on link "Delete" at bounding box center [833, 201] width 34 height 11
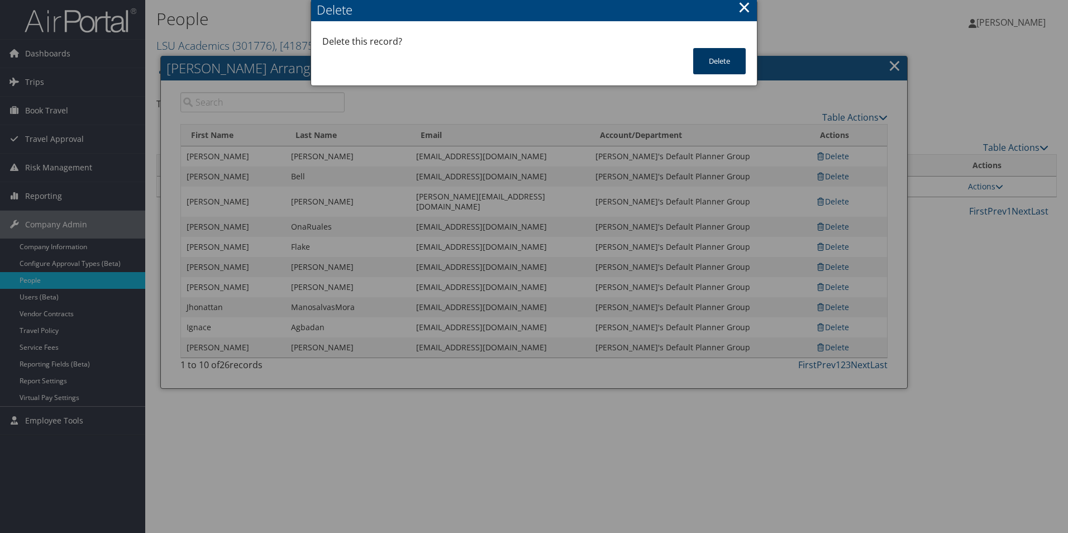
click at [707, 61] on button "Delete" at bounding box center [719, 61] width 53 height 26
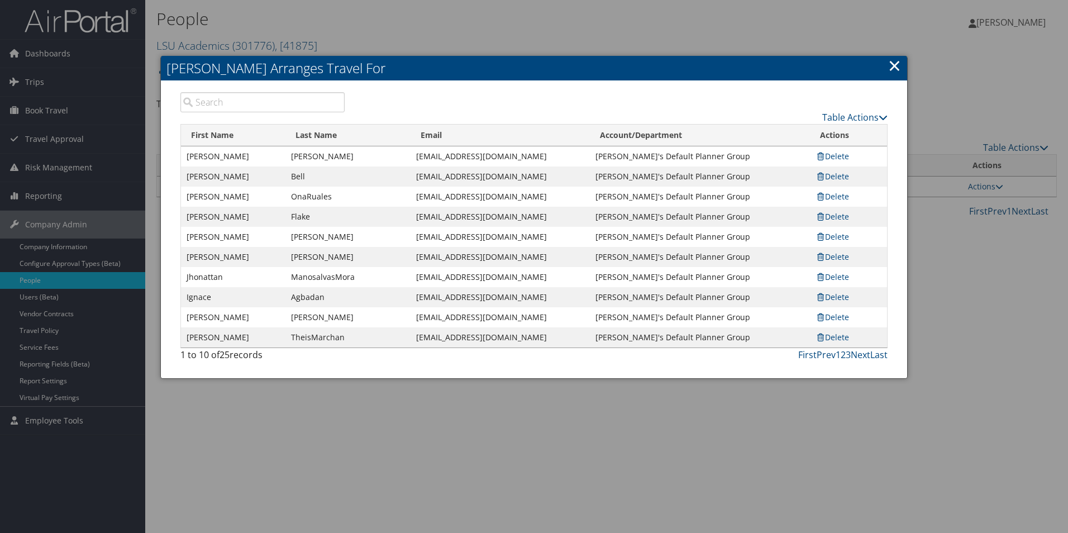
click at [840, 163] on td "Delete" at bounding box center [848, 156] width 77 height 20
click at [837, 158] on link "Delete" at bounding box center [833, 156] width 34 height 11
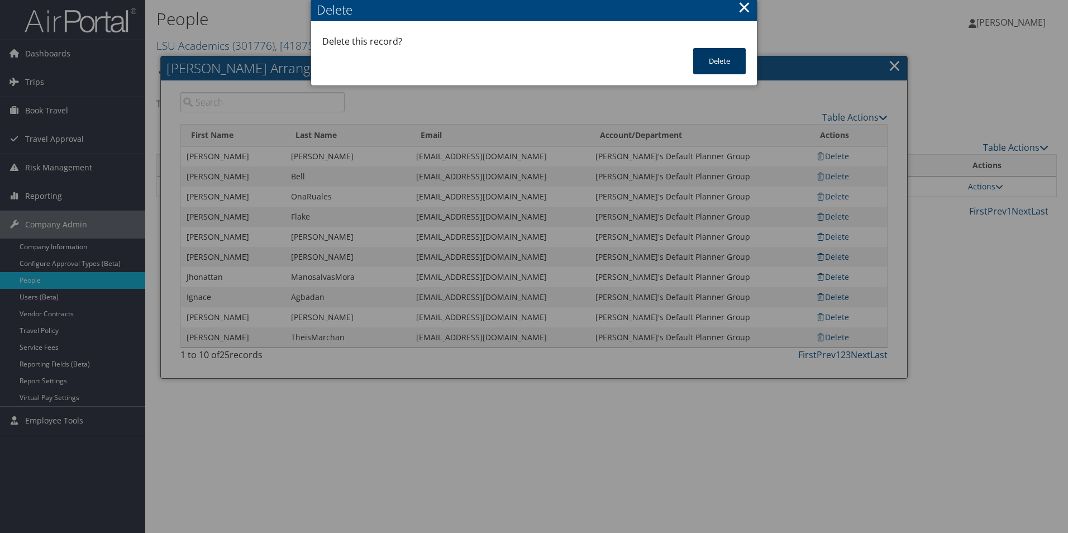
click at [705, 68] on button "Delete" at bounding box center [719, 61] width 53 height 26
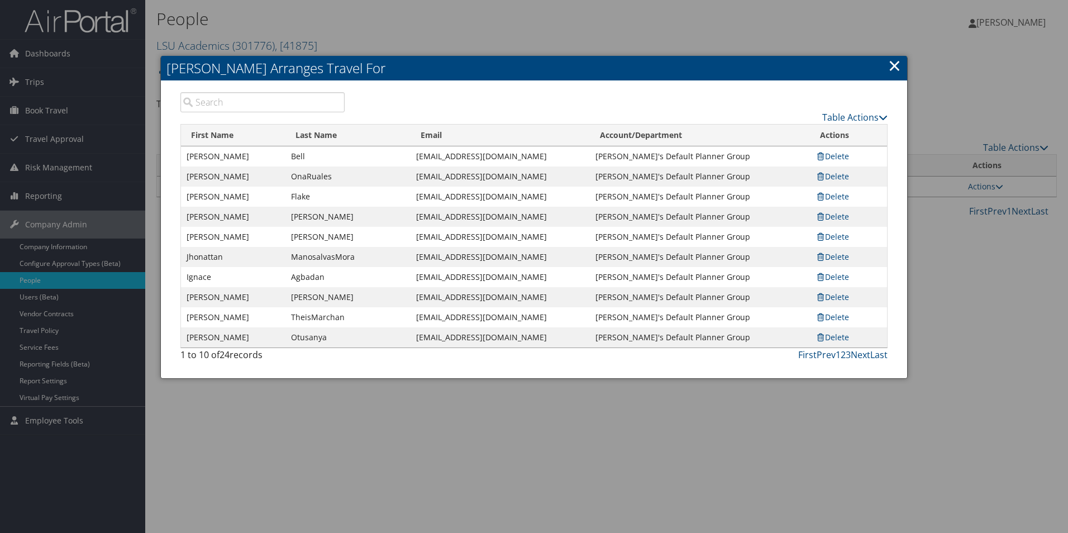
click at [844, 155] on link "Delete" at bounding box center [833, 156] width 34 height 11
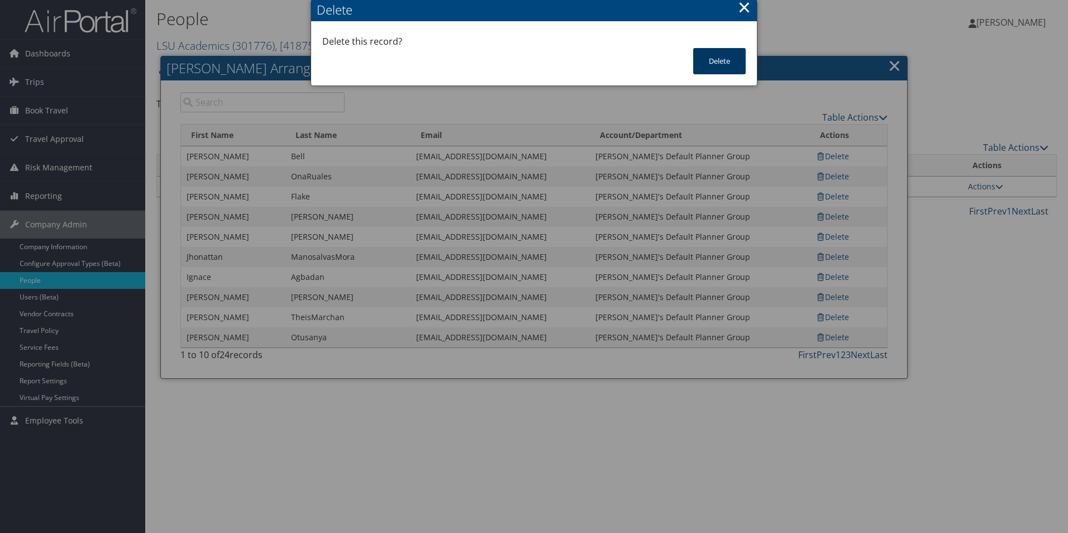
click at [726, 61] on button "Delete" at bounding box center [719, 61] width 53 height 26
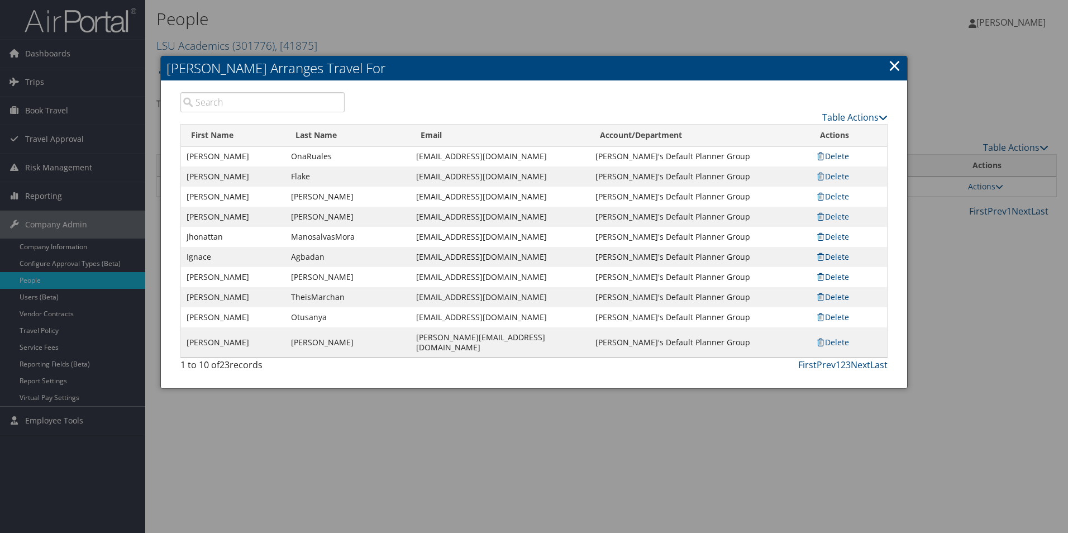
click at [839, 160] on link "Delete" at bounding box center [833, 156] width 34 height 11
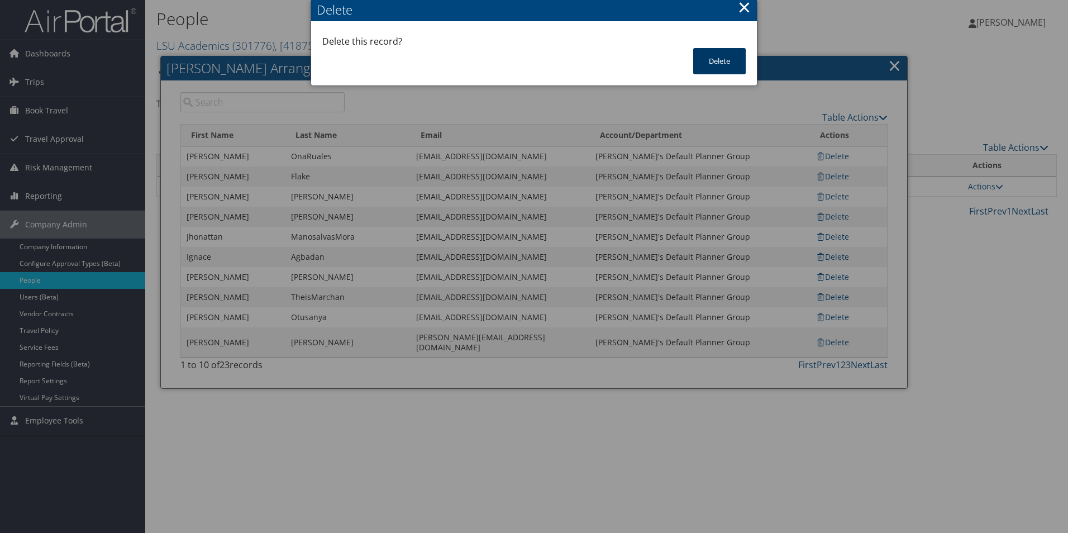
click at [732, 64] on button "Delete" at bounding box center [719, 61] width 53 height 26
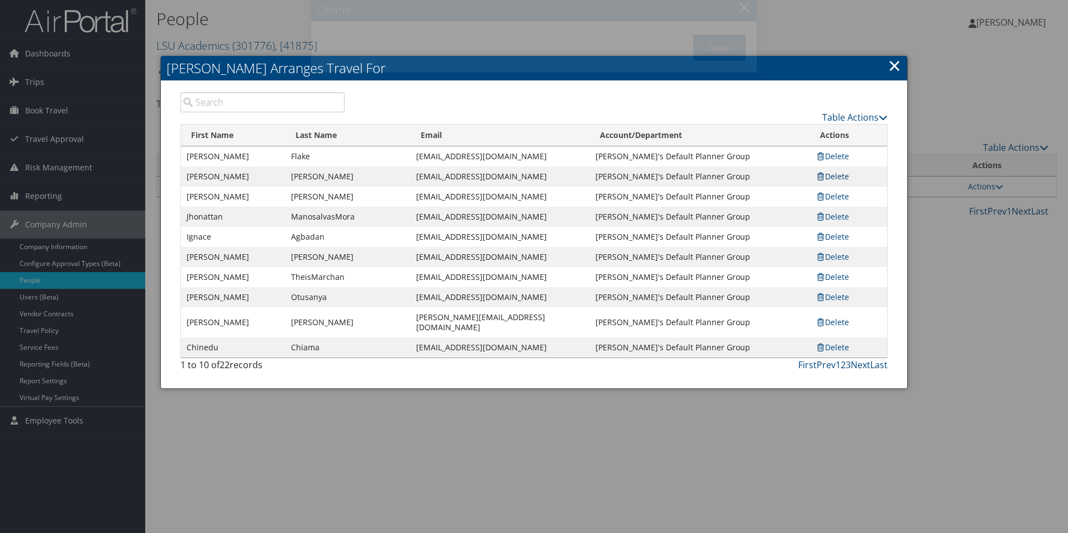
click at [844, 171] on link "Delete" at bounding box center [833, 176] width 34 height 11
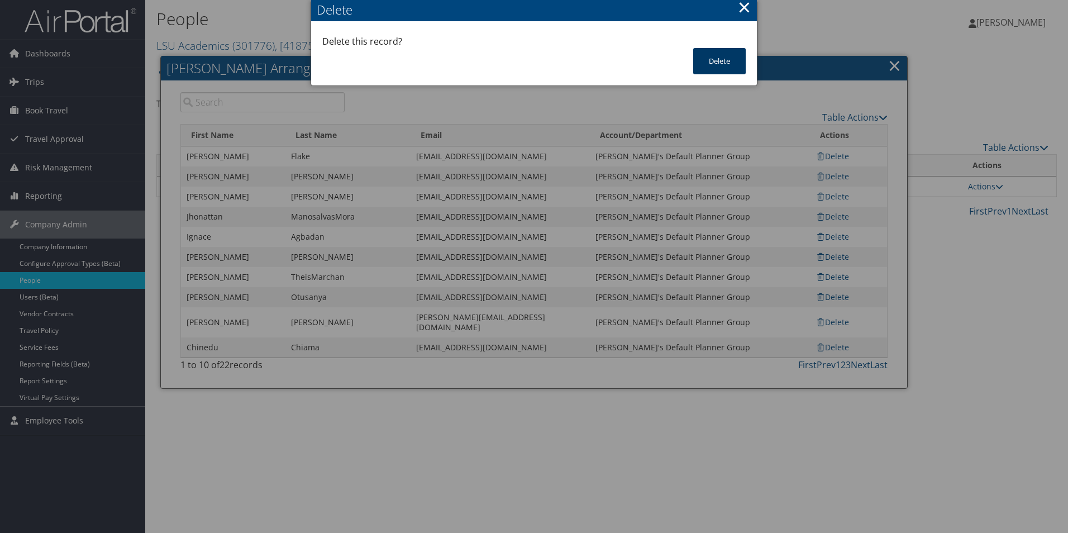
click at [720, 68] on button "Delete" at bounding box center [719, 61] width 53 height 26
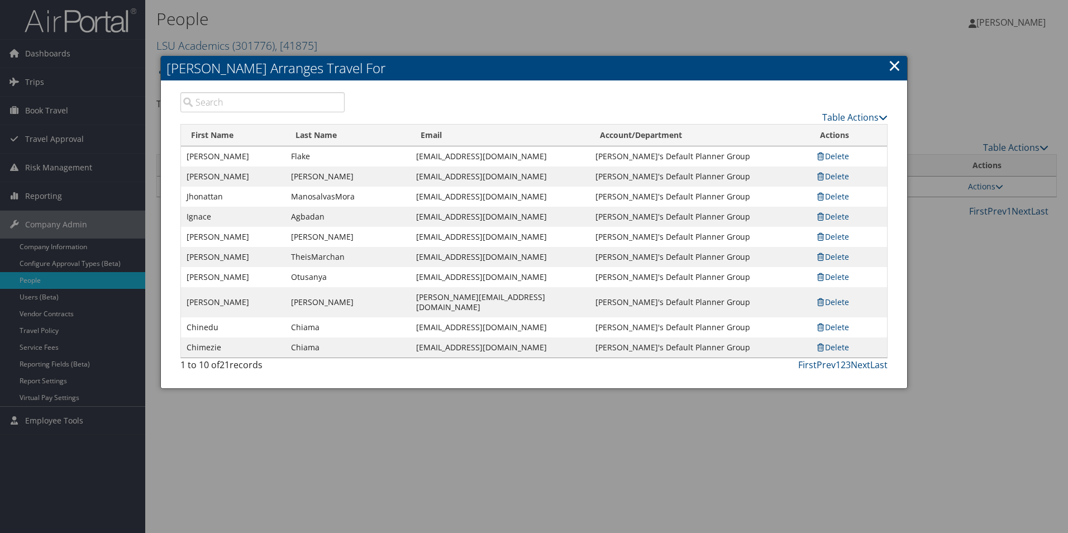
click at [855, 177] on td "Delete" at bounding box center [848, 176] width 77 height 20
click at [845, 175] on link "Delete" at bounding box center [833, 176] width 34 height 11
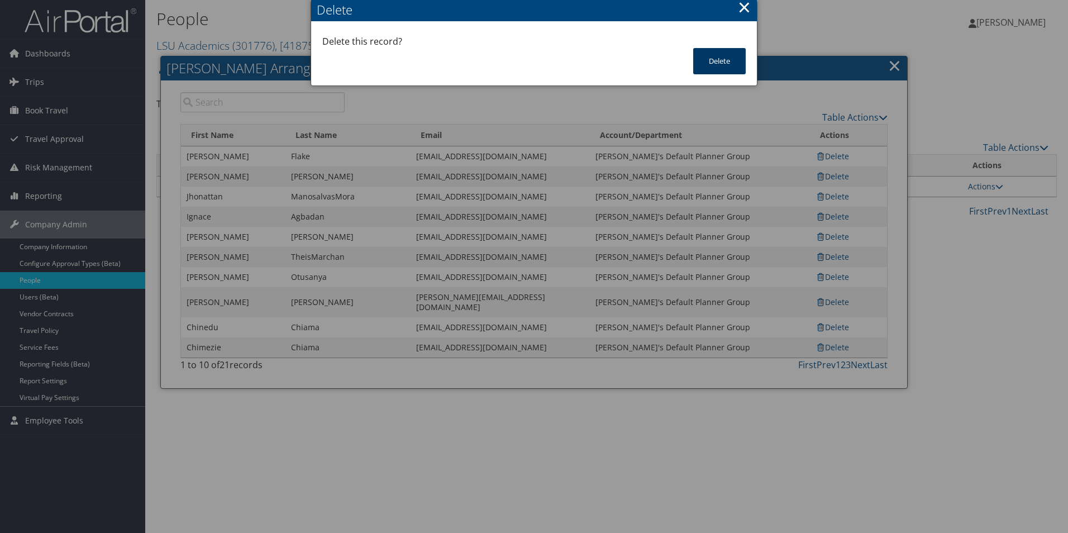
click at [722, 64] on button "Delete" at bounding box center [719, 61] width 53 height 26
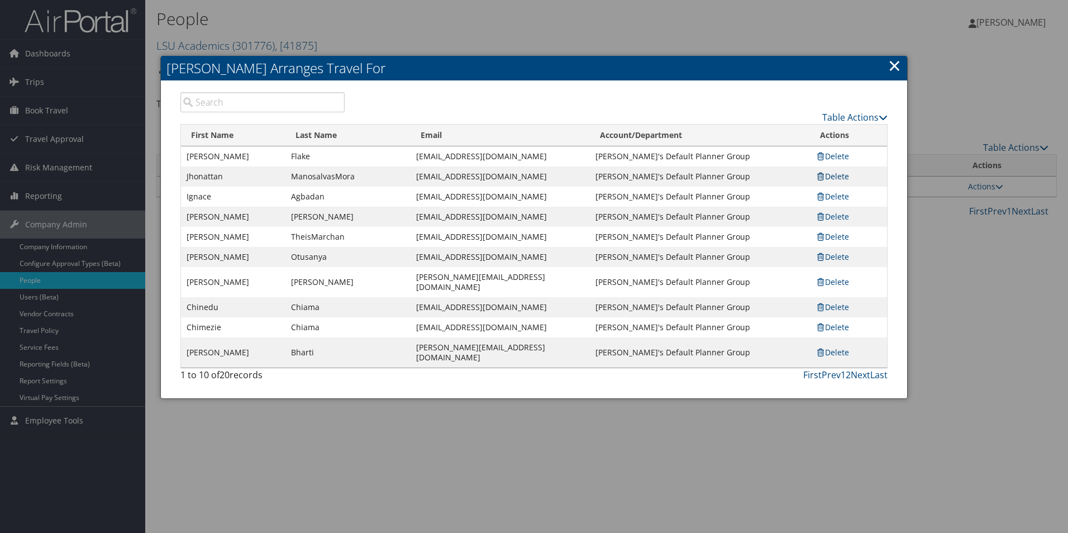
click at [841, 177] on link "Delete" at bounding box center [833, 176] width 34 height 11
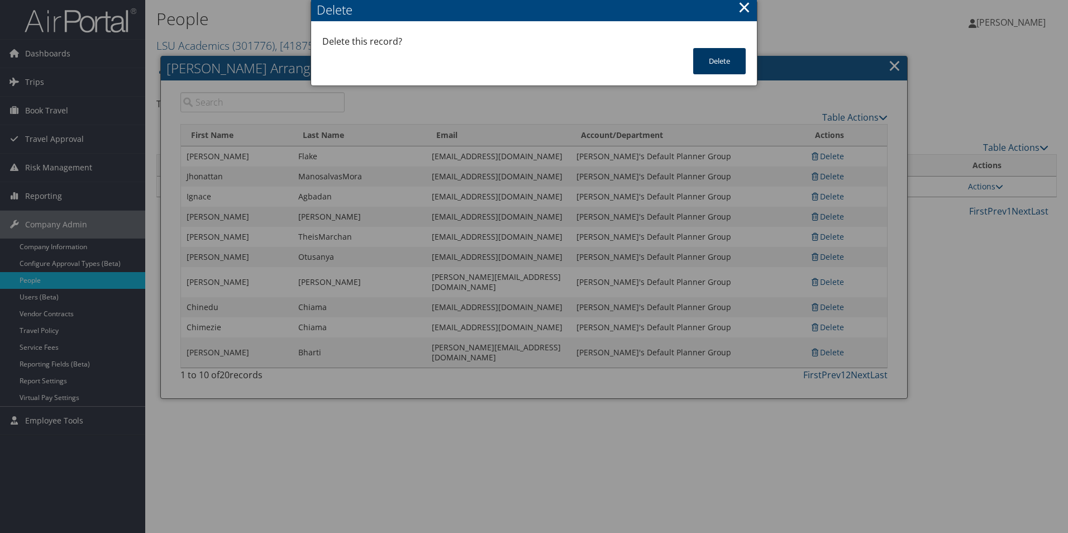
click at [722, 62] on button "Delete" at bounding box center [719, 61] width 53 height 26
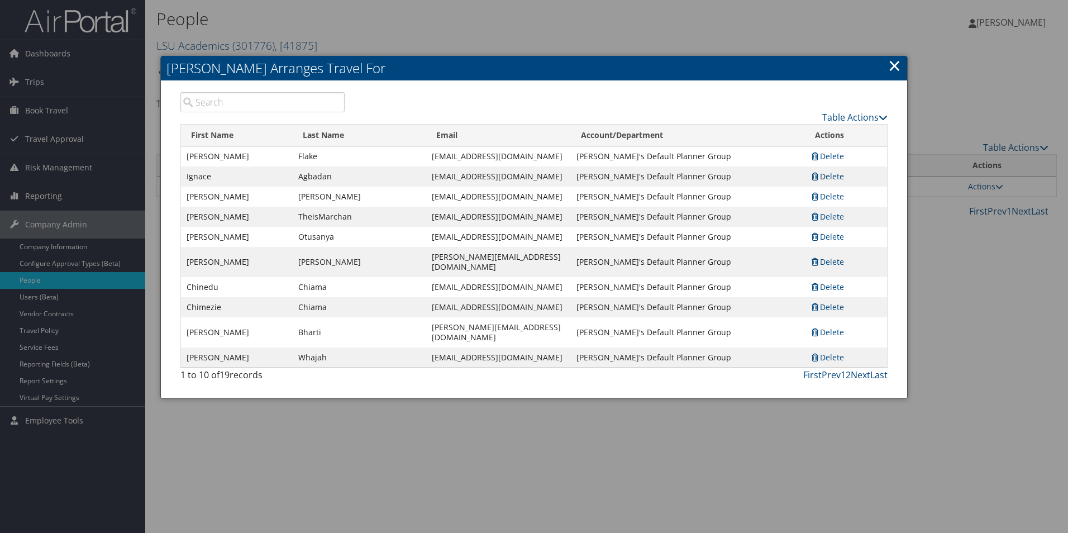
click at [831, 180] on link "Delete" at bounding box center [828, 176] width 34 height 11
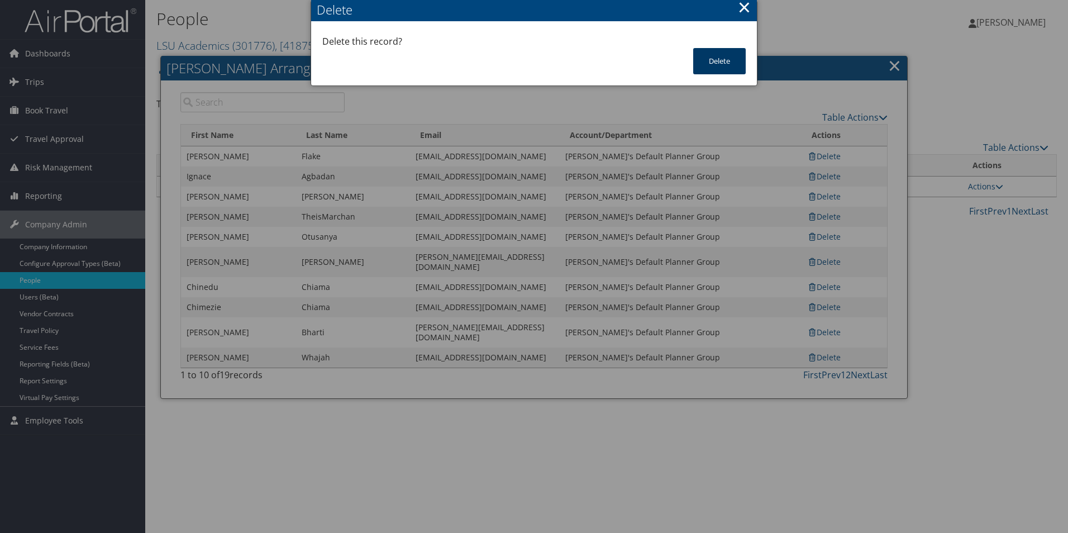
click at [721, 67] on button "Delete" at bounding box center [719, 61] width 53 height 26
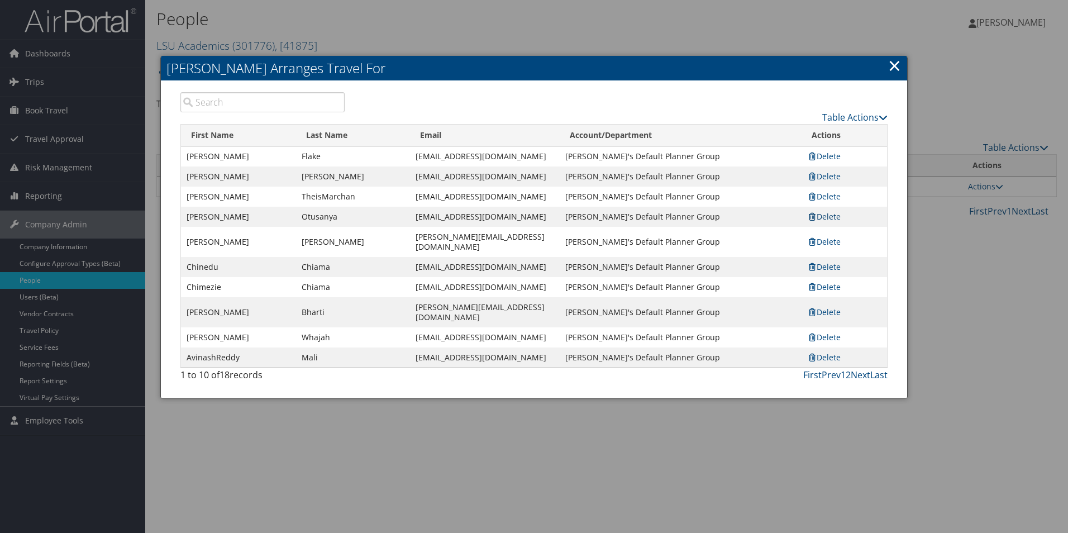
click at [833, 215] on link "Delete" at bounding box center [824, 216] width 34 height 11
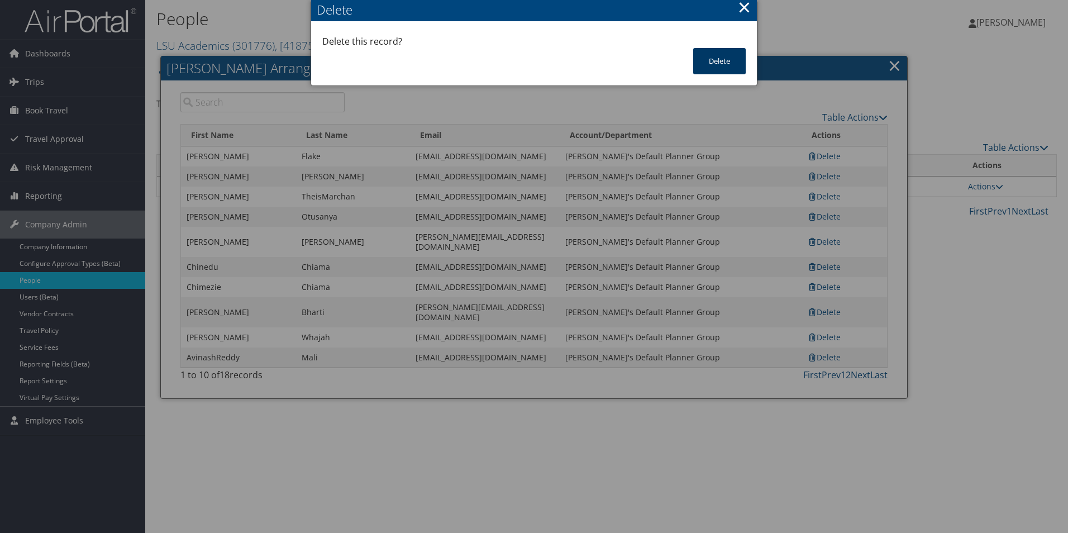
click at [713, 64] on button "Delete" at bounding box center [719, 61] width 53 height 26
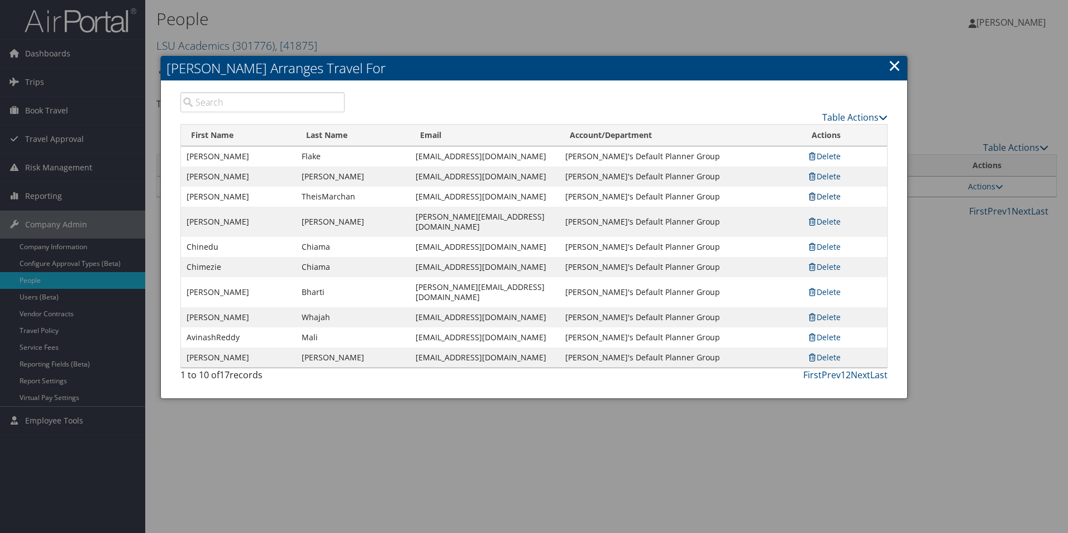
click at [823, 198] on link "Delete" at bounding box center [824, 196] width 34 height 11
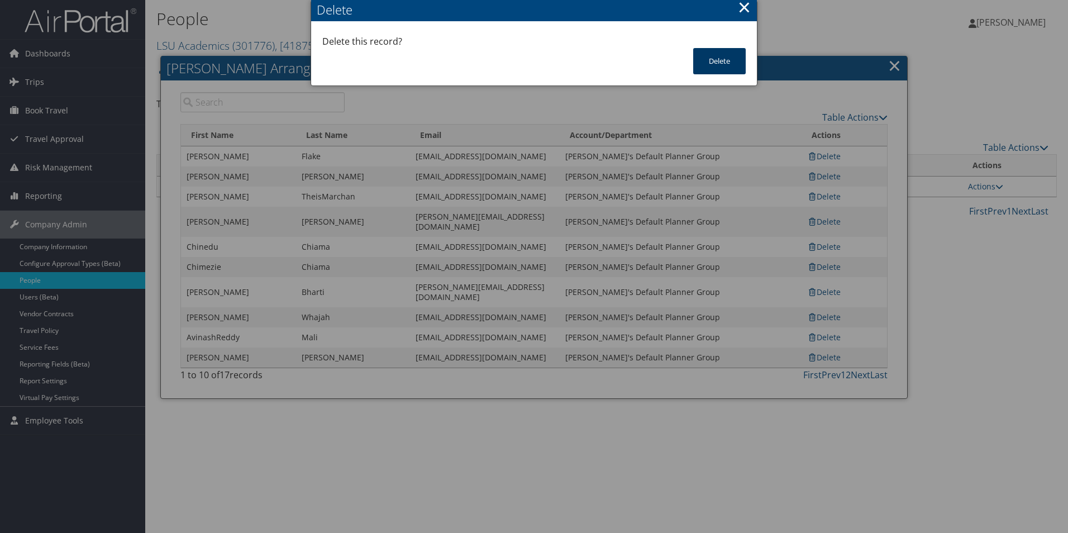
click at [718, 61] on button "Delete" at bounding box center [719, 61] width 53 height 26
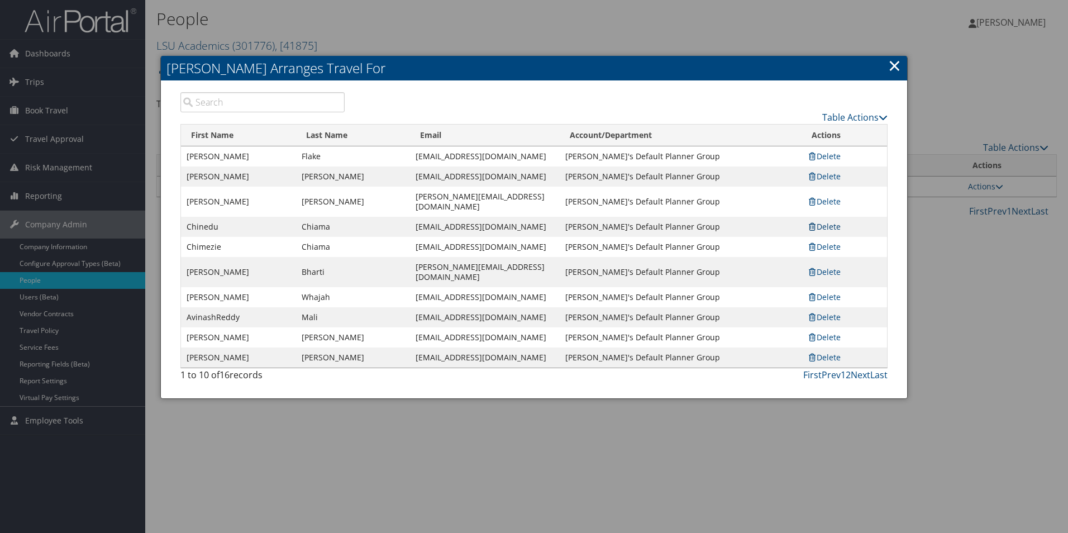
click at [826, 221] on link "Delete" at bounding box center [824, 226] width 34 height 11
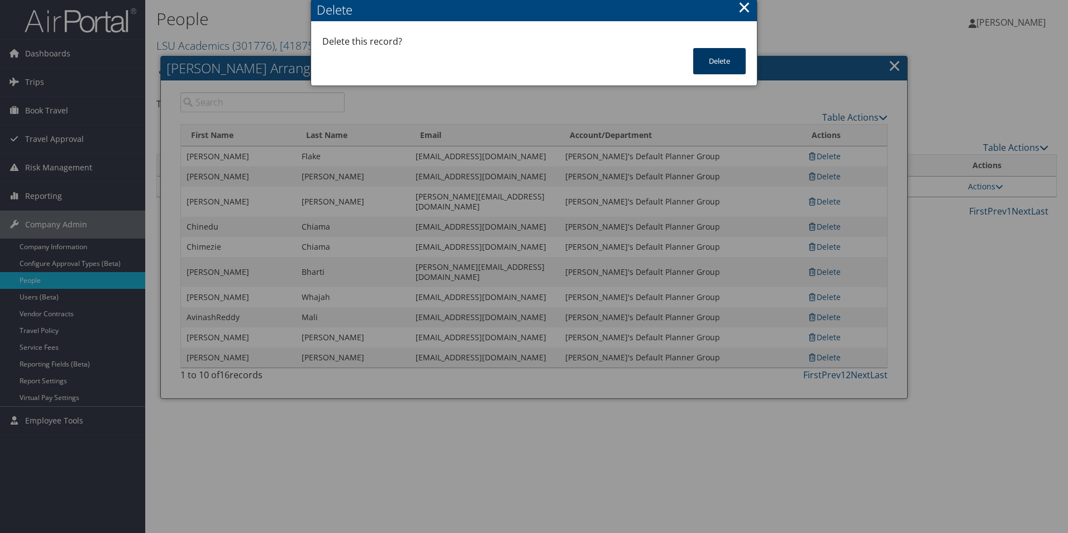
click at [726, 61] on button "Delete" at bounding box center [719, 61] width 53 height 26
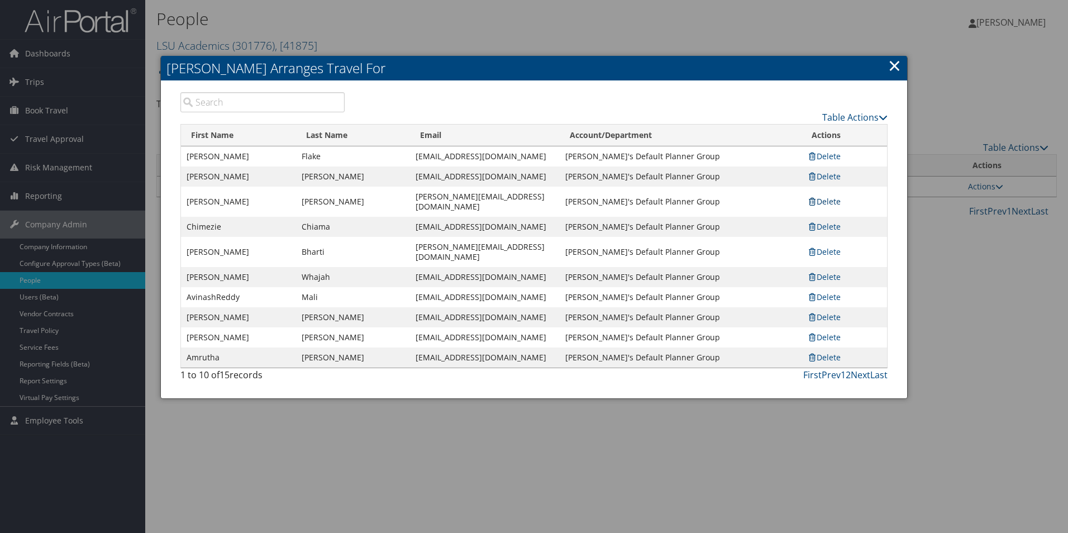
click at [824, 196] on link "Delete" at bounding box center [824, 201] width 34 height 11
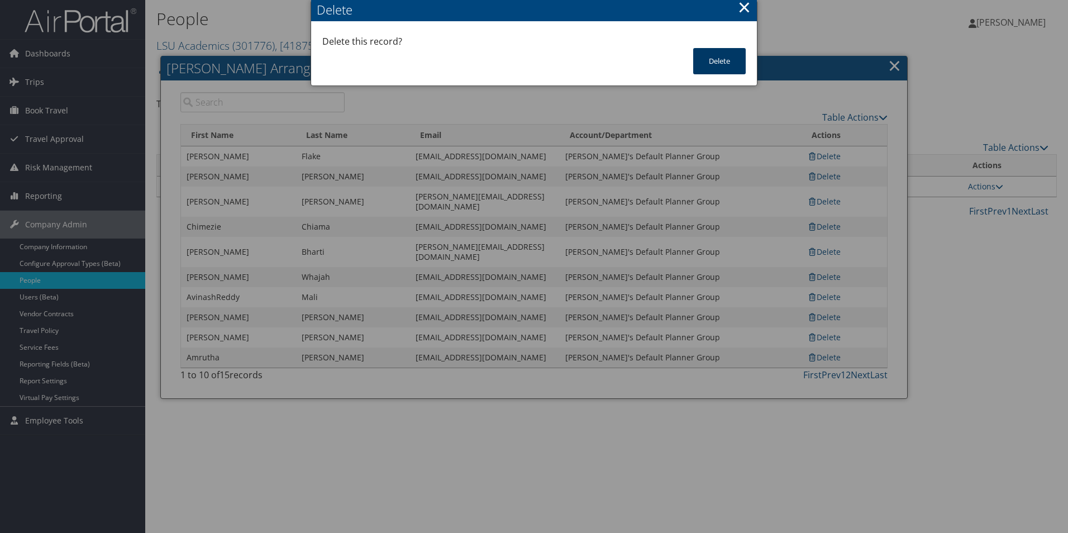
click at [721, 58] on button "Delete" at bounding box center [719, 61] width 53 height 26
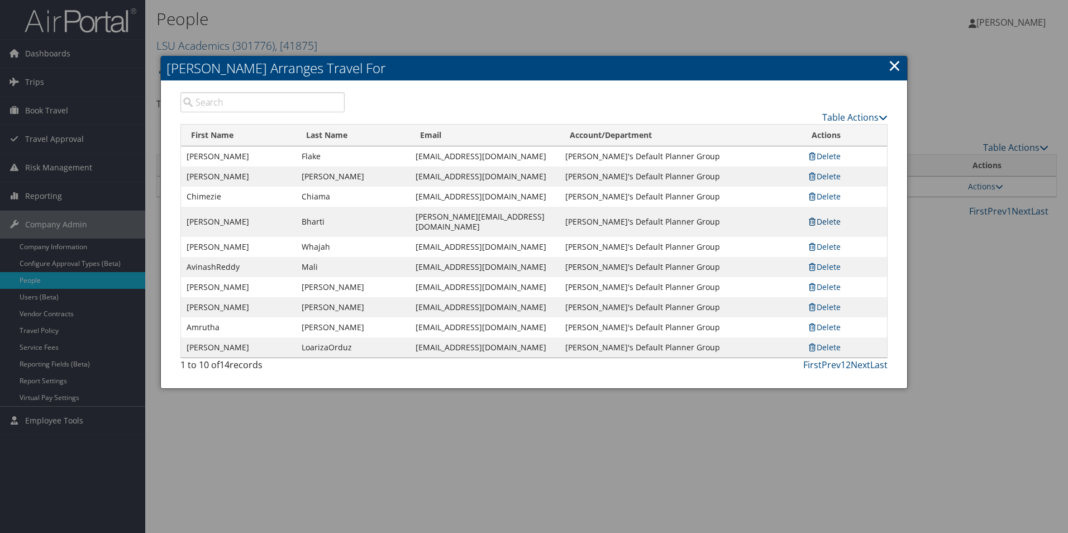
click at [831, 217] on link "Delete" at bounding box center [824, 221] width 34 height 11
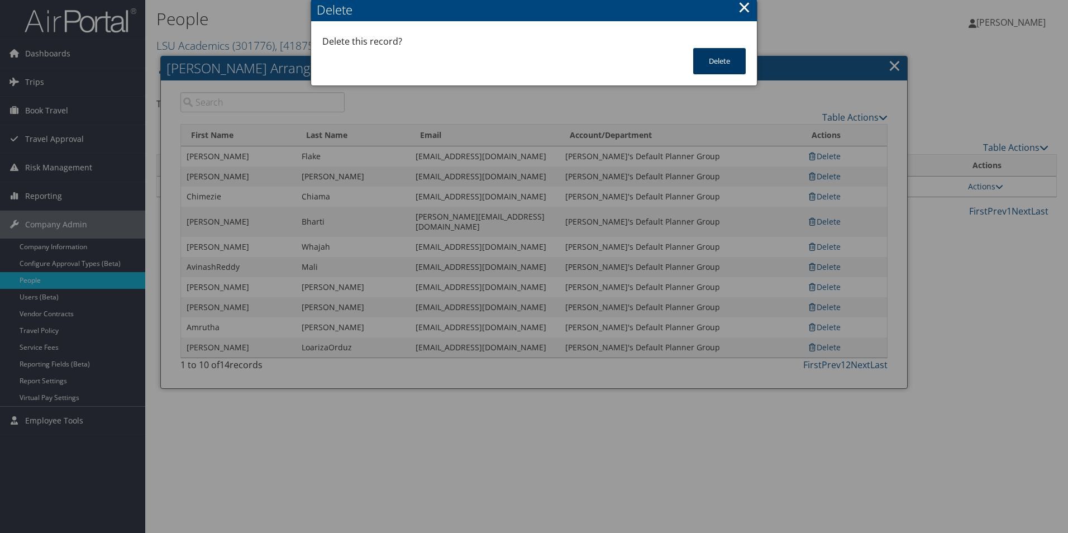
click at [717, 60] on button "Delete" at bounding box center [719, 61] width 53 height 26
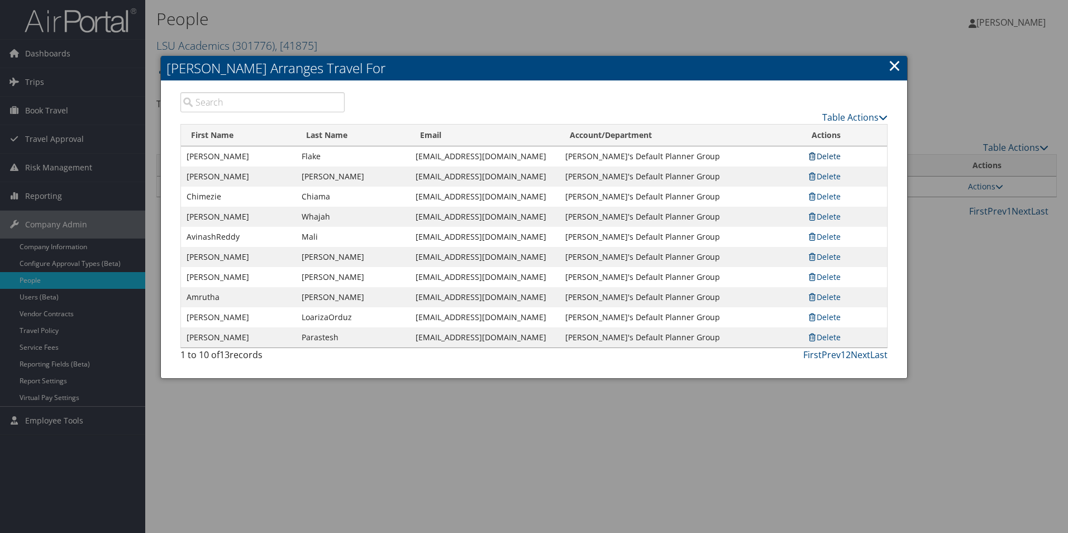
click at [835, 154] on link "Delete" at bounding box center [824, 156] width 34 height 11
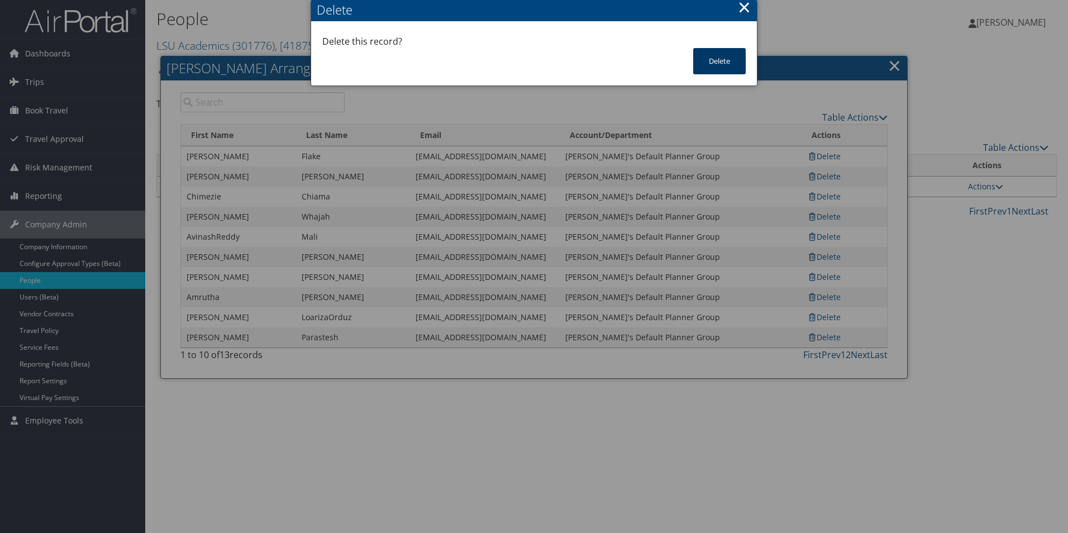
click at [725, 61] on button "Delete" at bounding box center [719, 61] width 53 height 26
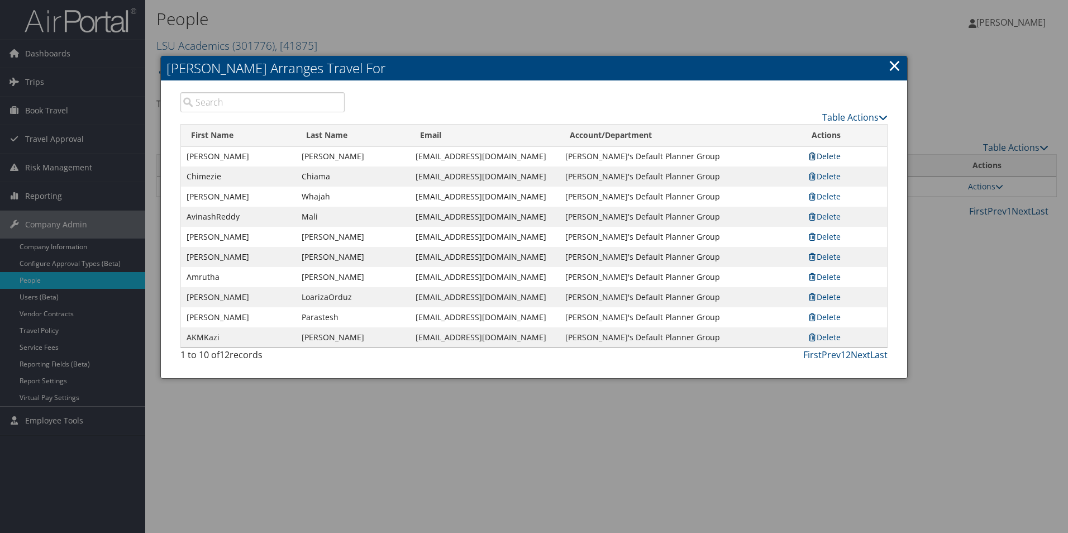
click at [824, 155] on link "Delete" at bounding box center [824, 156] width 34 height 11
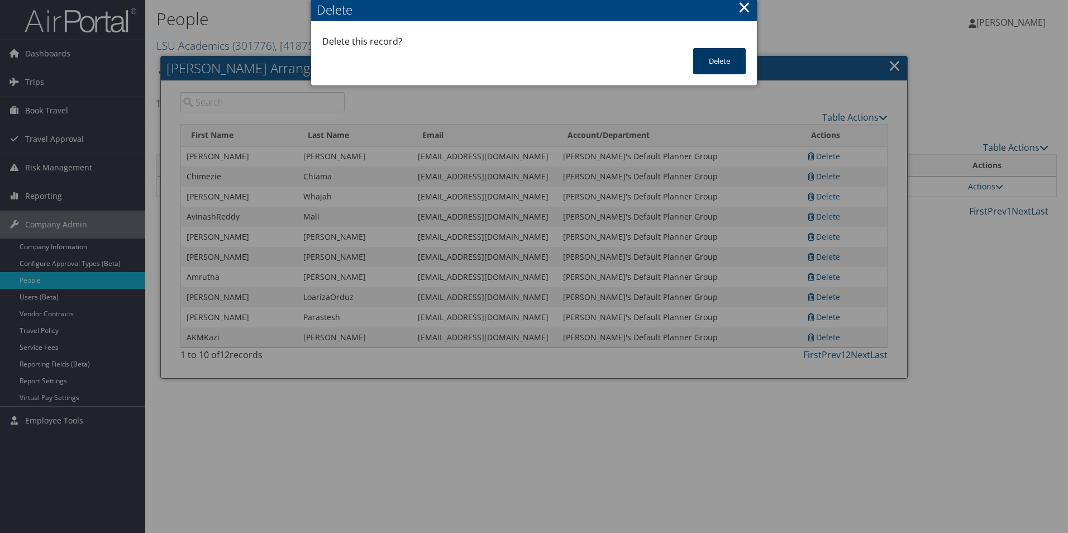
click at [713, 66] on button "Delete" at bounding box center [719, 61] width 53 height 26
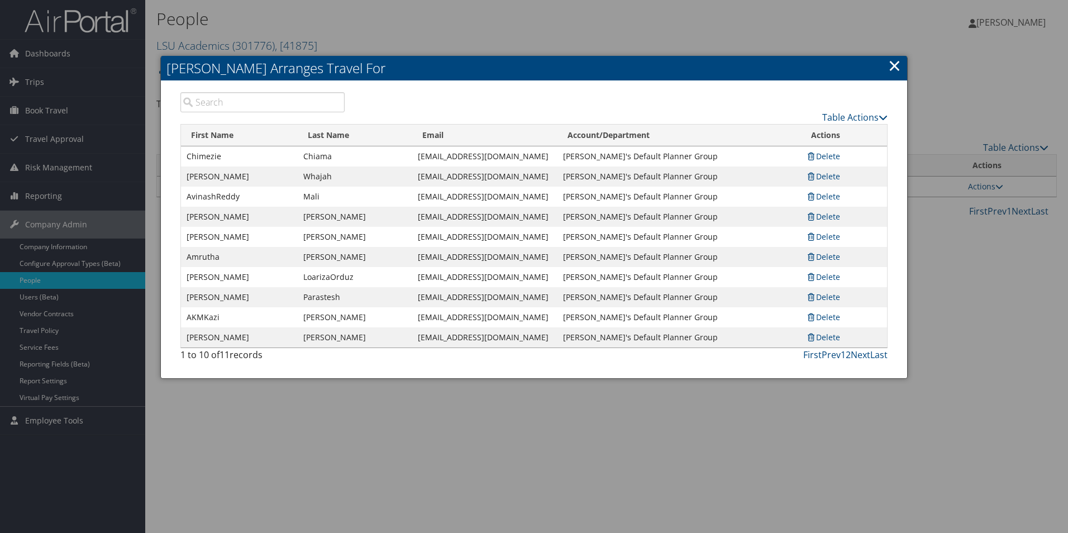
click at [825, 156] on link "Delete" at bounding box center [824, 156] width 34 height 11
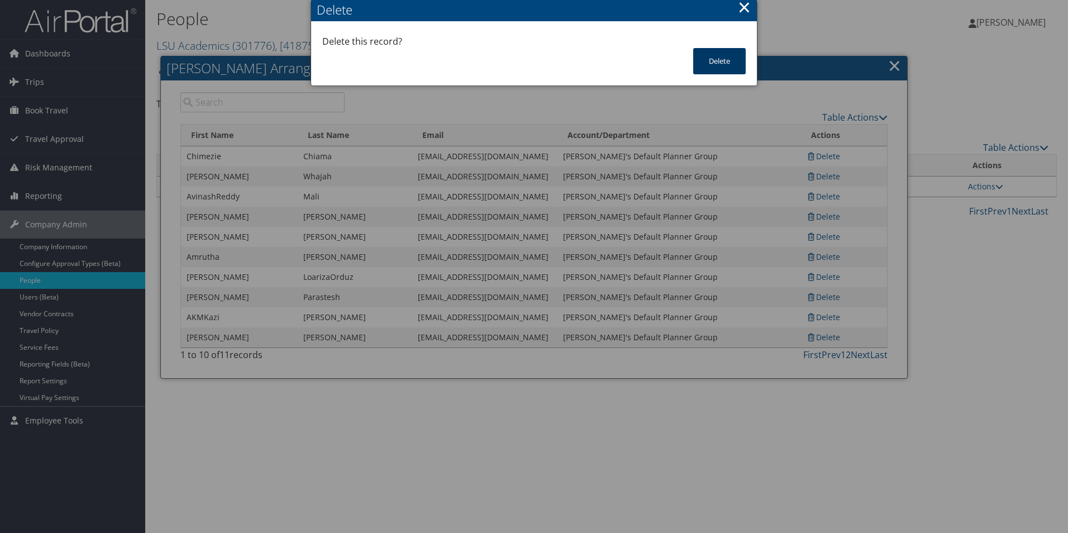
click at [705, 54] on button "Delete" at bounding box center [719, 61] width 53 height 26
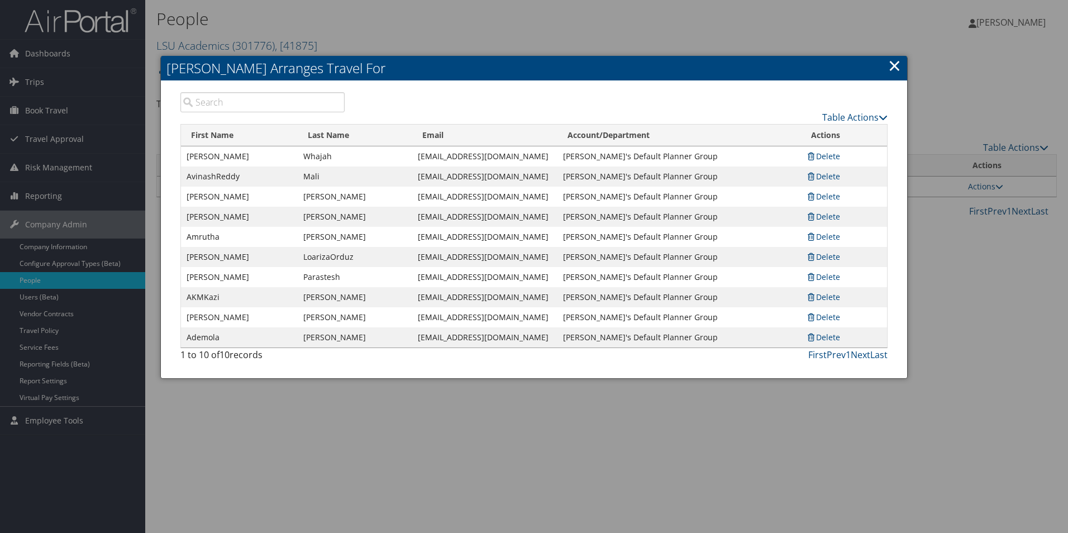
drag, startPoint x: 828, startPoint y: 154, endPoint x: 835, endPoint y: 154, distance: 6.7
click at [827, 154] on link "Delete" at bounding box center [824, 156] width 34 height 11
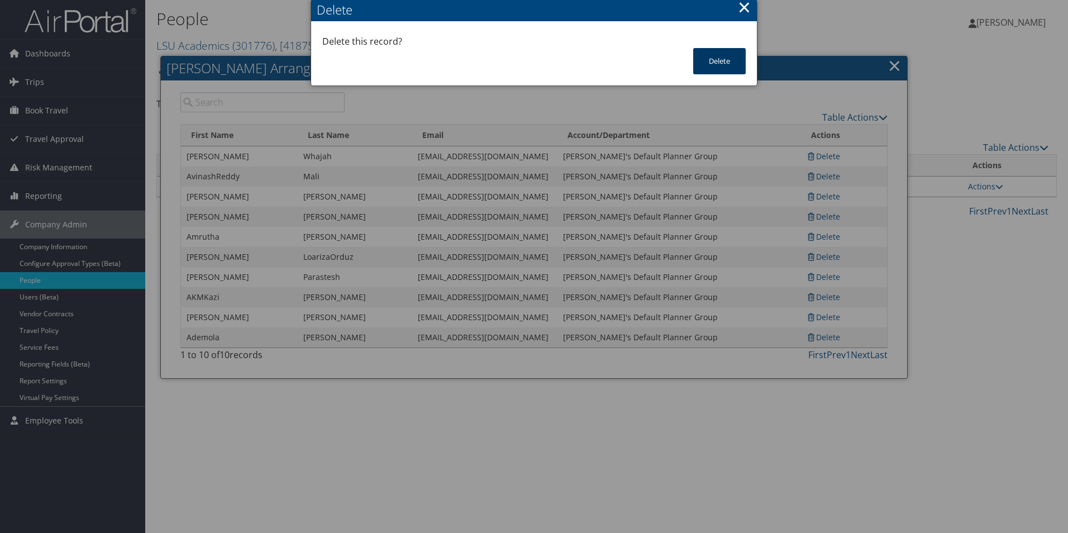
click at [718, 61] on button "Delete" at bounding box center [719, 61] width 53 height 26
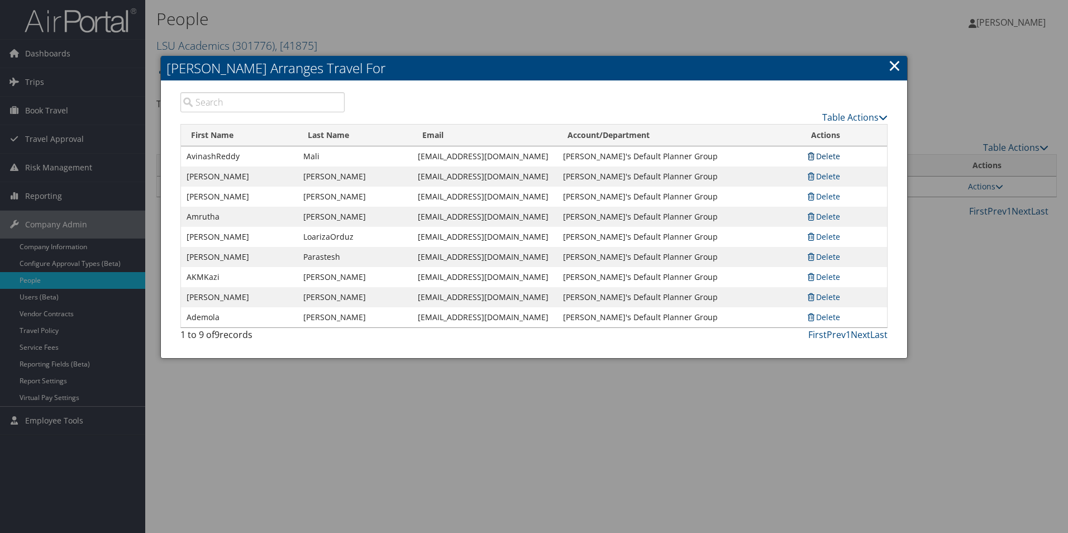
click at [834, 154] on link "Delete" at bounding box center [824, 156] width 34 height 11
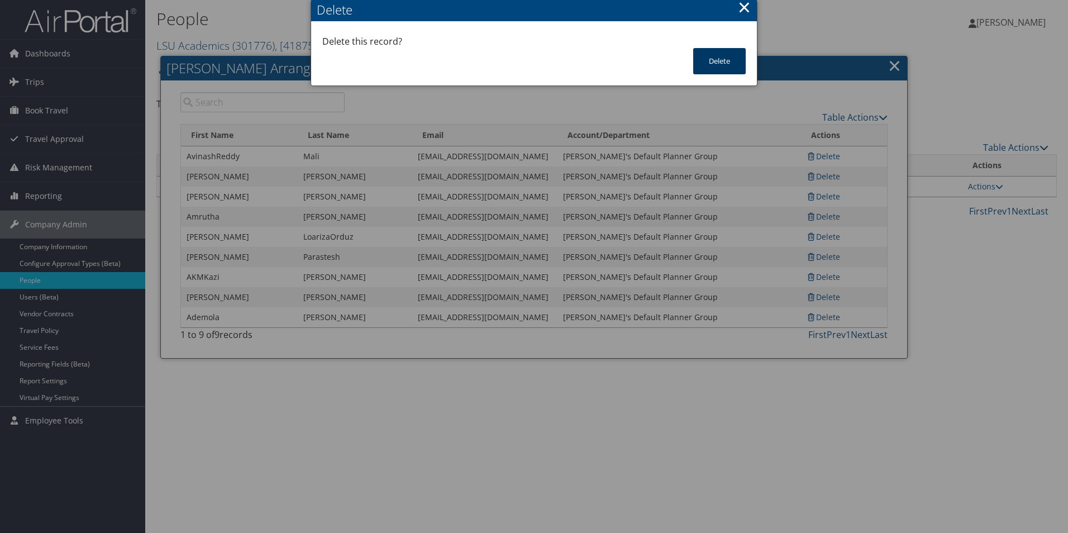
click at [708, 58] on button "Delete" at bounding box center [719, 61] width 53 height 26
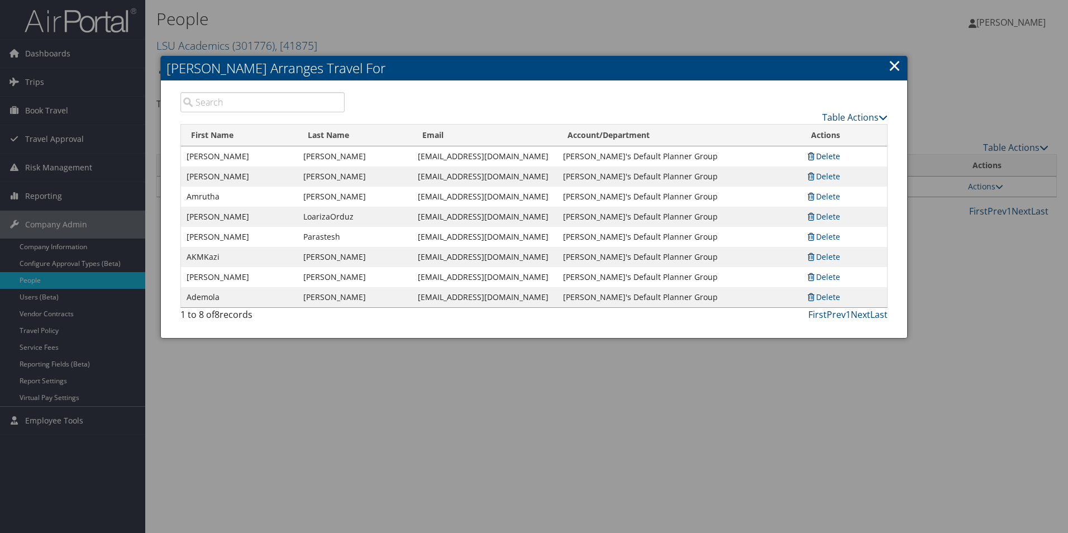
click at [830, 158] on link "Delete" at bounding box center [824, 156] width 34 height 11
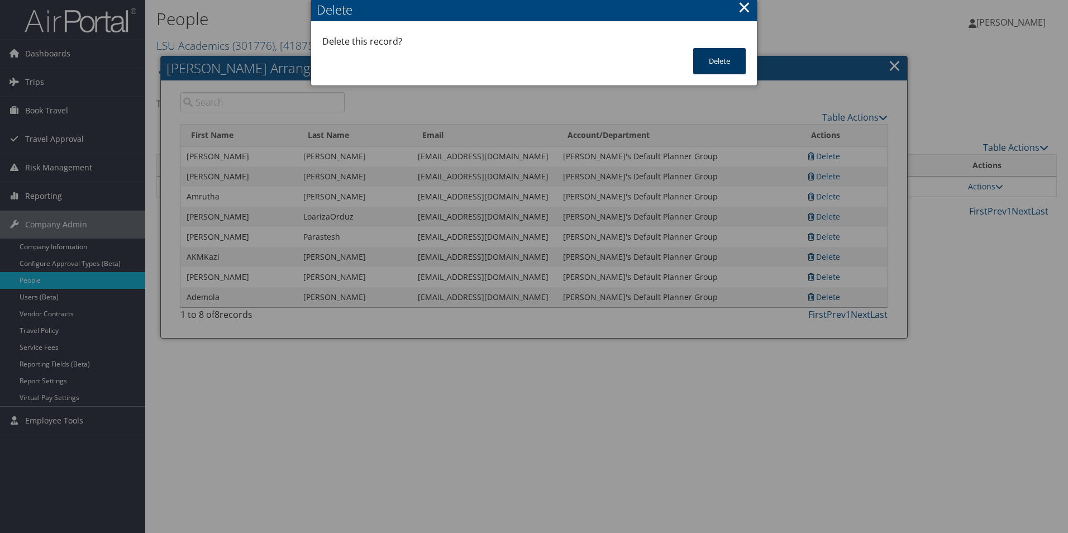
click at [704, 55] on button "Delete" at bounding box center [719, 61] width 53 height 26
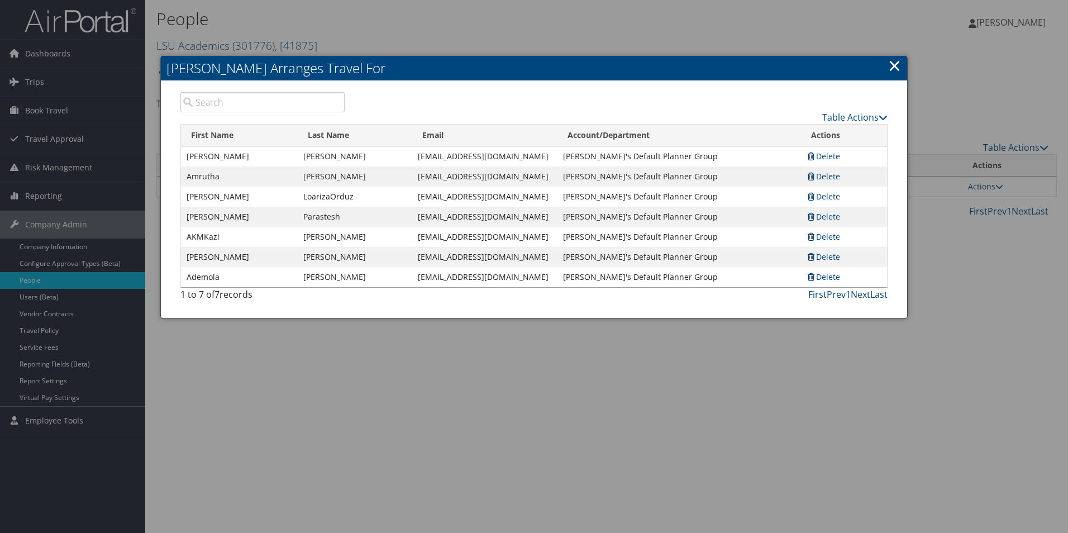
click at [822, 178] on link "Delete" at bounding box center [824, 176] width 34 height 11
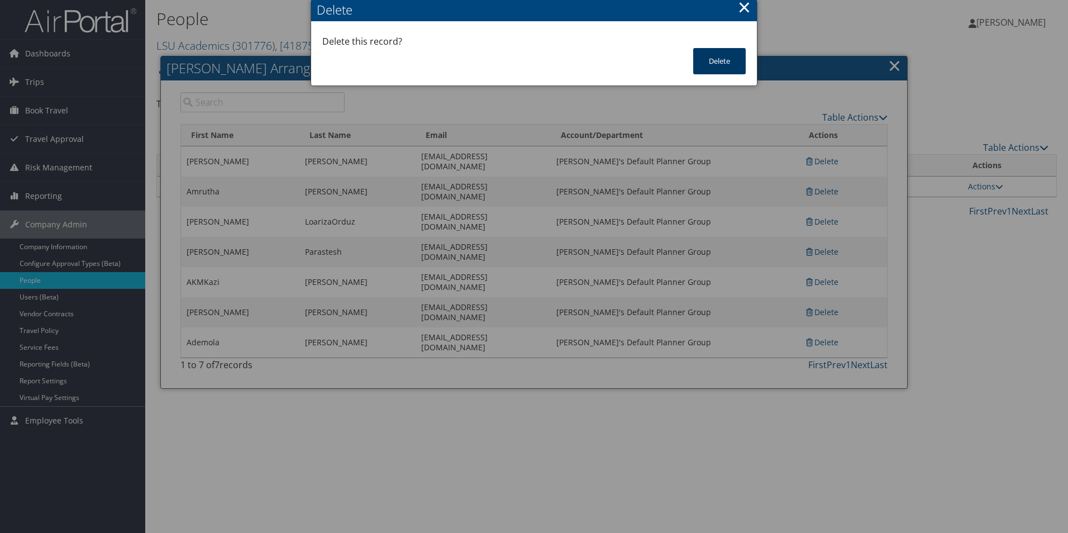
click at [715, 60] on button "Delete" at bounding box center [719, 61] width 53 height 26
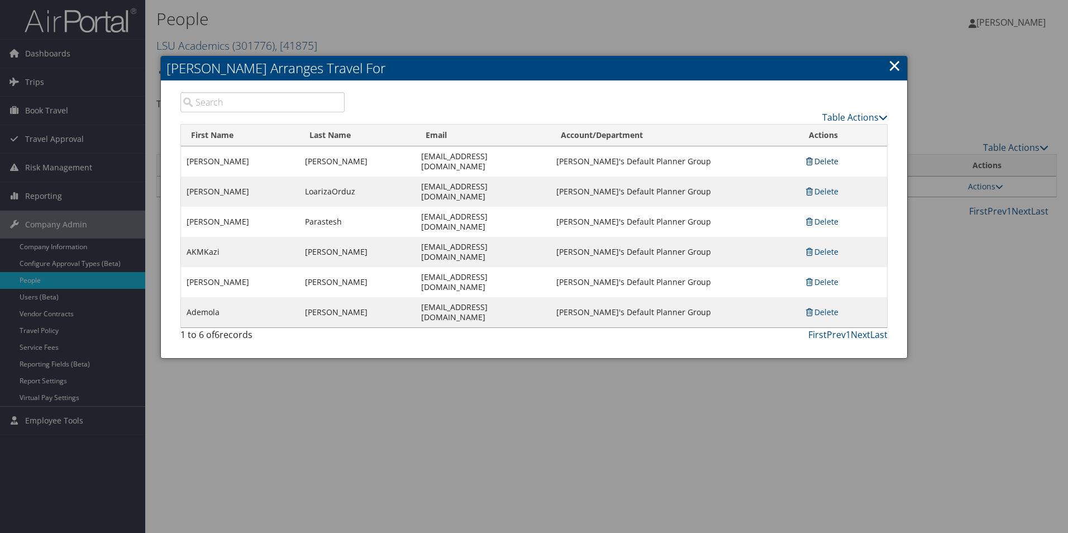
click at [830, 160] on link "Delete" at bounding box center [821, 161] width 34 height 11
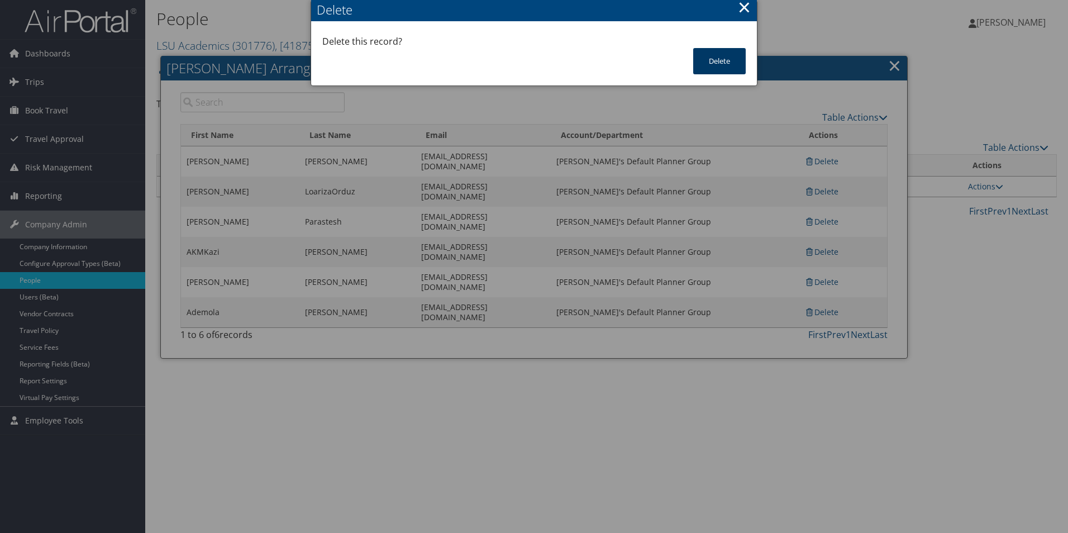
click at [720, 63] on button "Delete" at bounding box center [719, 61] width 53 height 26
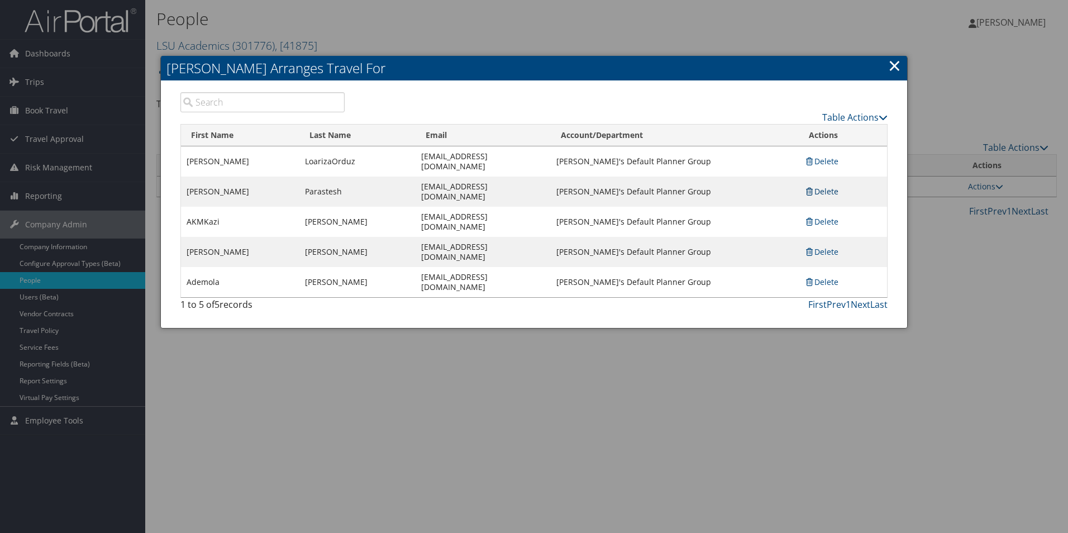
click at [828, 186] on link "Delete" at bounding box center [821, 191] width 34 height 11
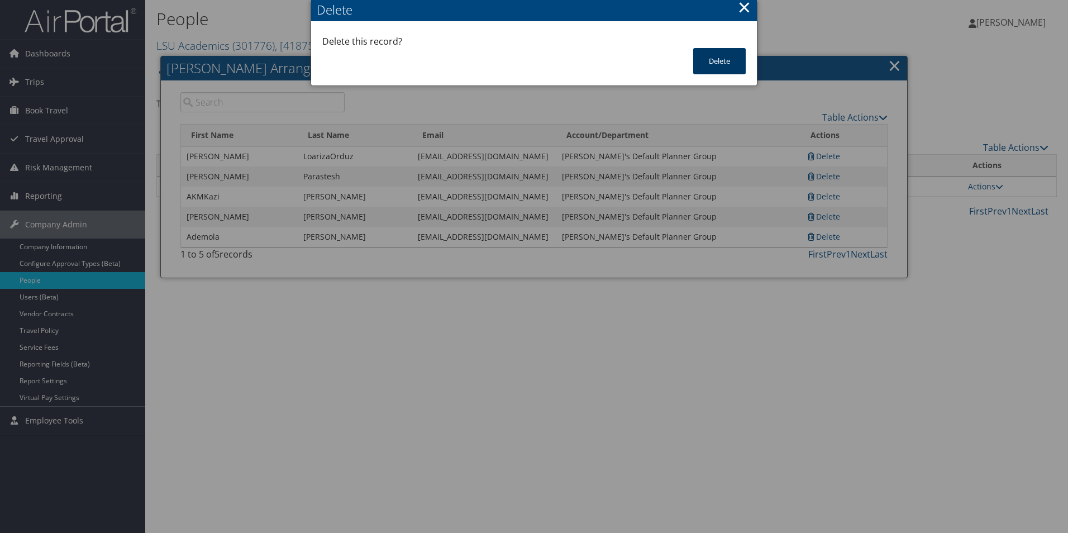
click at [703, 62] on button "Delete" at bounding box center [719, 61] width 53 height 26
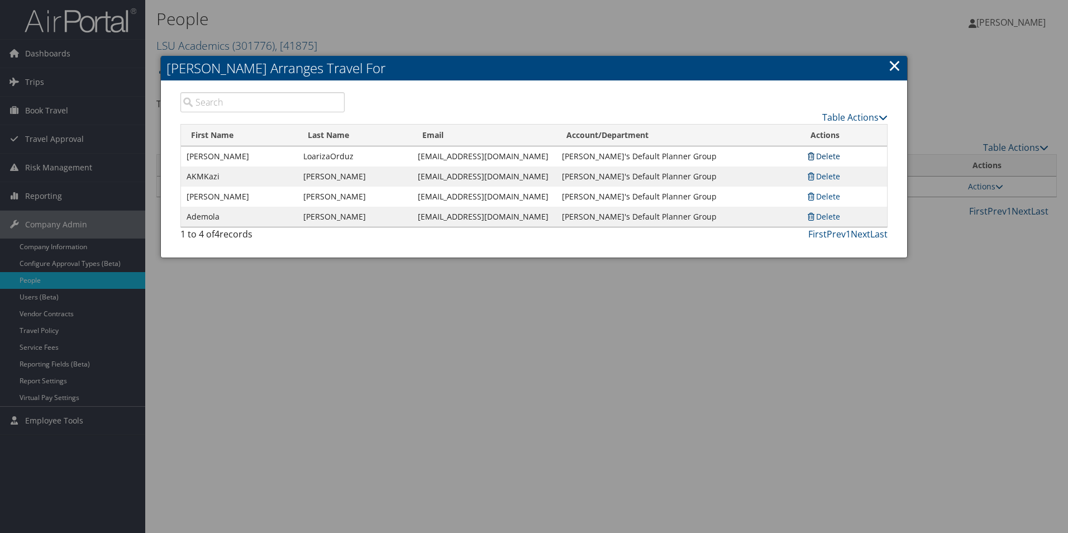
click at [830, 155] on link "Delete" at bounding box center [823, 156] width 34 height 11
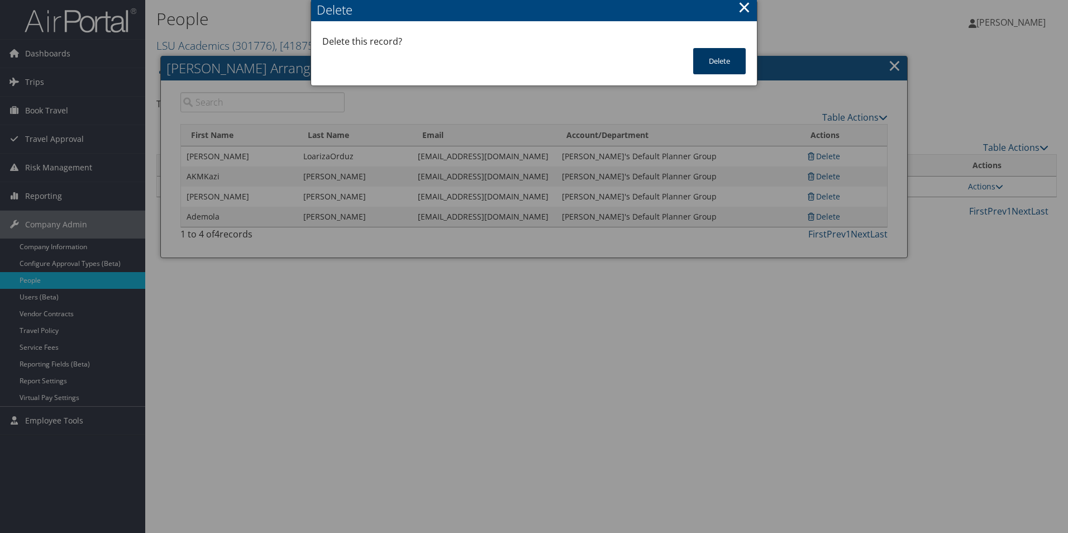
click at [713, 63] on button "Delete" at bounding box center [719, 61] width 53 height 26
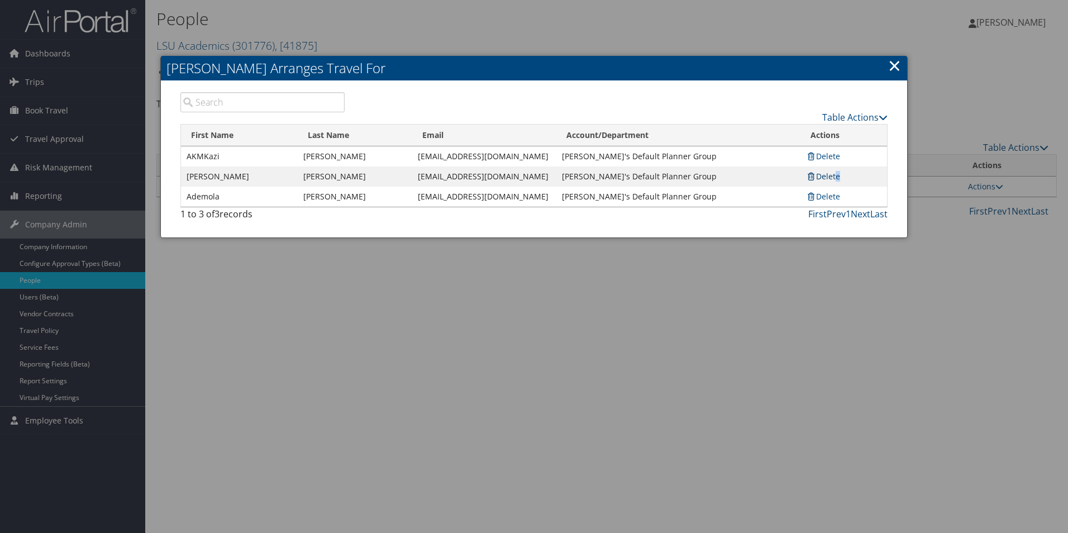
click at [835, 178] on link "Delete" at bounding box center [823, 176] width 34 height 11
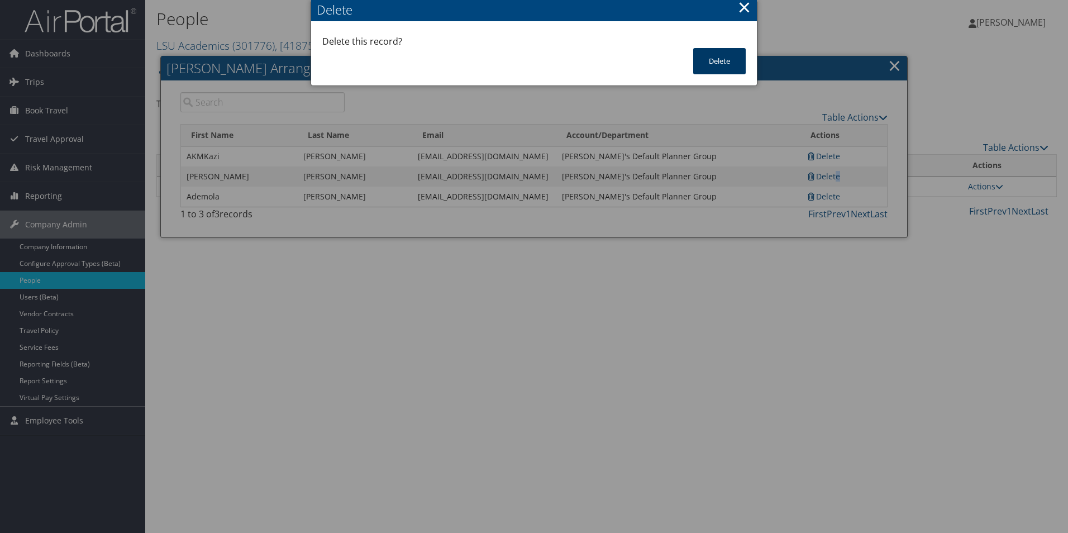
drag, startPoint x: 835, startPoint y: 178, endPoint x: 727, endPoint y: 65, distance: 156.5
click at [727, 65] on button "Delete" at bounding box center [719, 61] width 53 height 26
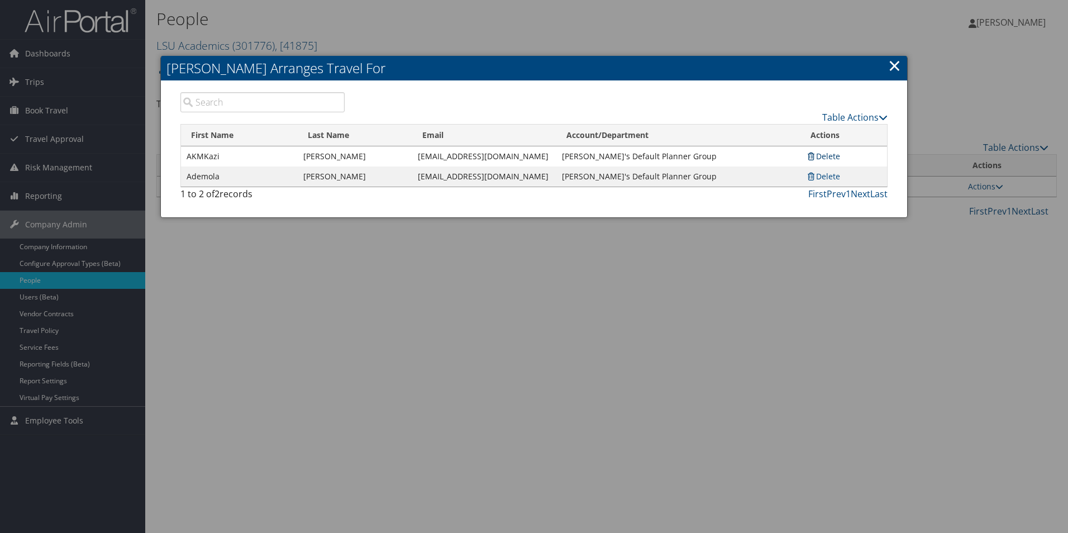
click at [828, 154] on link "Delete" at bounding box center [823, 156] width 34 height 11
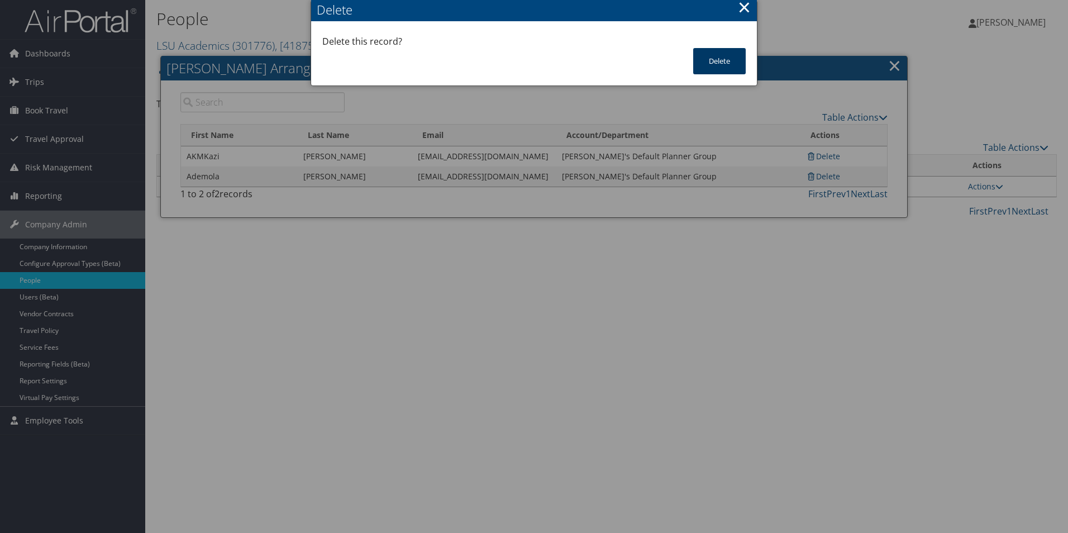
click at [714, 58] on button "Delete" at bounding box center [719, 61] width 53 height 26
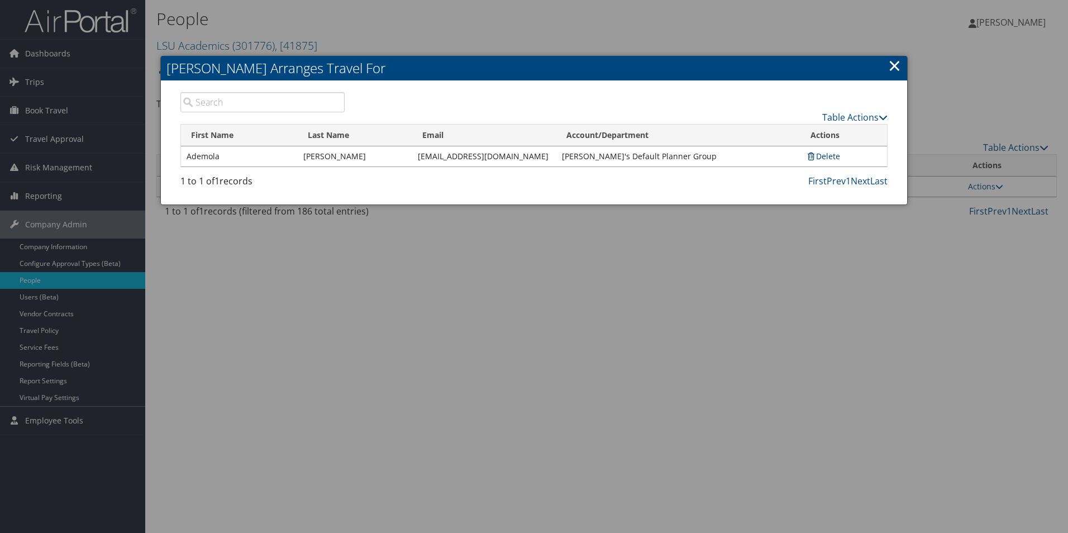
click at [835, 156] on link "Delete" at bounding box center [823, 156] width 34 height 11
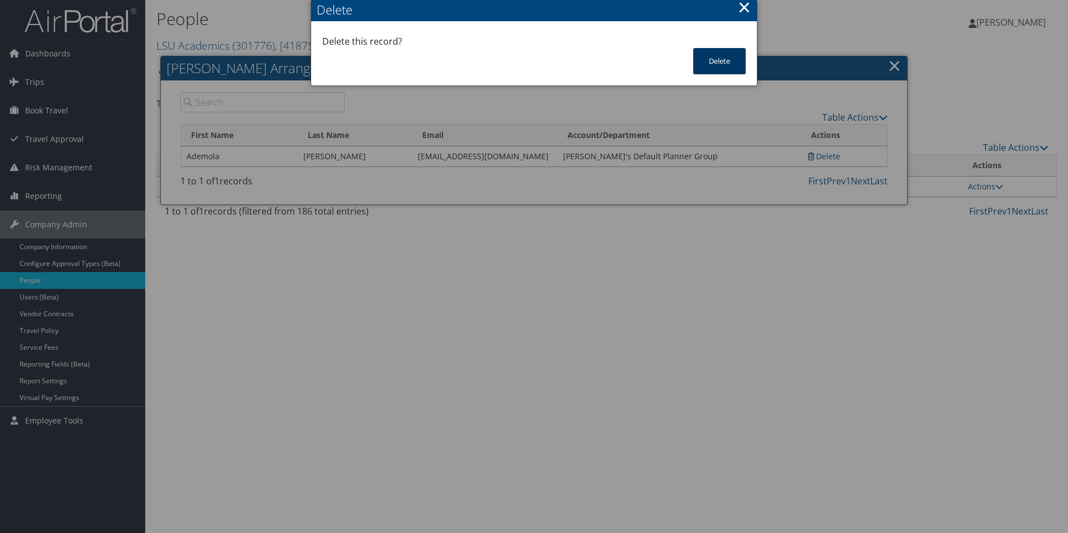
click at [718, 65] on button "Delete" at bounding box center [719, 61] width 53 height 26
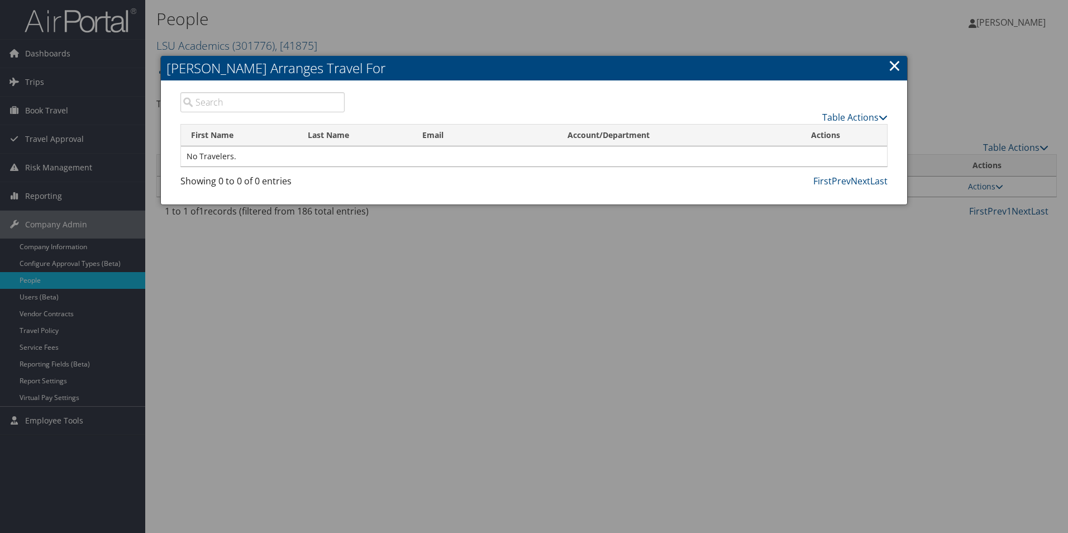
click at [891, 68] on link "×" at bounding box center [894, 65] width 13 height 22
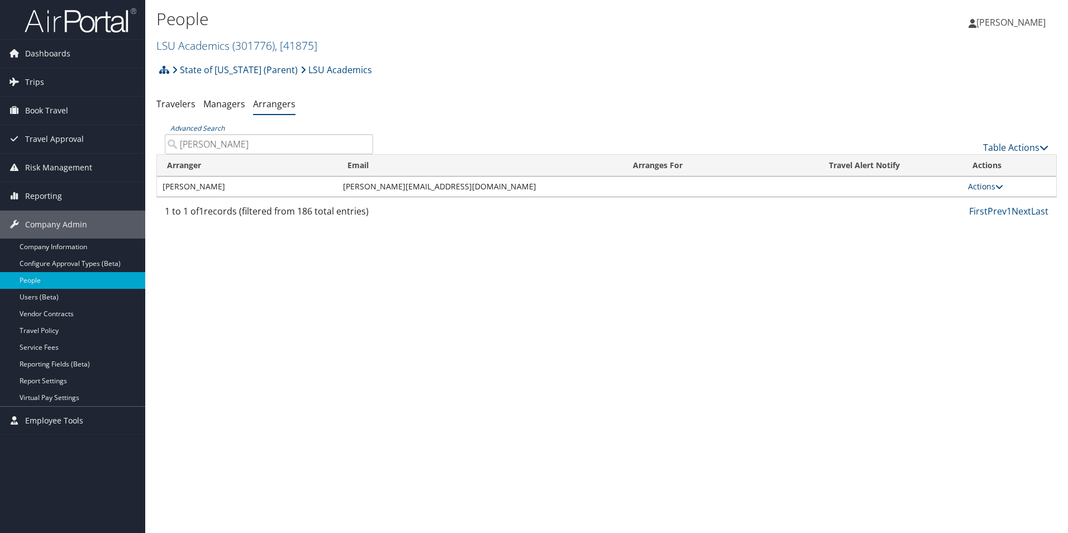
click at [990, 185] on link "Actions" at bounding box center [985, 186] width 35 height 11
click at [994, 262] on link "Delete" at bounding box center [1000, 259] width 62 height 19
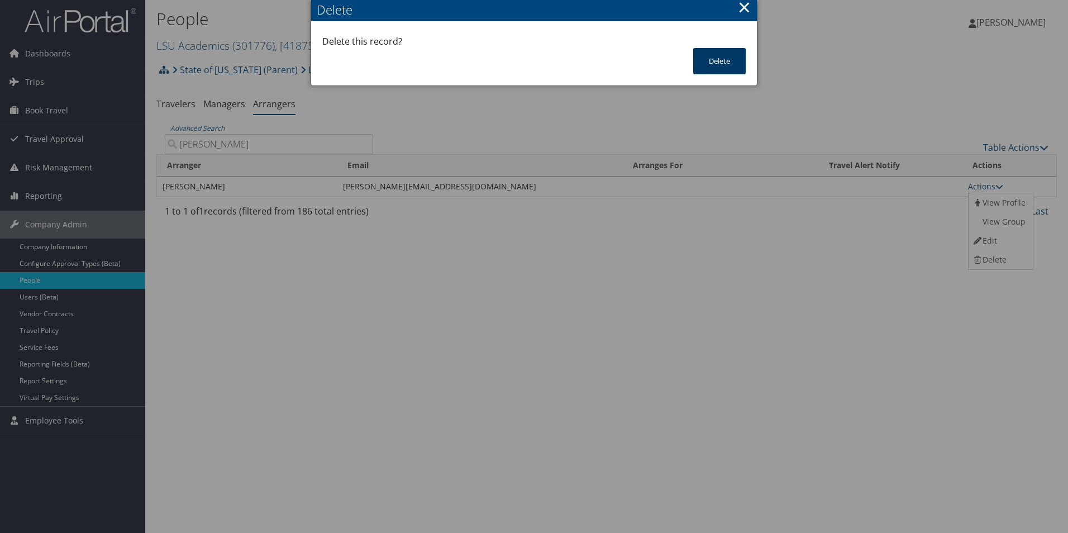
click at [710, 60] on button "Delete" at bounding box center [719, 61] width 53 height 26
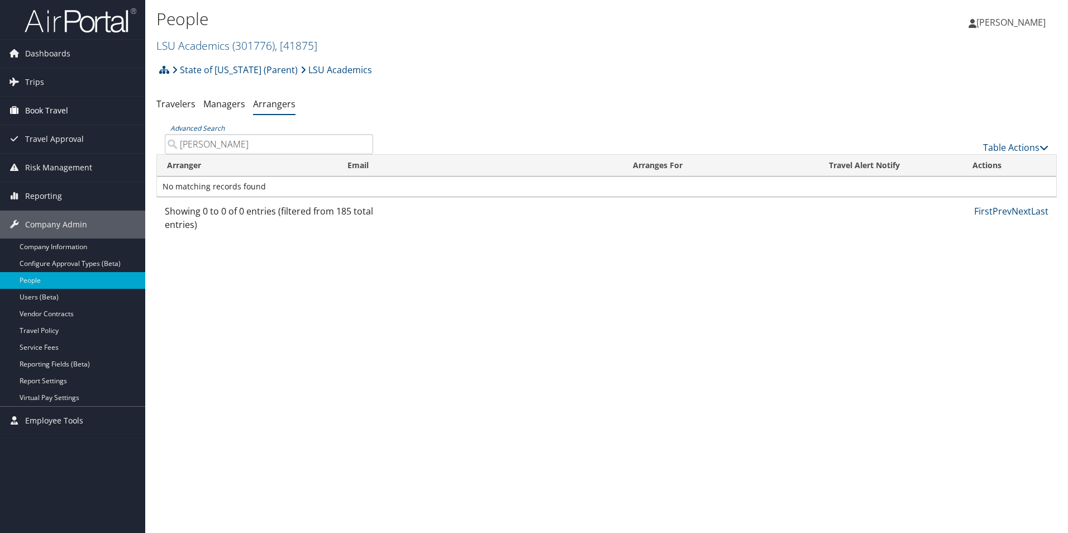
click at [53, 110] on span "Book Travel" at bounding box center [46, 111] width 43 height 28
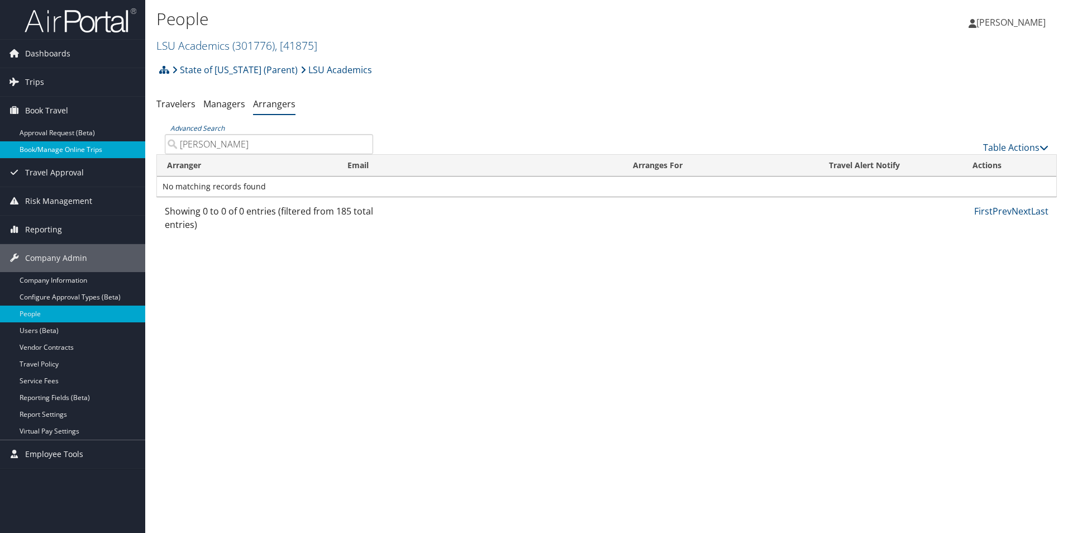
click at [75, 150] on link "Book/Manage Online Trips" at bounding box center [72, 149] width 145 height 17
click at [37, 146] on link "Book/Manage Online Trips" at bounding box center [72, 149] width 145 height 17
